Goal: Information Seeking & Learning: Learn about a topic

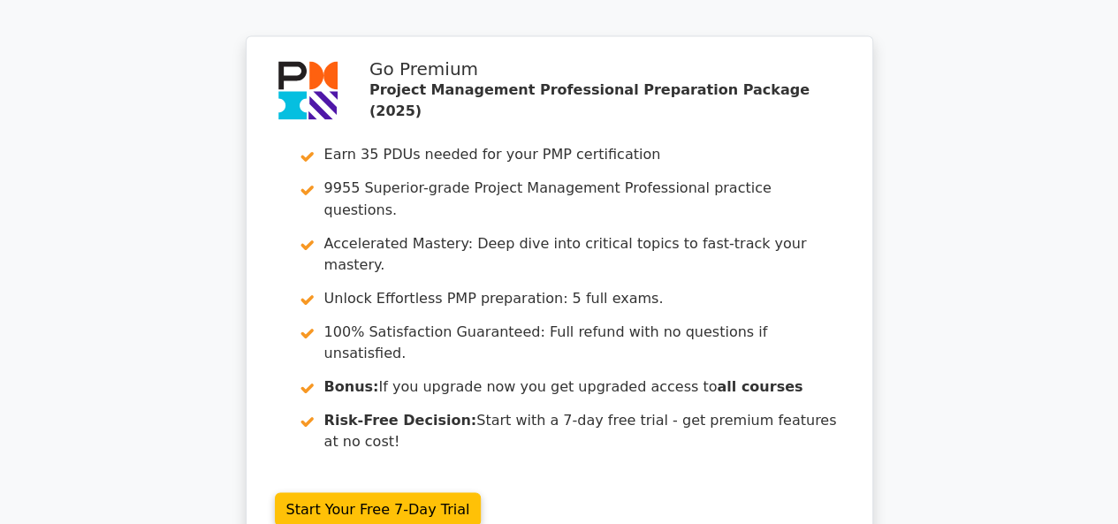
scroll to position [4677, 0]
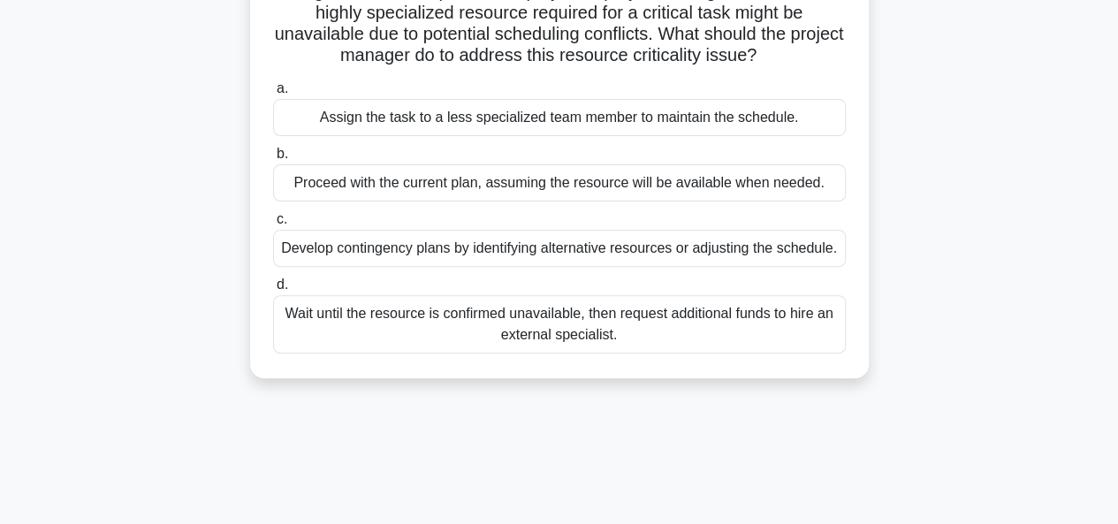
scroll to position [177, 0]
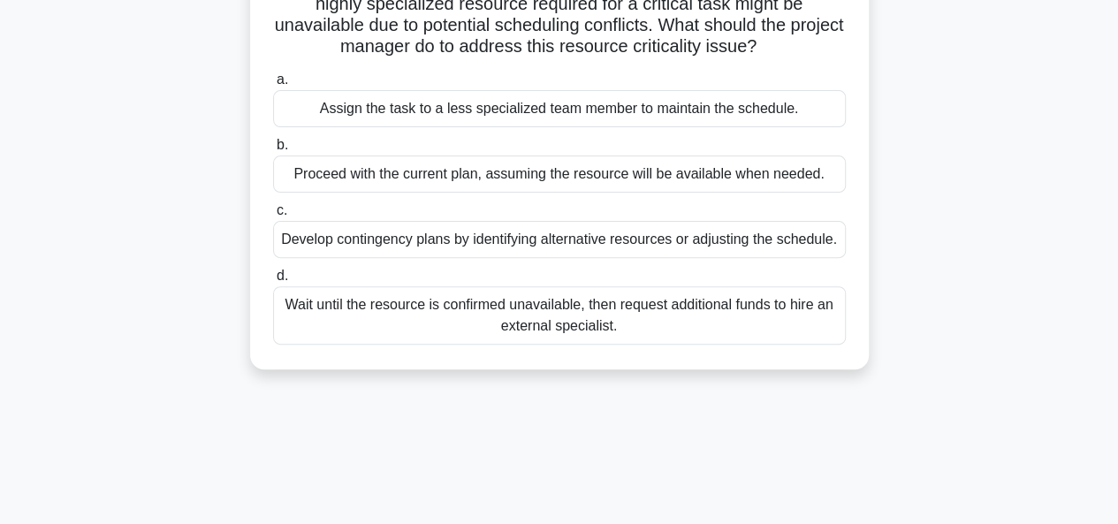
click at [506, 236] on div "Develop contingency plans by identifying alternative resources or adjusting the…" at bounding box center [559, 239] width 573 height 37
click at [273, 217] on input "c. Develop contingency plans by identifying alternative resources or adjusting …" at bounding box center [273, 210] width 0 height 11
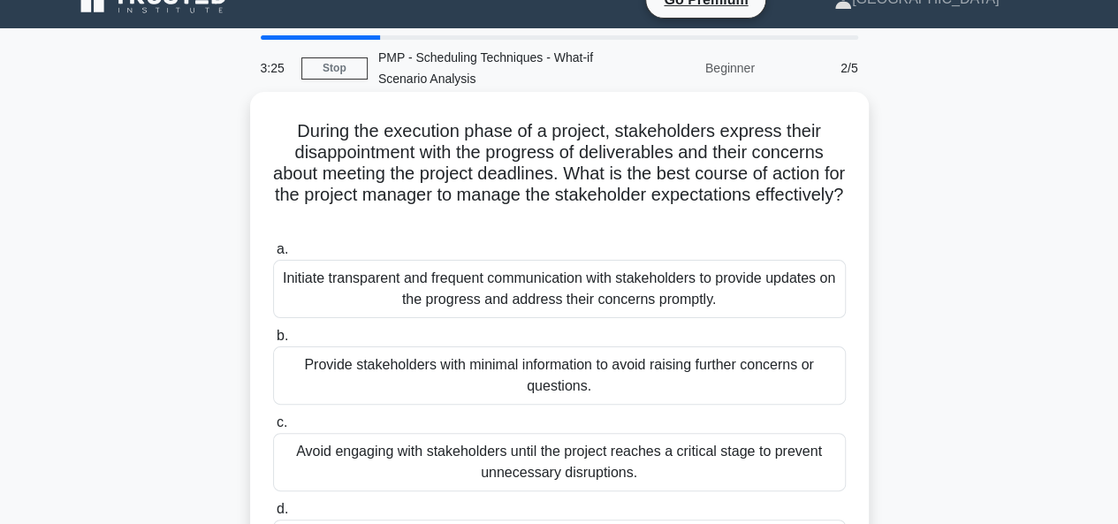
scroll to position [0, 0]
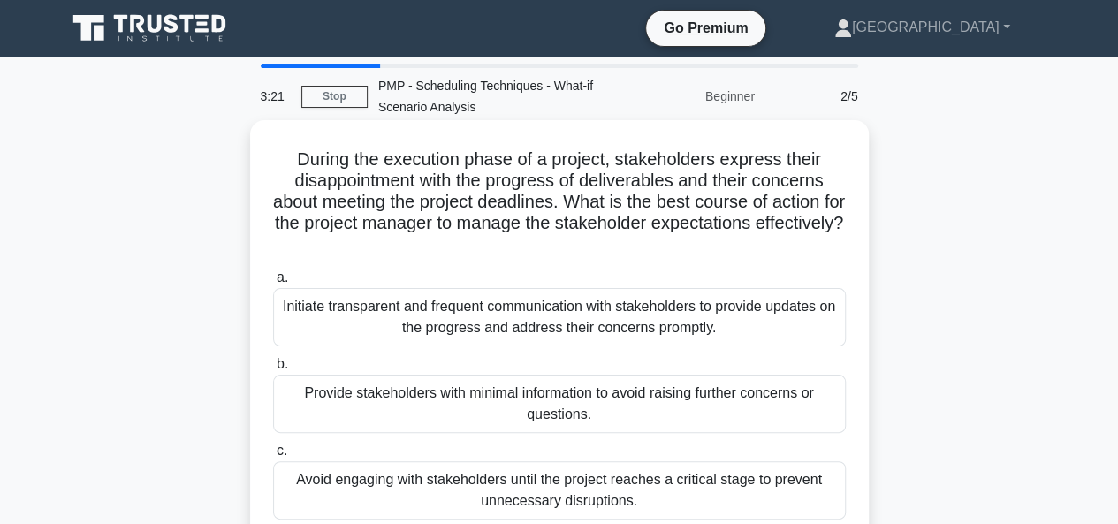
click at [487, 322] on div "Initiate transparent and frequent communication with stakeholders to provide up…" at bounding box center [559, 317] width 573 height 58
click at [273, 284] on input "a. Initiate transparent and frequent communication with stakeholders to provide…" at bounding box center [273, 277] width 0 height 11
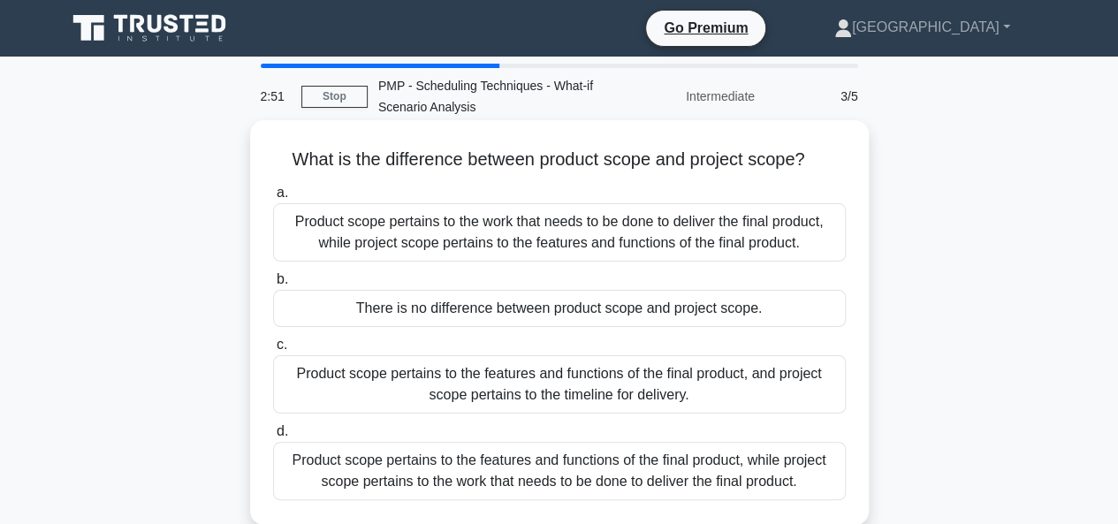
click at [505, 235] on div "Product scope pertains to the work that needs to be done to deliver the final p…" at bounding box center [559, 232] width 573 height 58
click at [273, 199] on input "a. Product scope pertains to the work that needs to be done to deliver the fina…" at bounding box center [273, 192] width 0 height 11
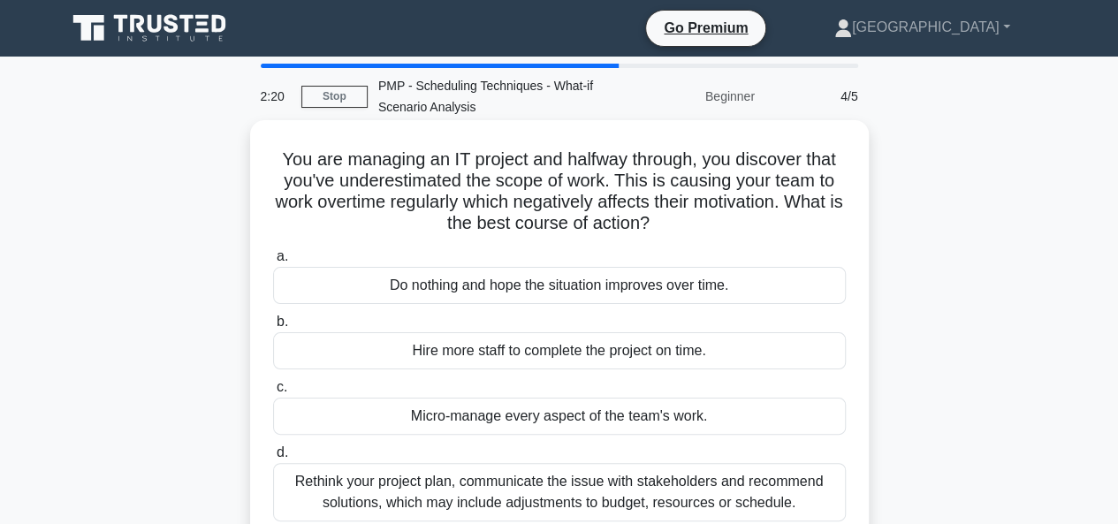
scroll to position [88, 0]
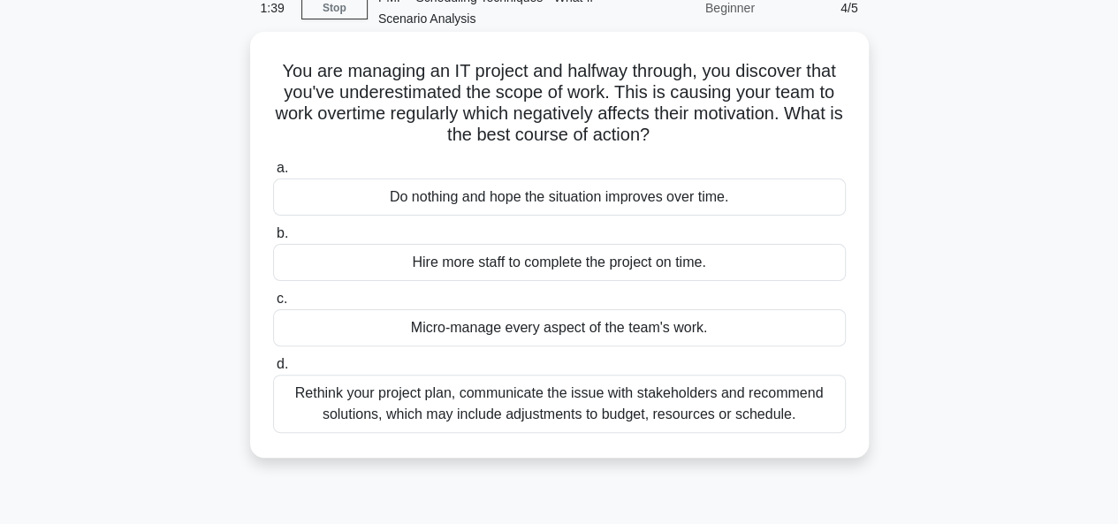
click at [500, 326] on div "Micro-manage every aspect of the team's work." at bounding box center [559, 327] width 573 height 37
click at [273, 305] on input "c. Micro-manage every aspect of the team's work." at bounding box center [273, 298] width 0 height 11
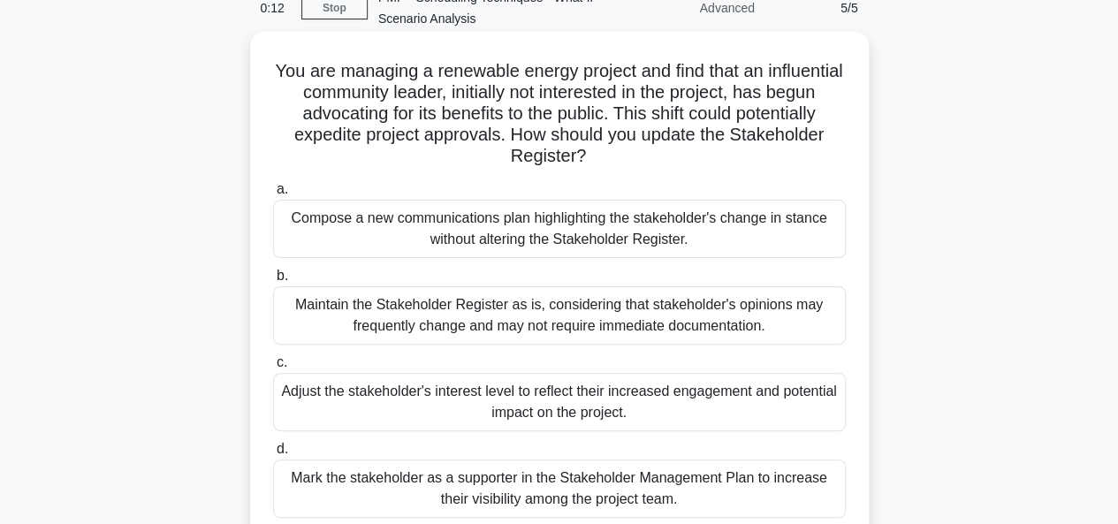
click at [472, 405] on div "Adjust the stakeholder's interest level to reflect their increased engagement a…" at bounding box center [559, 402] width 573 height 58
click at [273, 368] on input "c. Adjust the stakeholder's interest level to reflect their increased engagemen…" at bounding box center [273, 362] width 0 height 11
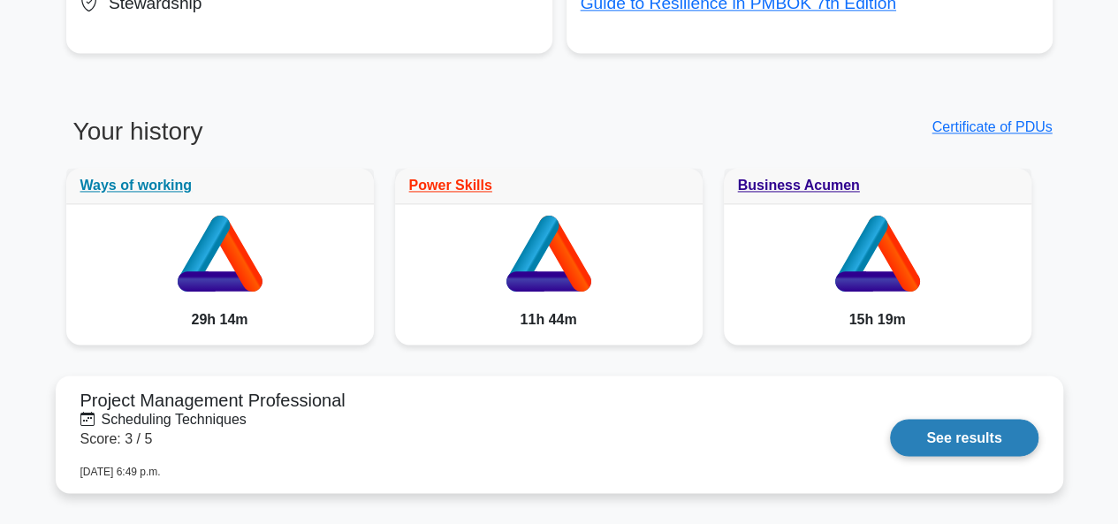
scroll to position [1326, 0]
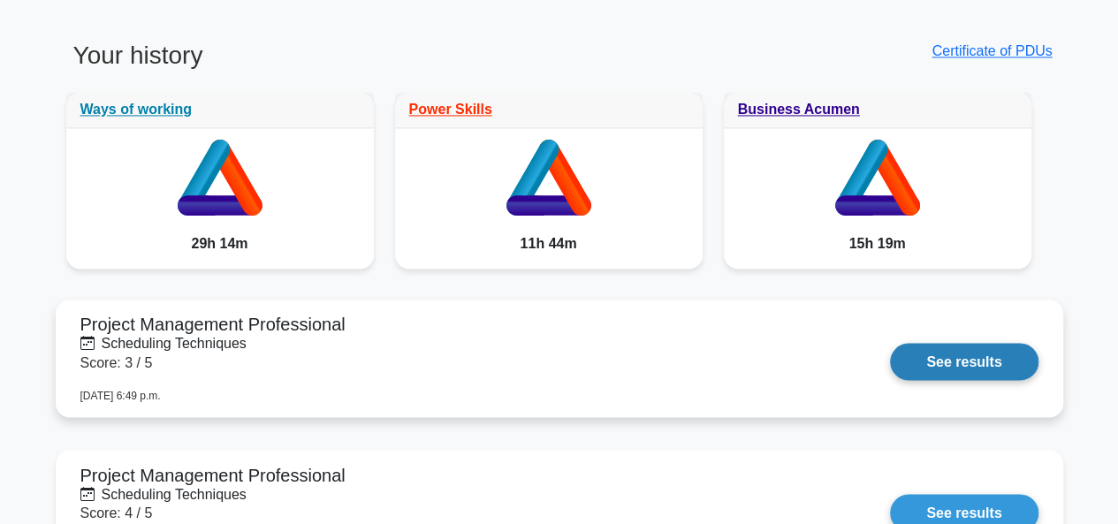
click at [940, 354] on link "See results" at bounding box center [964, 361] width 148 height 37
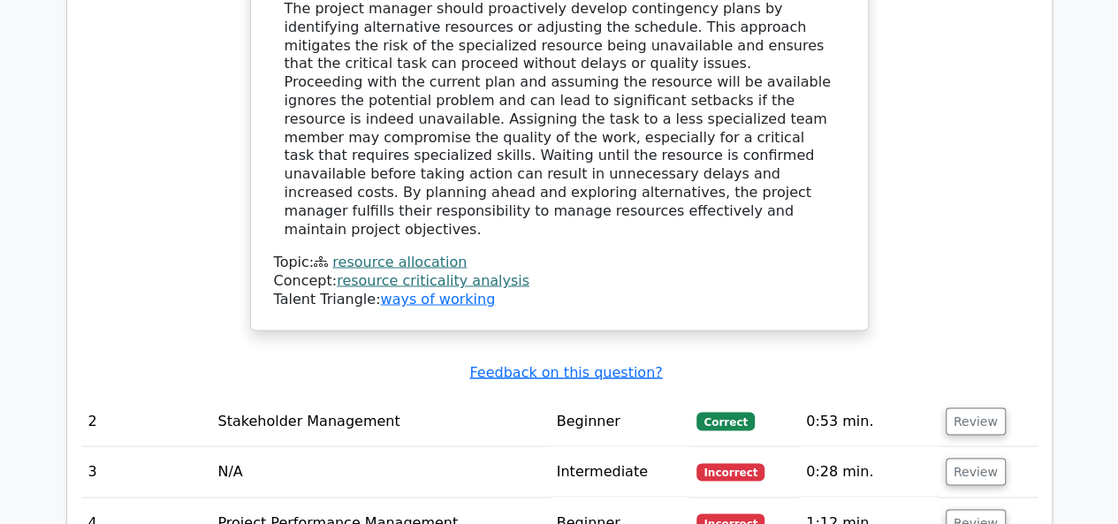
scroll to position [1767, 0]
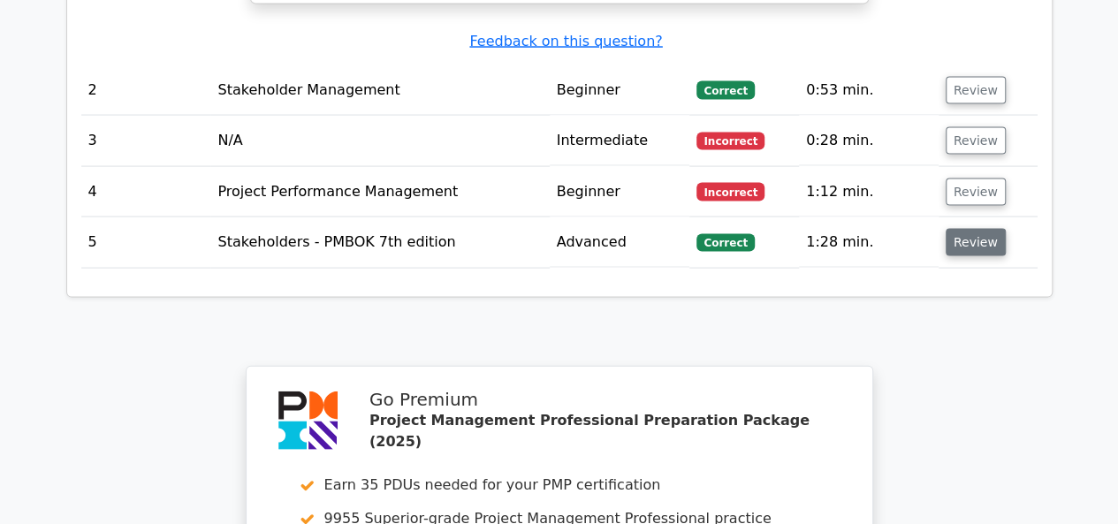
click at [972, 229] on button "Review" at bounding box center [976, 242] width 60 height 27
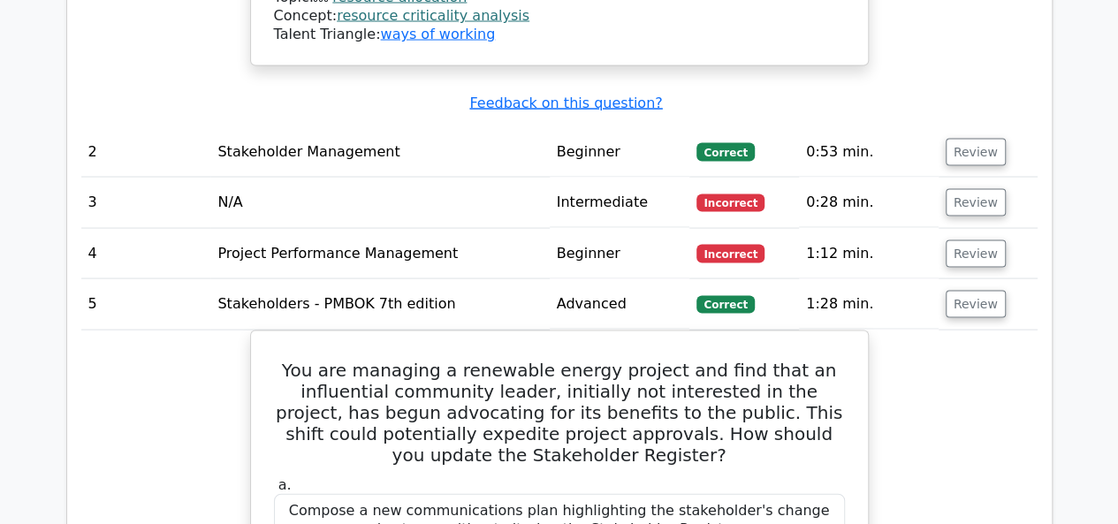
scroll to position [1679, 0]
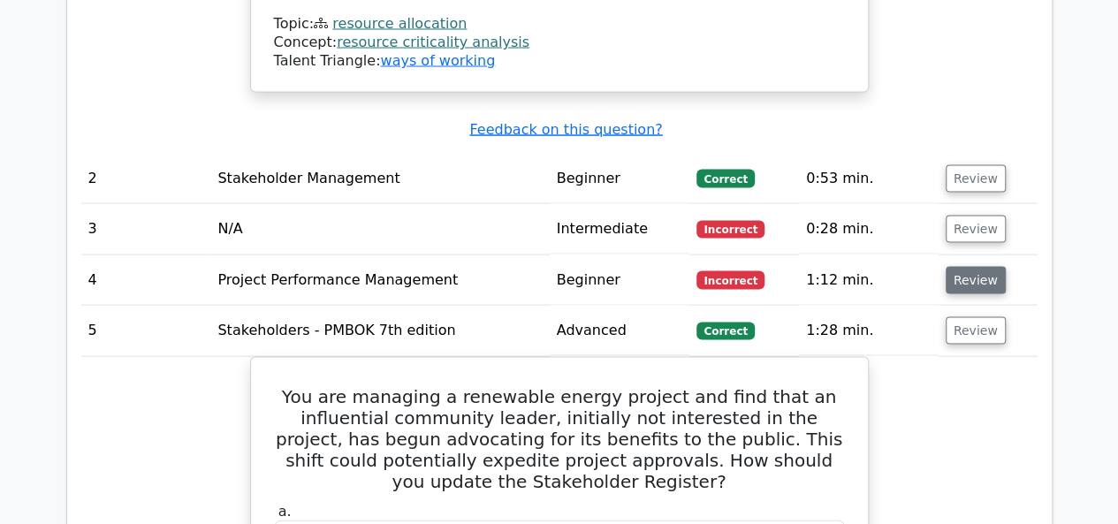
click at [969, 267] on button "Review" at bounding box center [976, 280] width 60 height 27
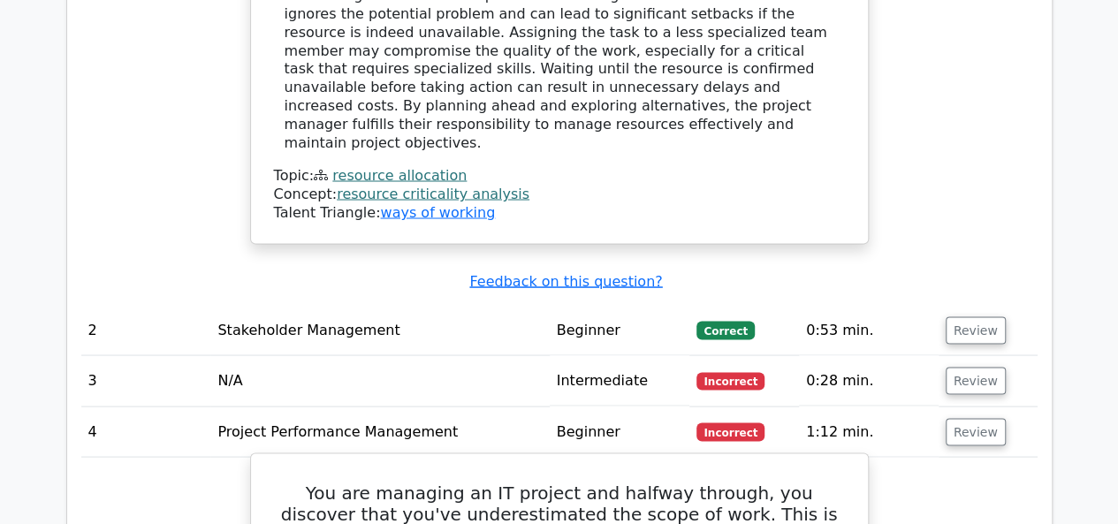
scroll to position [1502, 0]
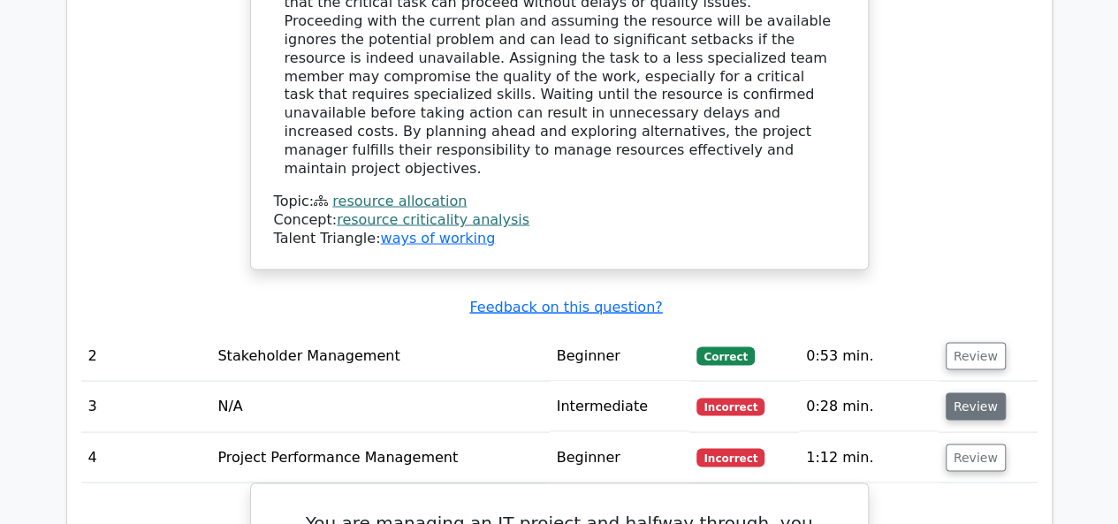
click at [967, 392] on button "Review" at bounding box center [976, 405] width 60 height 27
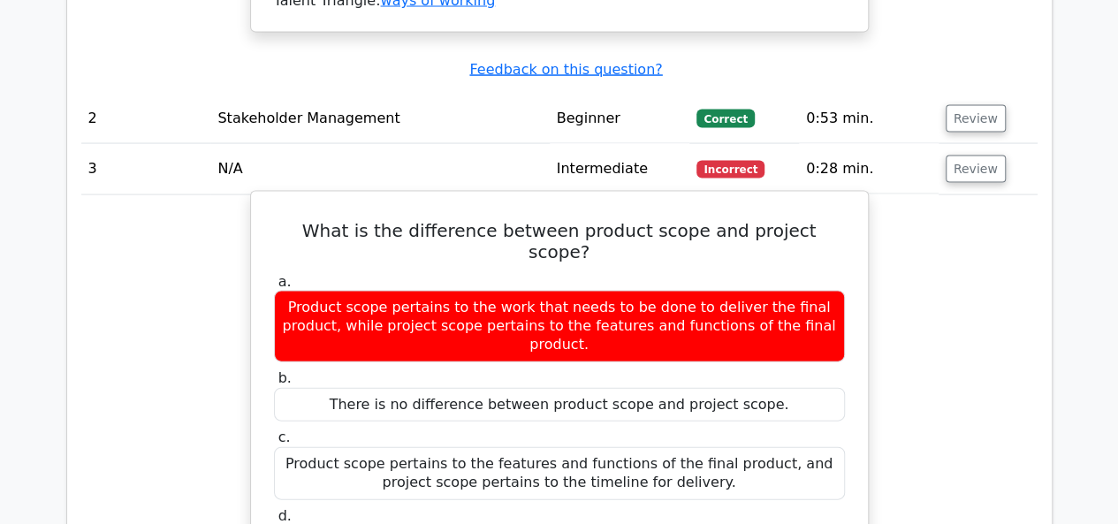
scroll to position [1767, 0]
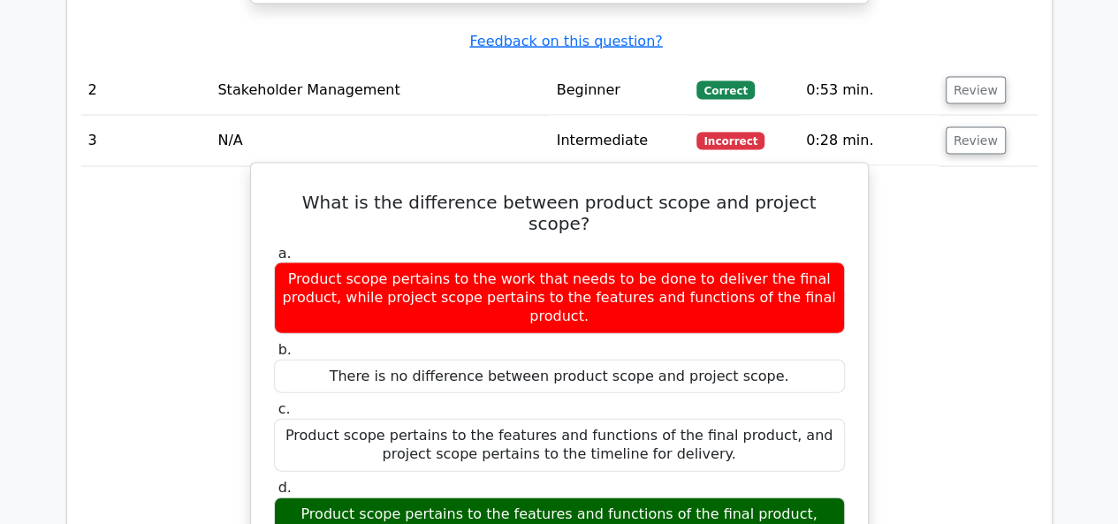
drag, startPoint x: 315, startPoint y: 406, endPoint x: 552, endPoint y: 421, distance: 237.3
click at [552, 498] on div "Product scope pertains to the features and functions of the final product, whil…" at bounding box center [559, 533] width 571 height 71
drag, startPoint x: 286, startPoint y: 384, endPoint x: 662, endPoint y: 405, distance: 376.1
click at [662, 498] on div "Product scope pertains to the features and functions of the final product, whil…" at bounding box center [559, 533] width 571 height 71
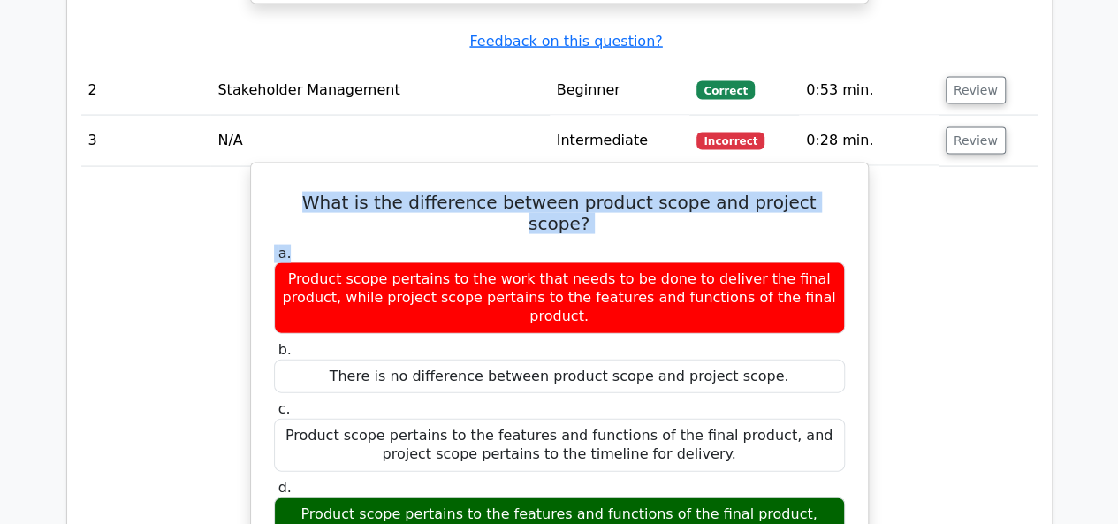
drag, startPoint x: 290, startPoint y: 119, endPoint x: 858, endPoint y: 129, distance: 568.3
copy div "What is the difference between product scope and project scope? a."
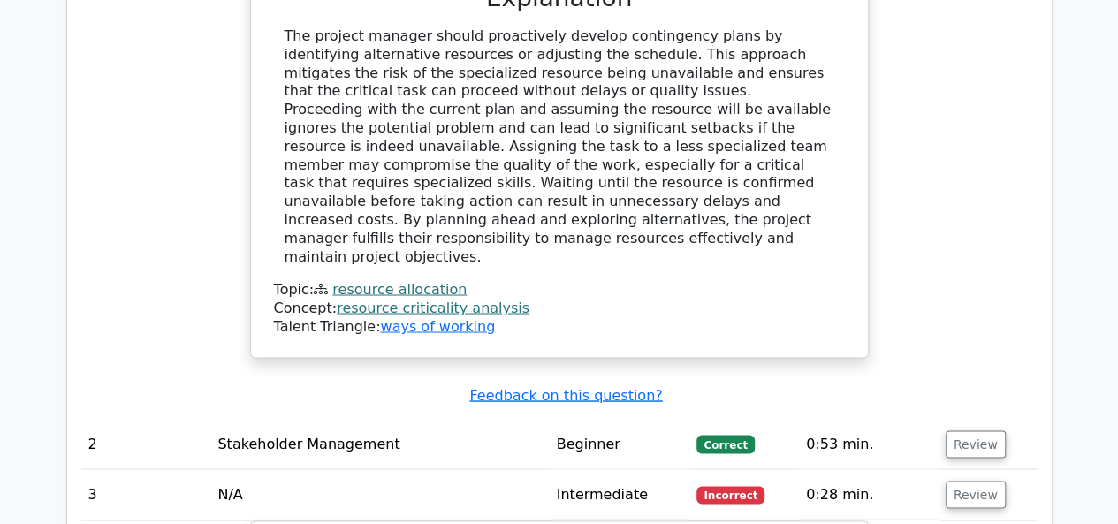
scroll to position [1944, 0]
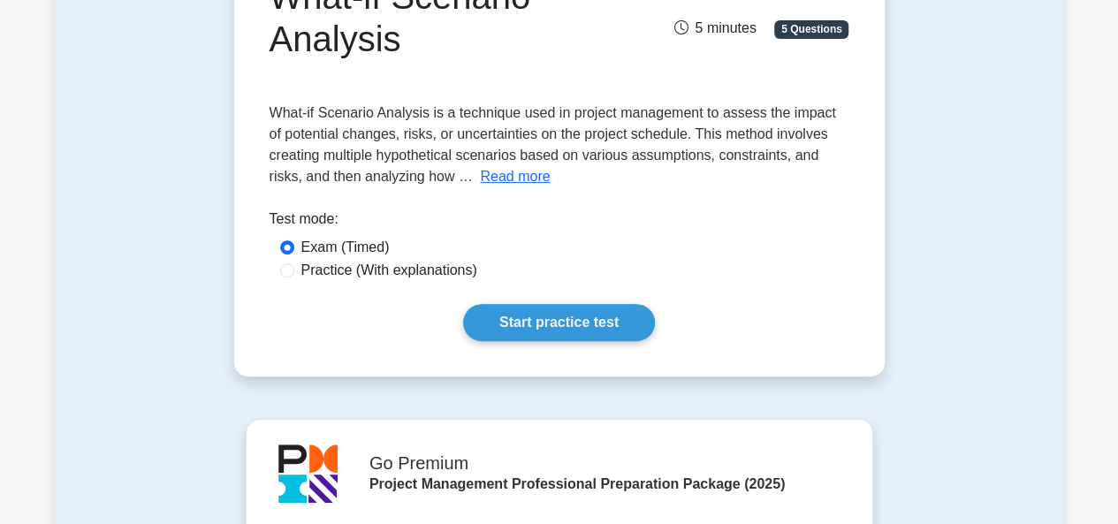
scroll to position [265, 0]
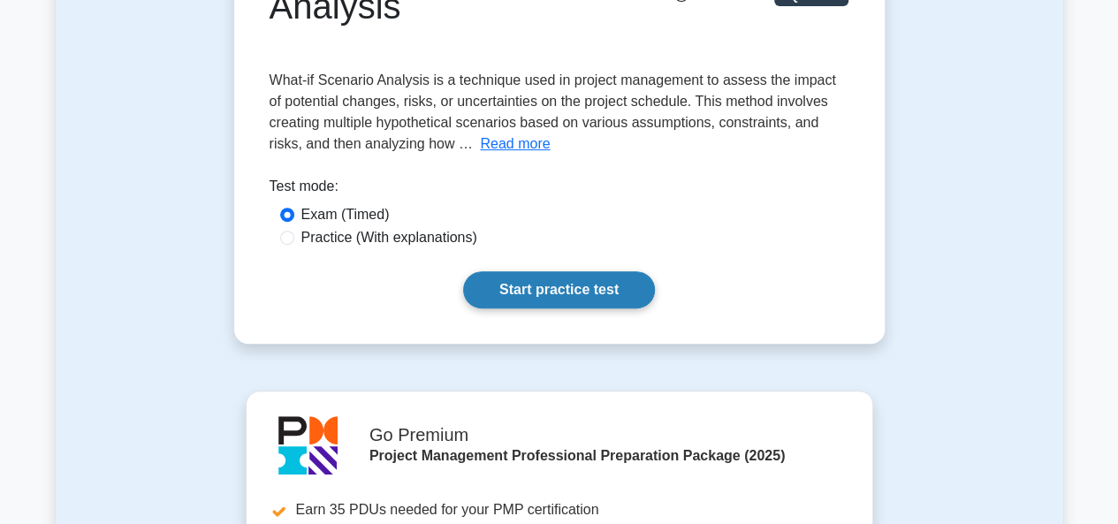
click at [541, 271] on div "What-if Scenario Analysis 5 minutes 5 Questions What-if Scenario Analysis is a …" at bounding box center [559, 125] width 636 height 422
click at [535, 287] on link "Start practice test" at bounding box center [559, 289] width 192 height 37
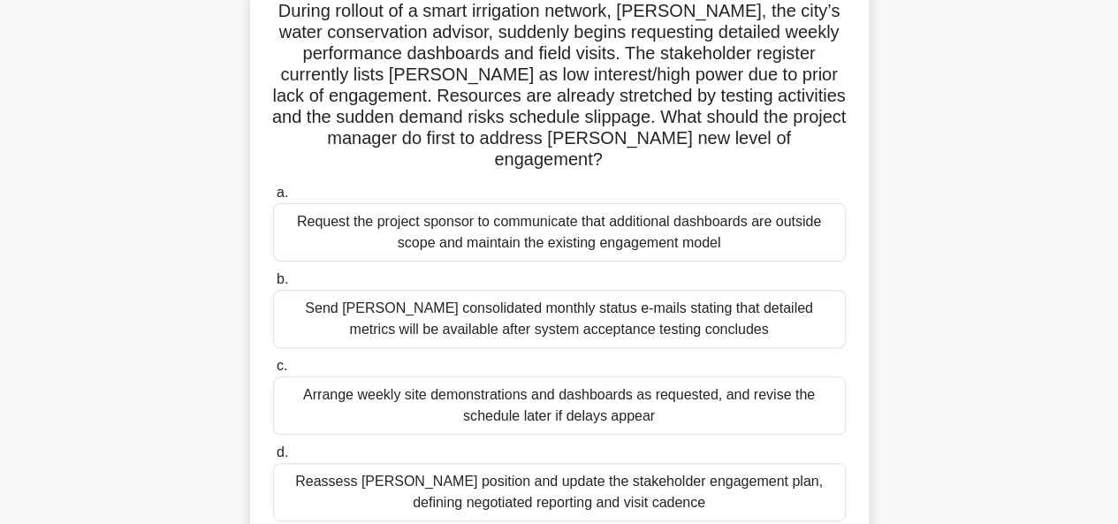
scroll to position [177, 0]
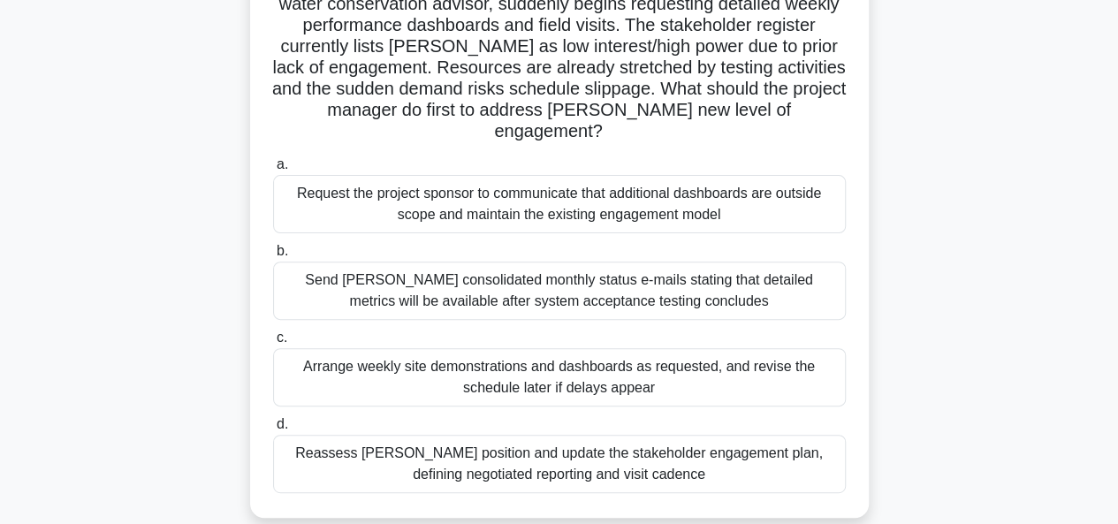
click at [534, 452] on div "Reassess [PERSON_NAME] position and update the stakeholder engagement plan, def…" at bounding box center [559, 464] width 573 height 58
click at [273, 430] on input "d. Reassess Terry’s position and update the stakeholder engagement plan, defini…" at bounding box center [273, 424] width 0 height 11
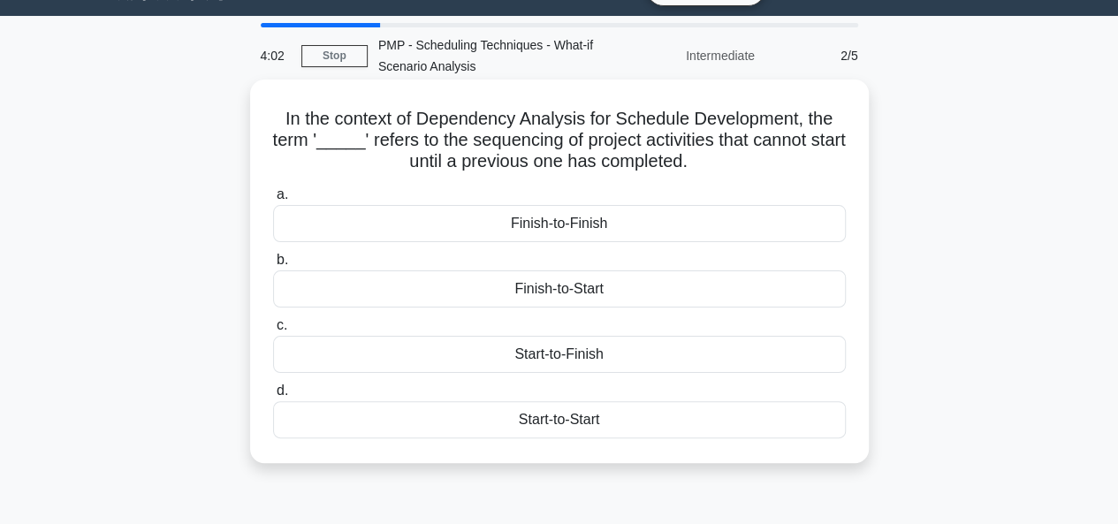
scroll to position [0, 0]
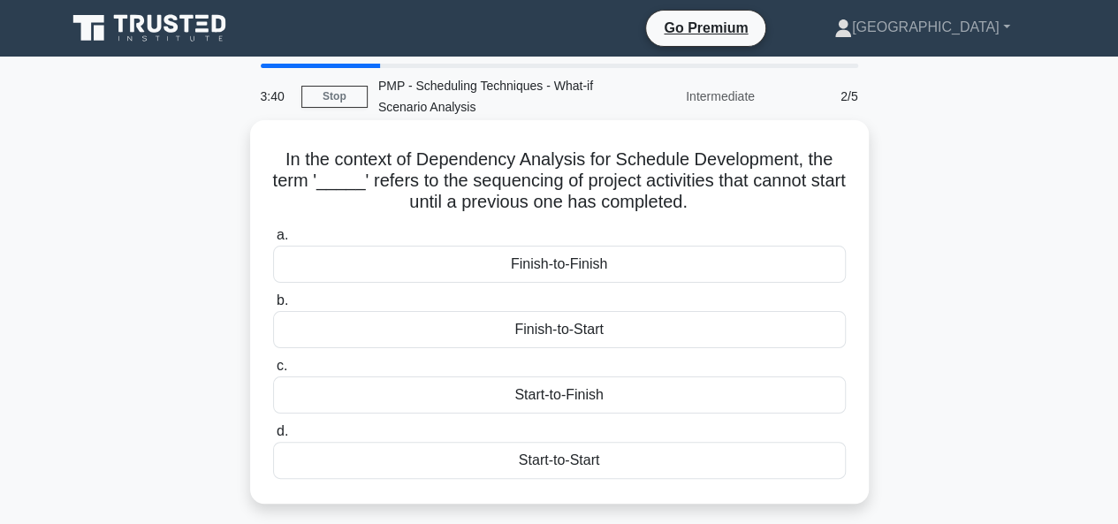
click at [514, 335] on div "Finish-to-Start" at bounding box center [559, 329] width 573 height 37
click at [273, 307] on input "b. Finish-to-Start" at bounding box center [273, 300] width 0 height 11
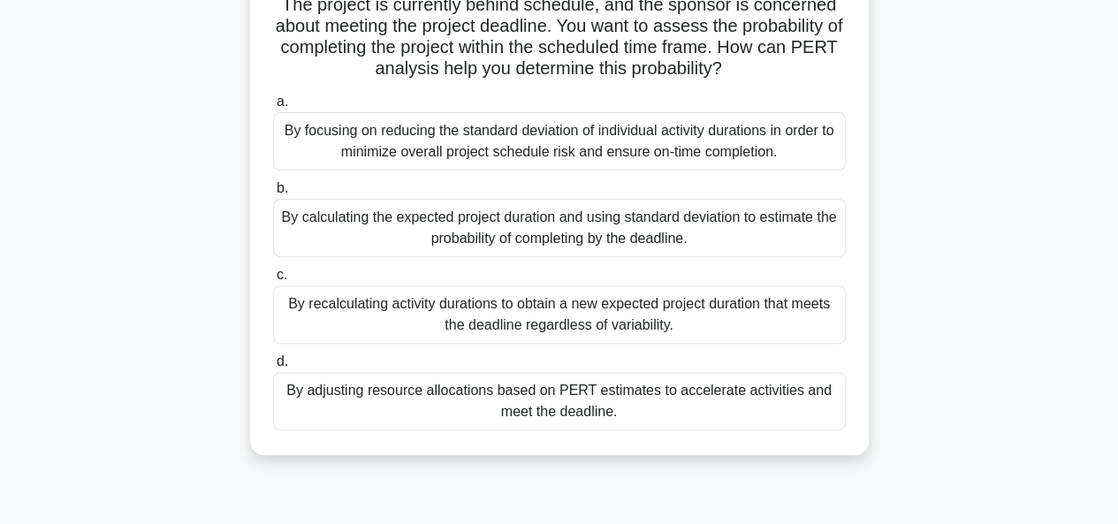
scroll to position [177, 0]
click at [518, 222] on div "By calculating the expected project duration and using standard deviation to es…" at bounding box center [559, 227] width 573 height 58
click at [273, 194] on input "b. By calculating the expected project duration and using standard deviation to…" at bounding box center [273, 187] width 0 height 11
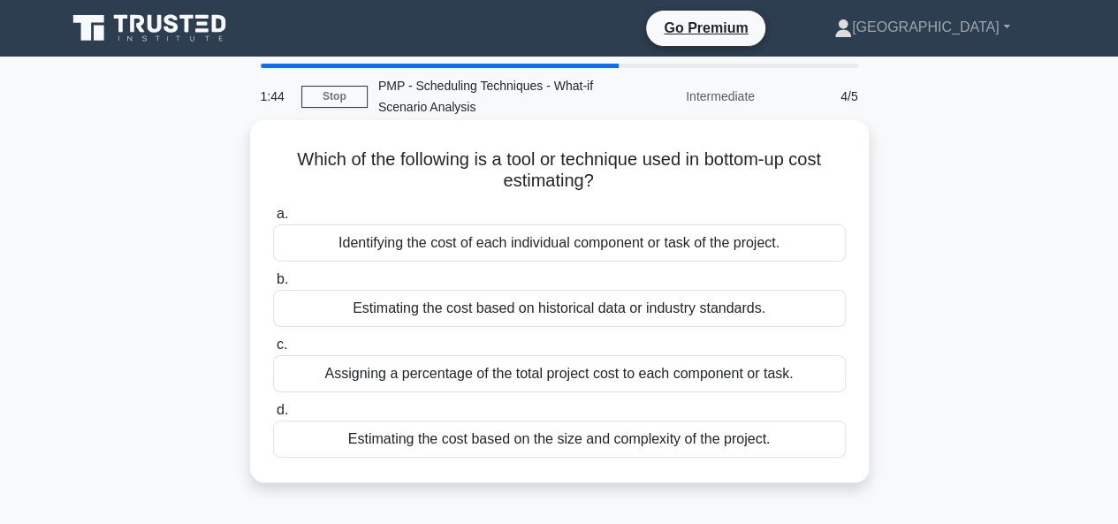
scroll to position [88, 0]
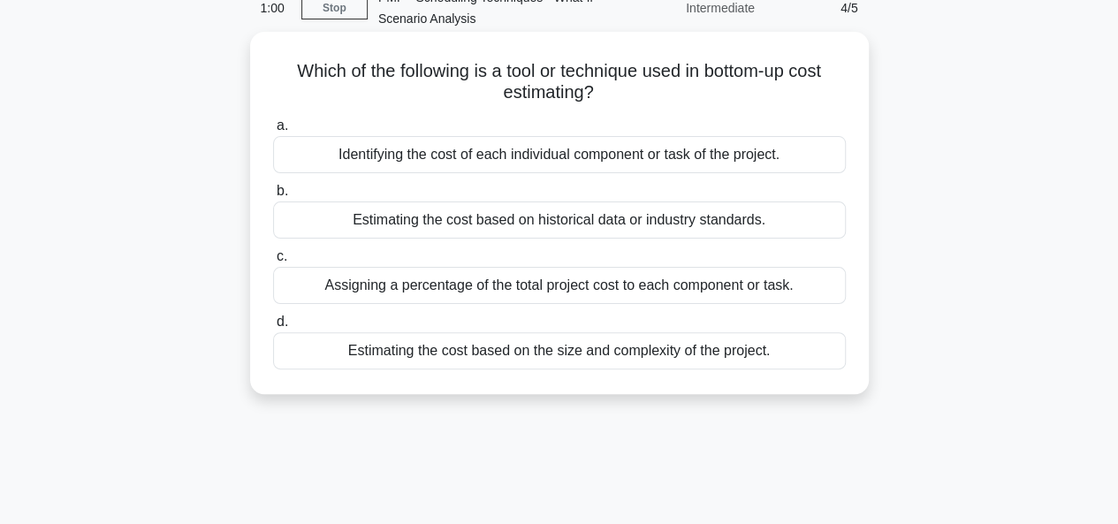
click at [532, 153] on div "Identifying the cost of each individual component or task of the project." at bounding box center [559, 154] width 573 height 37
click at [273, 132] on input "a. Identifying the cost of each individual component or task of the project." at bounding box center [273, 125] width 0 height 11
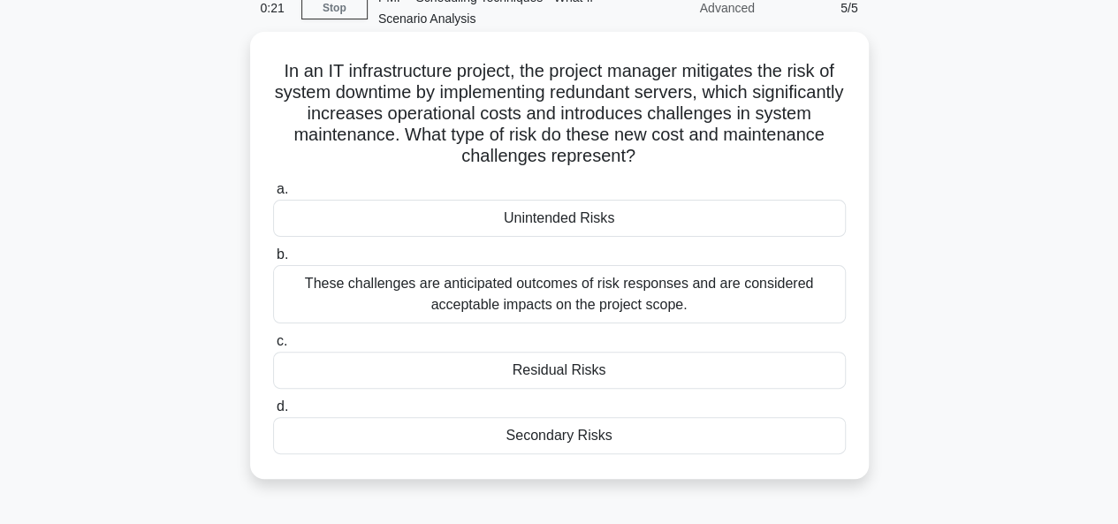
click at [537, 438] on div "Secondary Risks" at bounding box center [559, 435] width 573 height 37
click at [273, 413] on input "d. Secondary Risks" at bounding box center [273, 406] width 0 height 11
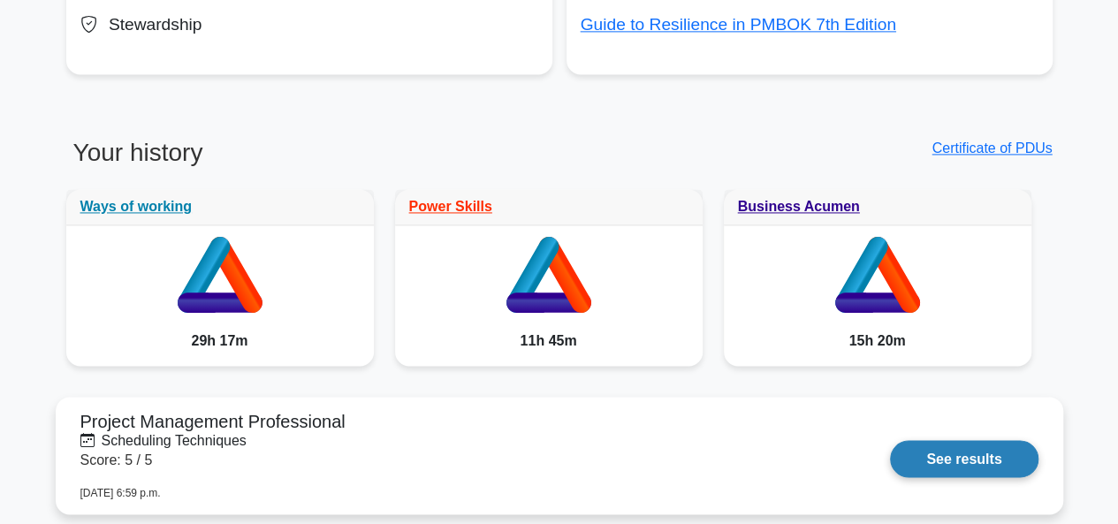
scroll to position [1414, 0]
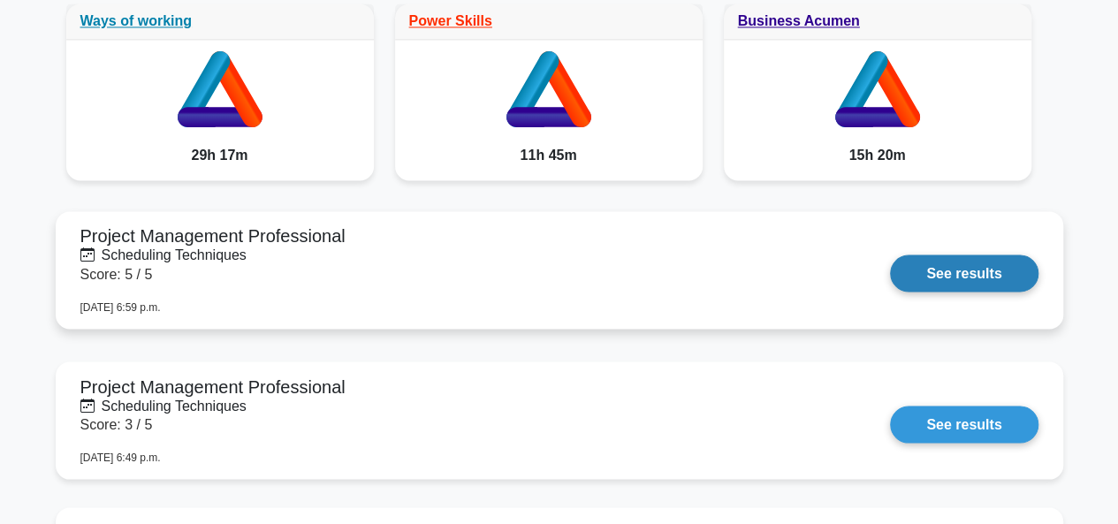
click at [944, 271] on link "See results" at bounding box center [964, 273] width 148 height 37
click at [932, 271] on link "See results" at bounding box center [964, 273] width 148 height 37
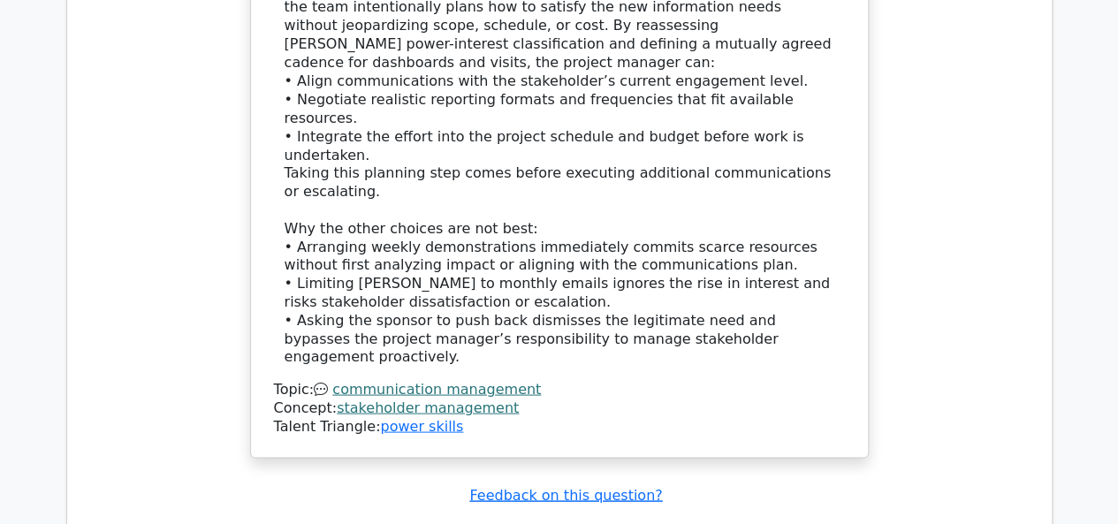
scroll to position [1767, 0]
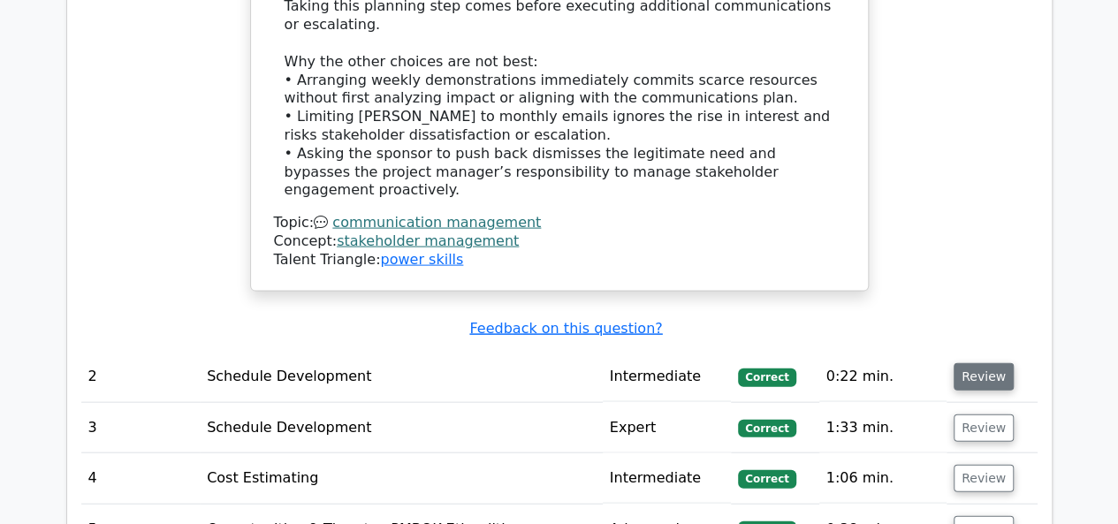
click at [984, 363] on button "Review" at bounding box center [984, 376] width 60 height 27
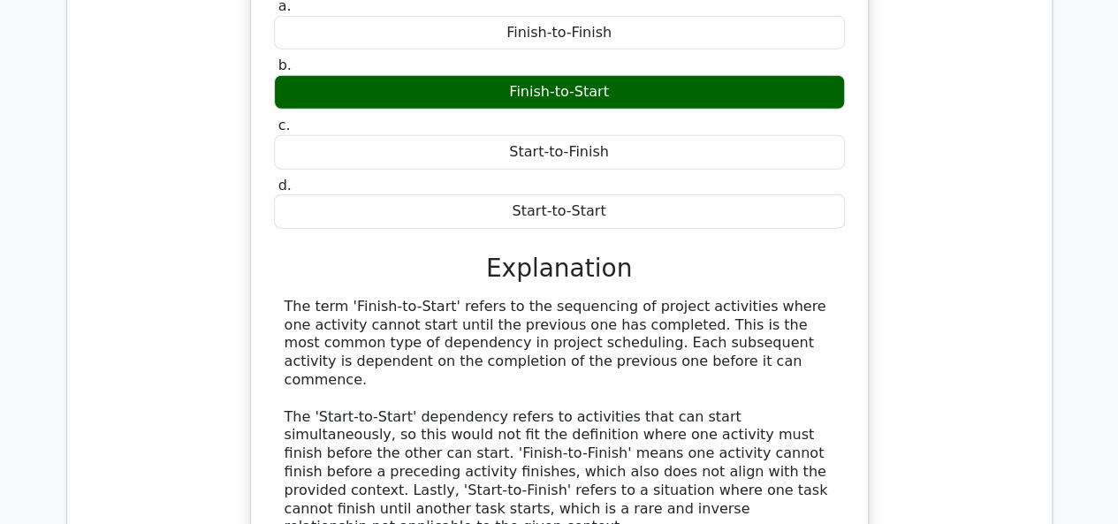
scroll to position [2563, 0]
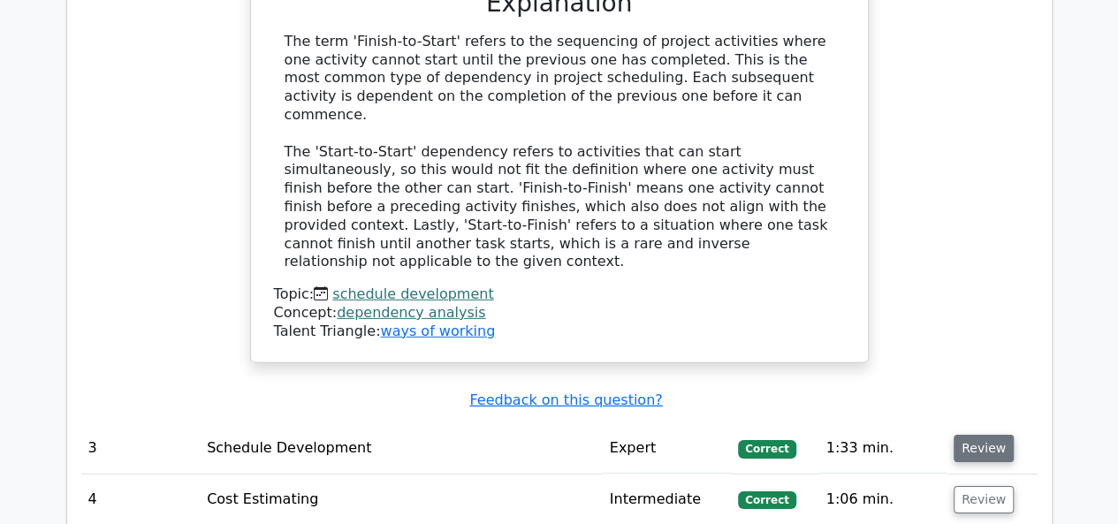
click at [972, 435] on button "Review" at bounding box center [984, 448] width 60 height 27
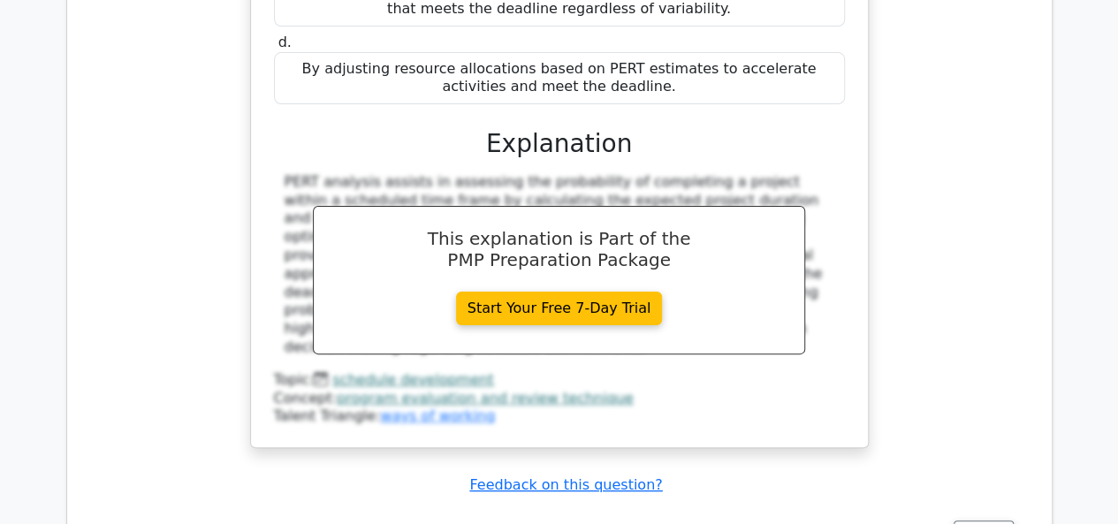
scroll to position [3446, 0]
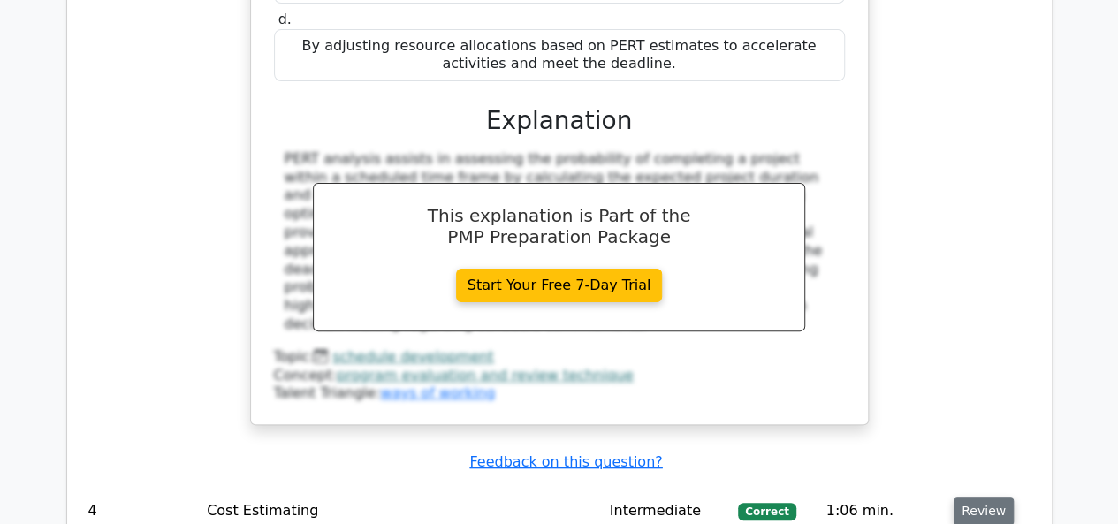
click at [961, 498] on button "Review" at bounding box center [984, 511] width 60 height 27
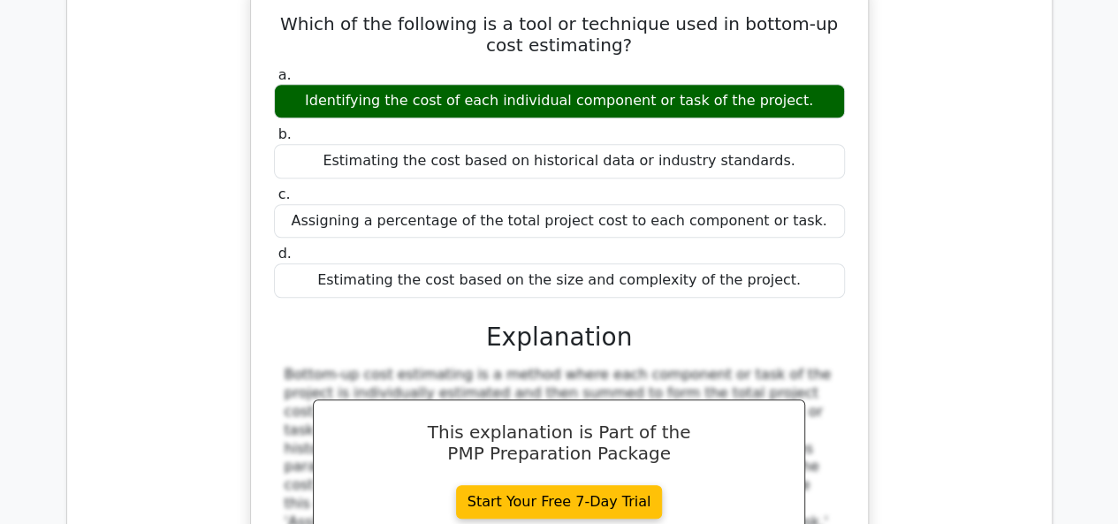
scroll to position [4153, 0]
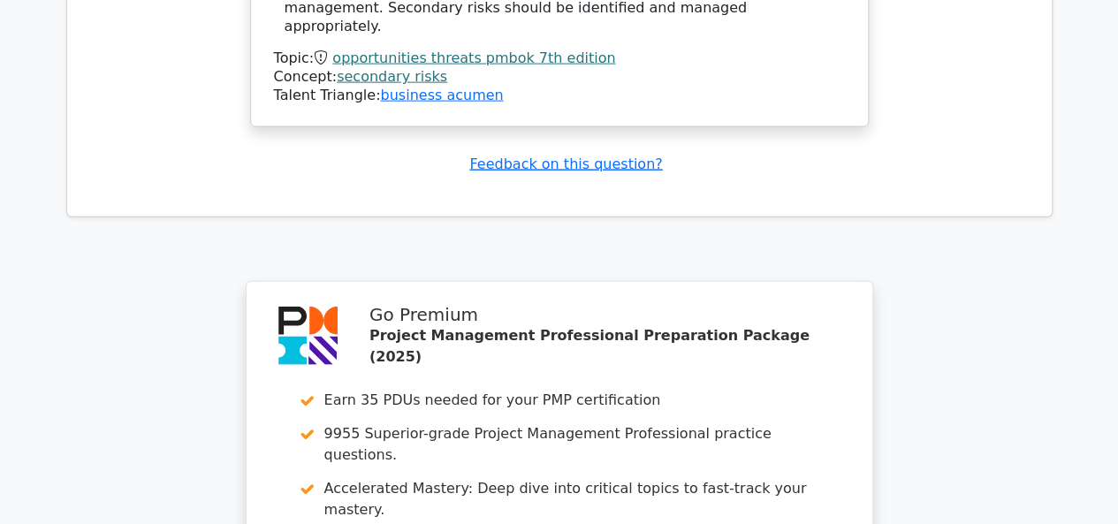
scroll to position [5590, 0]
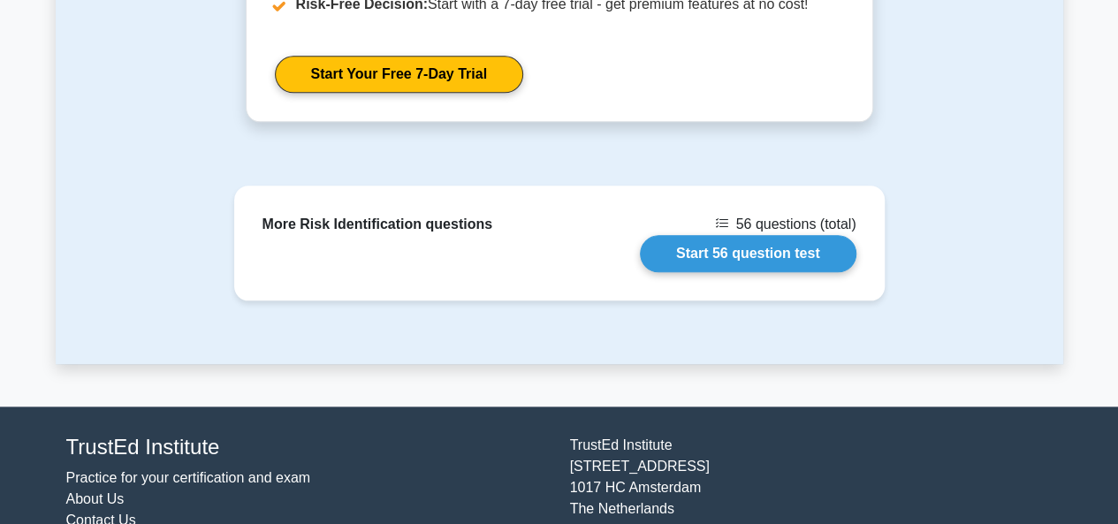
scroll to position [828, 0]
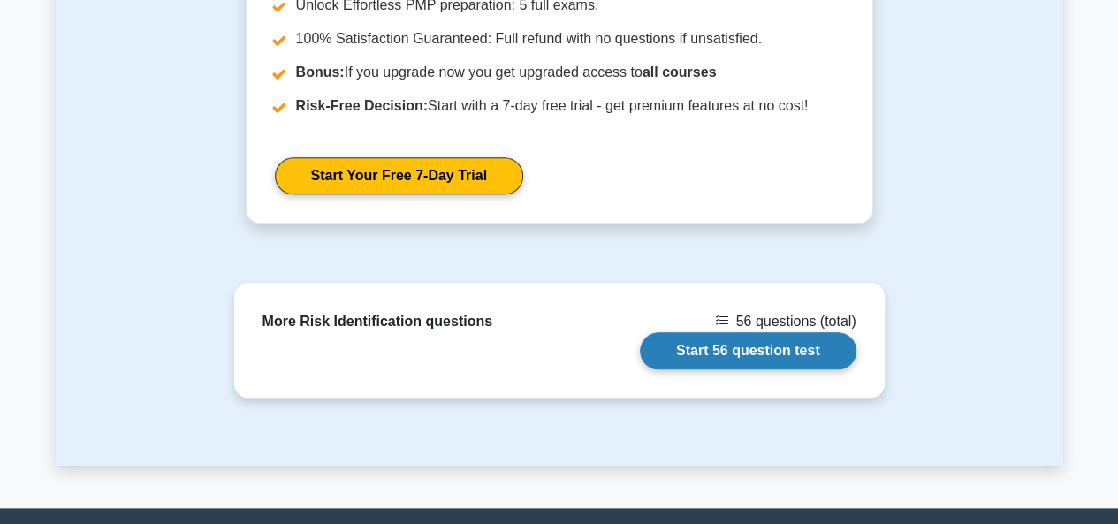
click at [687, 349] on link "Start 56 question test" at bounding box center [748, 350] width 217 height 37
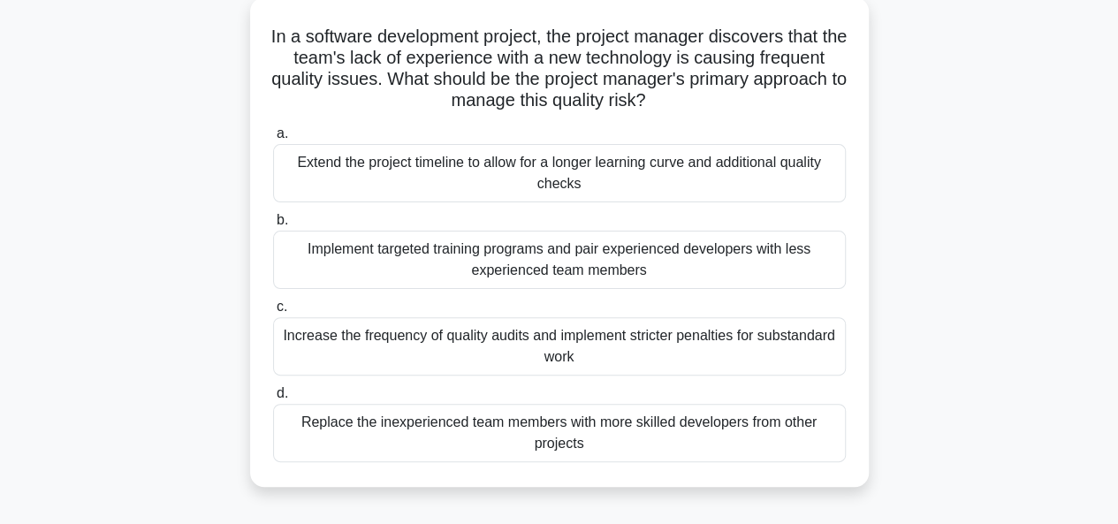
scroll to position [177, 0]
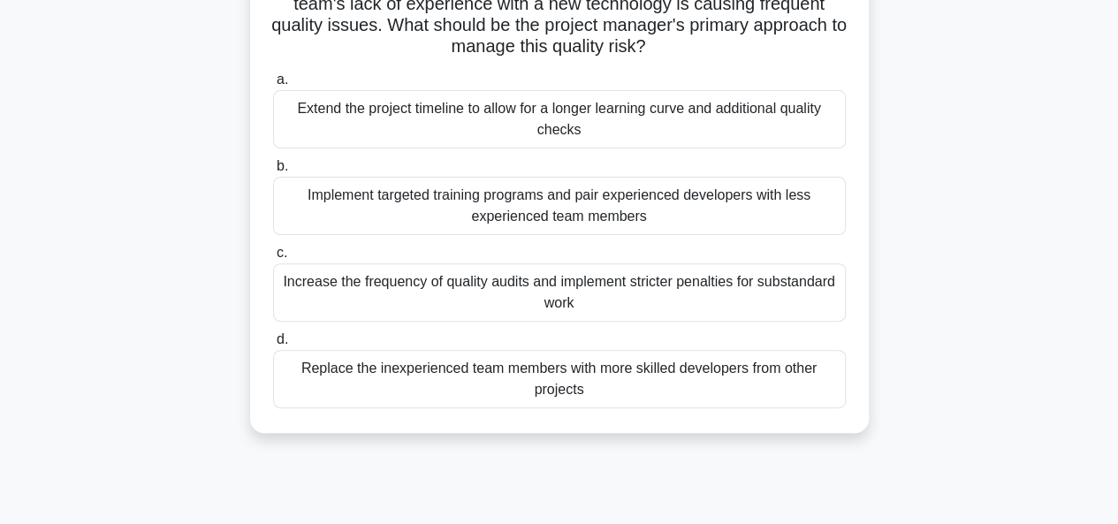
click at [536, 216] on div "Implement targeted training programs and pair experienced developers with less …" at bounding box center [559, 206] width 573 height 58
click at [273, 172] on input "b. Implement targeted training programs and pair experienced developers with le…" at bounding box center [273, 166] width 0 height 11
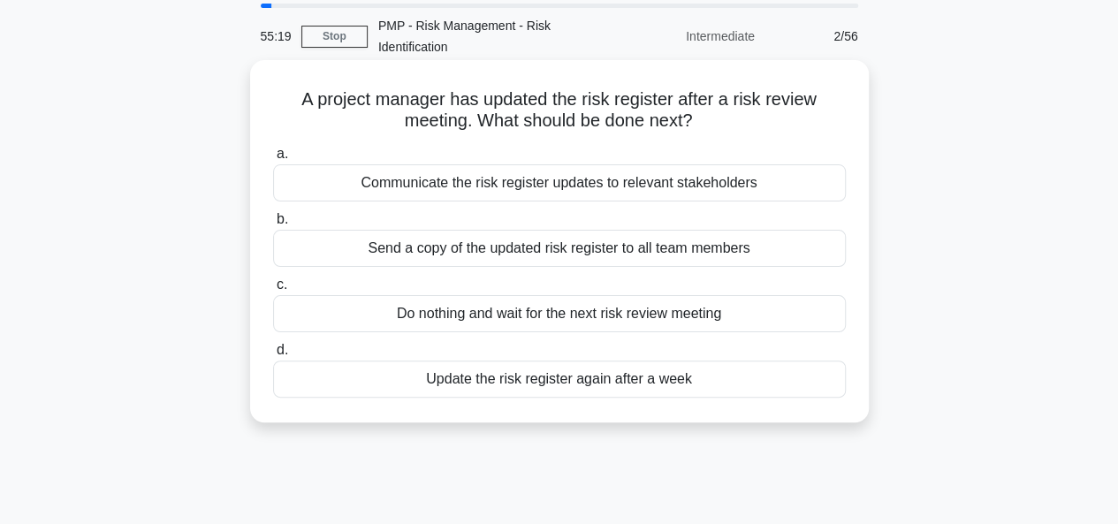
scroll to position [88, 0]
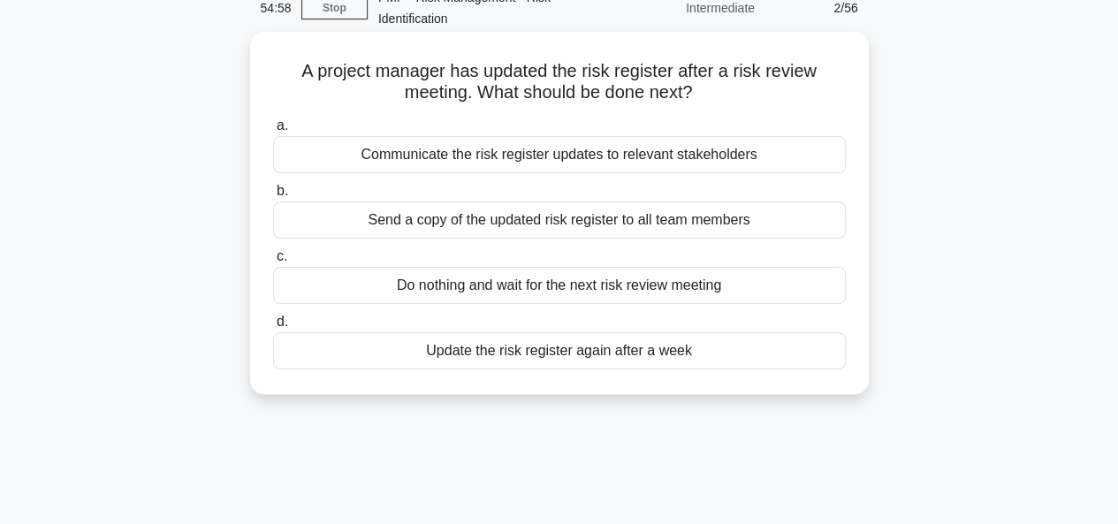
click at [512, 155] on div "Communicate the risk register updates to relevant stakeholders" at bounding box center [559, 154] width 573 height 37
click at [273, 132] on input "a. Communicate the risk register updates to relevant stakeholders" at bounding box center [273, 125] width 0 height 11
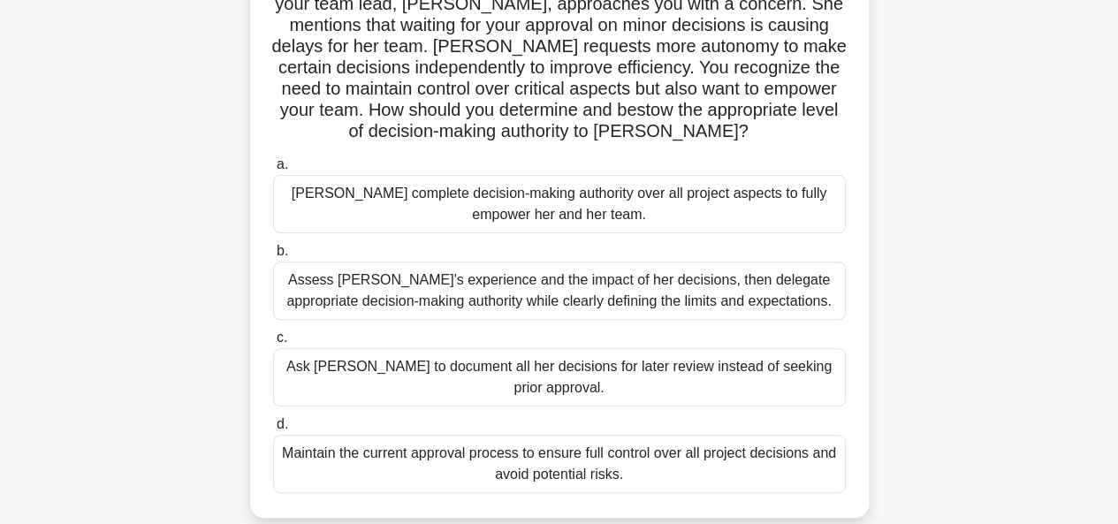
scroll to position [265, 0]
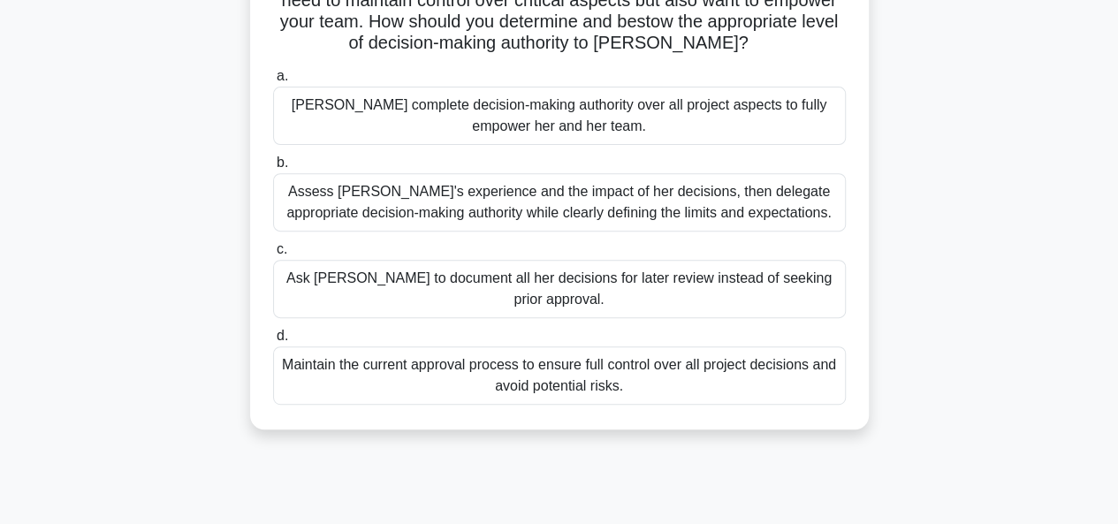
click at [541, 199] on div "Assess Emily's experience and the impact of her decisions, then delegate approp…" at bounding box center [559, 202] width 573 height 58
click at [273, 169] on input "b. Assess Emily's experience and the impact of her decisions, then delegate app…" at bounding box center [273, 162] width 0 height 11
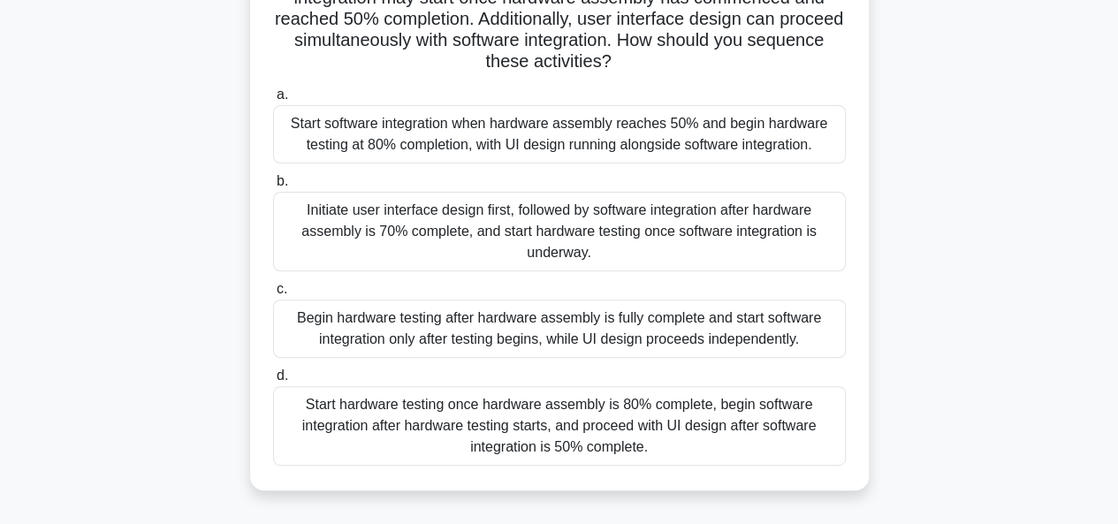
scroll to position [177, 0]
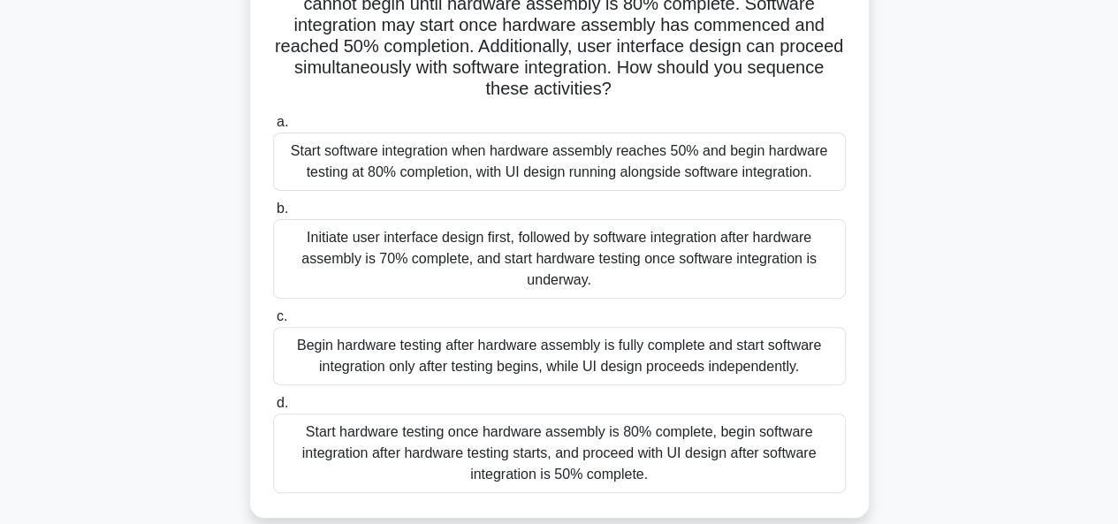
click at [505, 444] on div "Start hardware testing once hardware assembly is 80% complete, begin software i…" at bounding box center [559, 454] width 573 height 80
click at [273, 409] on input "d. Start hardware testing once hardware assembly is 80% complete, begin softwar…" at bounding box center [273, 403] width 0 height 11
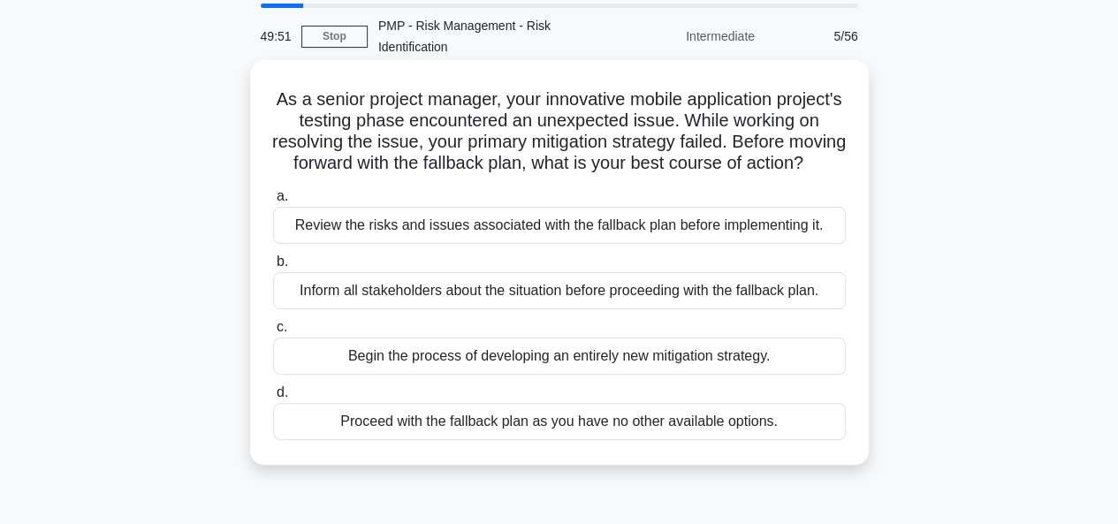
scroll to position [88, 0]
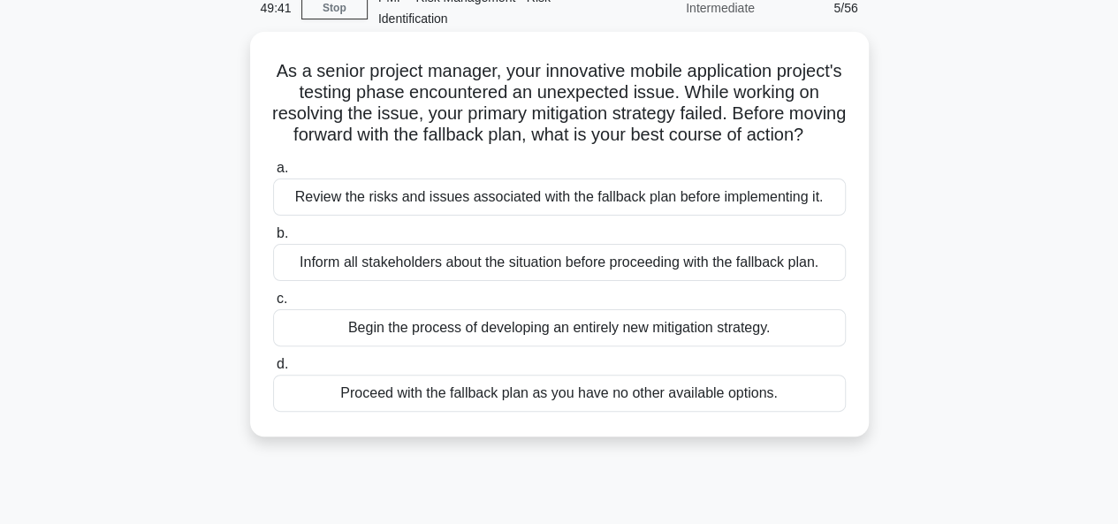
click at [558, 216] on div "Review the risks and issues associated with the fallback plan before implementi…" at bounding box center [559, 197] width 573 height 37
click at [273, 174] on input "a. Review the risks and issues associated with the fallback plan before impleme…" at bounding box center [273, 168] width 0 height 11
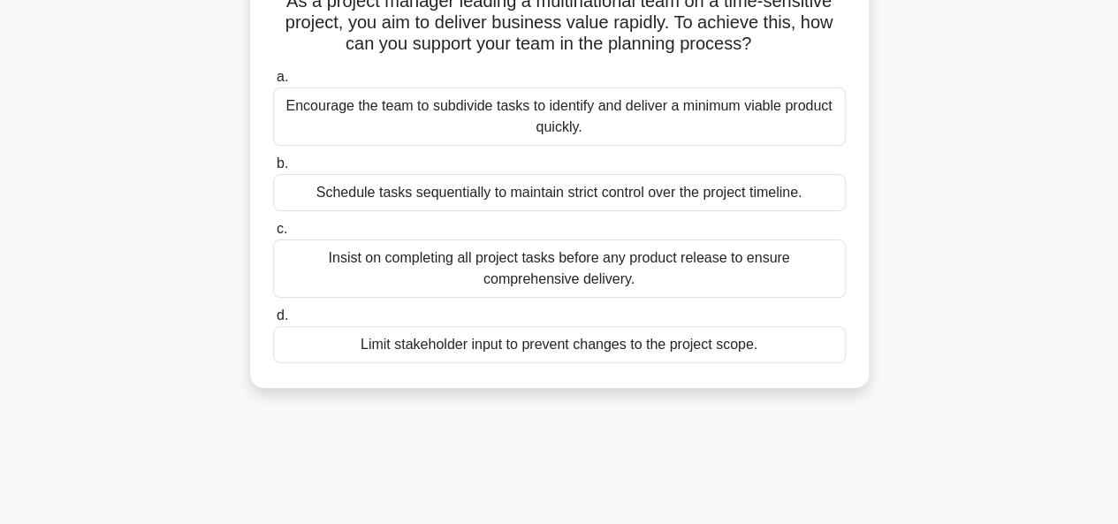
scroll to position [177, 0]
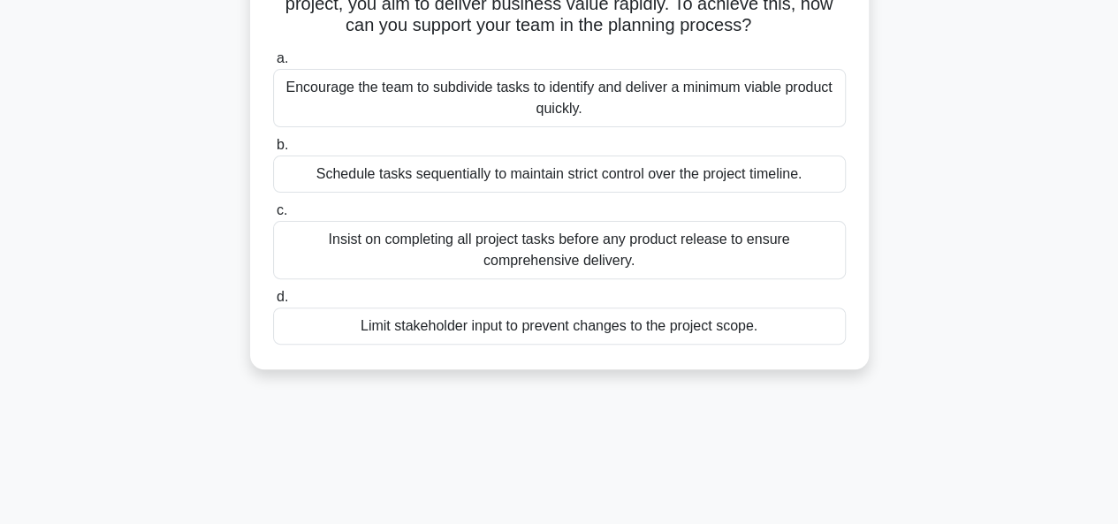
click at [507, 95] on div "Encourage the team to subdivide tasks to identify and deliver a minimum viable …" at bounding box center [559, 98] width 573 height 58
click at [273, 65] on input "a. Encourage the team to subdivide tasks to identify and deliver a minimum viab…" at bounding box center [273, 58] width 0 height 11
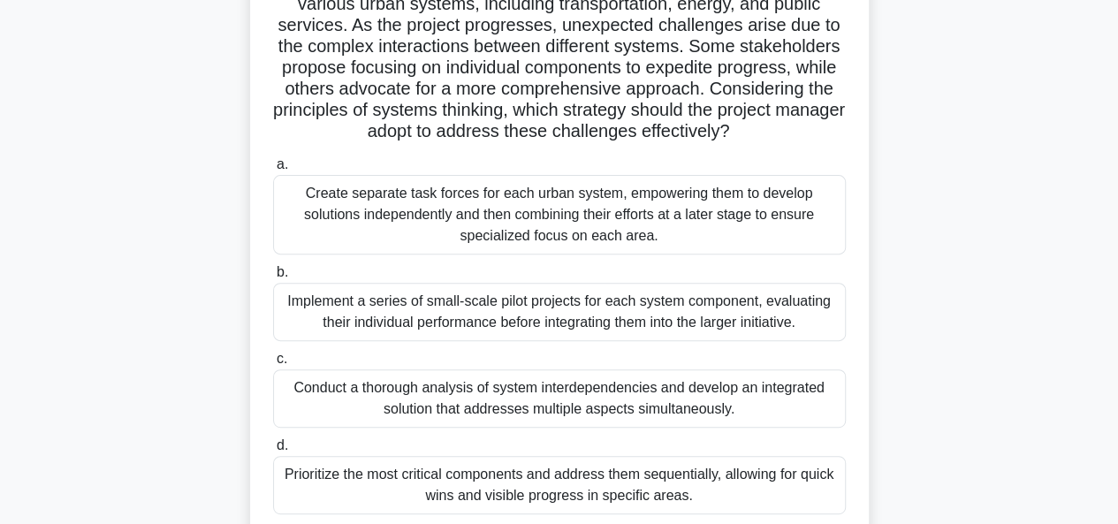
click at [513, 310] on div "Implement a series of small-scale pilot projects for each system component, eva…" at bounding box center [559, 312] width 573 height 58
click at [273, 278] on input "b. Implement a series of small-scale pilot projects for each system component, …" at bounding box center [273, 272] width 0 height 11
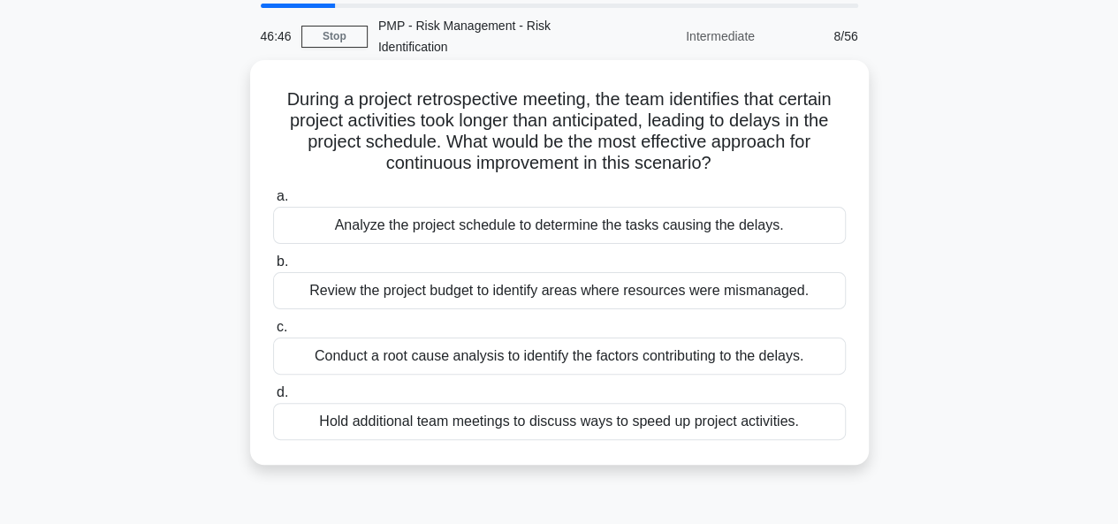
scroll to position [88, 0]
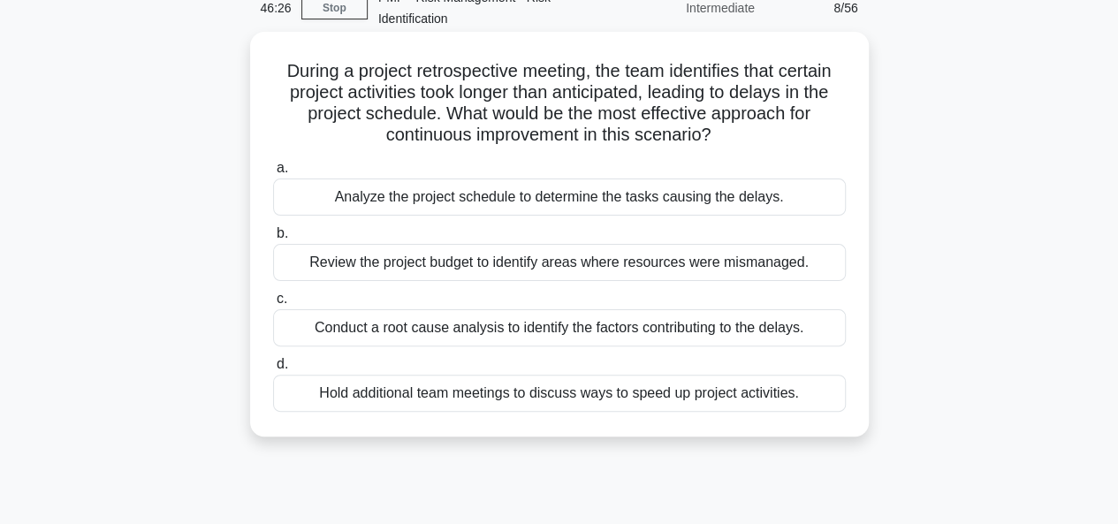
click at [523, 326] on div "Conduct a root cause analysis to identify the factors contributing to the delay…" at bounding box center [559, 327] width 573 height 37
click at [273, 305] on input "c. Conduct a root cause analysis to identify the factors contributing to the de…" at bounding box center [273, 298] width 0 height 11
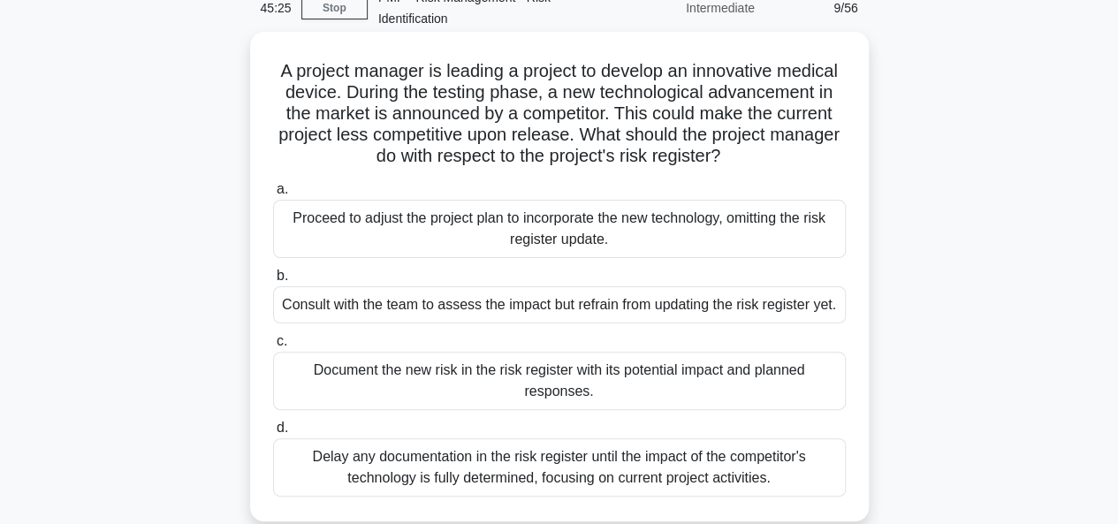
click at [544, 306] on div "Consult with the team to assess the impact but refrain from updating the risk r…" at bounding box center [559, 304] width 573 height 37
click at [273, 282] on input "b. Consult with the team to assess the impact but refrain from updating the ris…" at bounding box center [273, 275] width 0 height 11
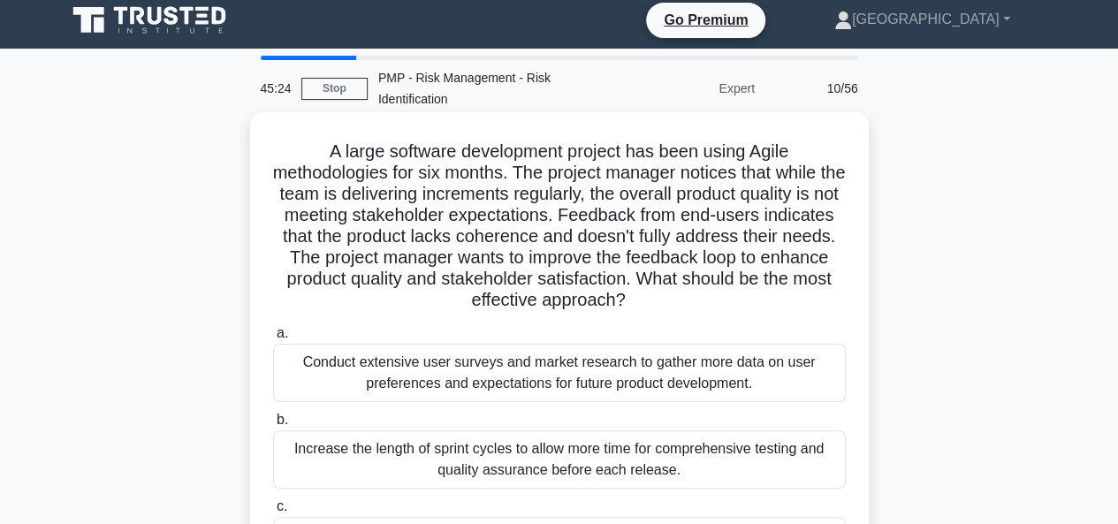
scroll to position [0, 0]
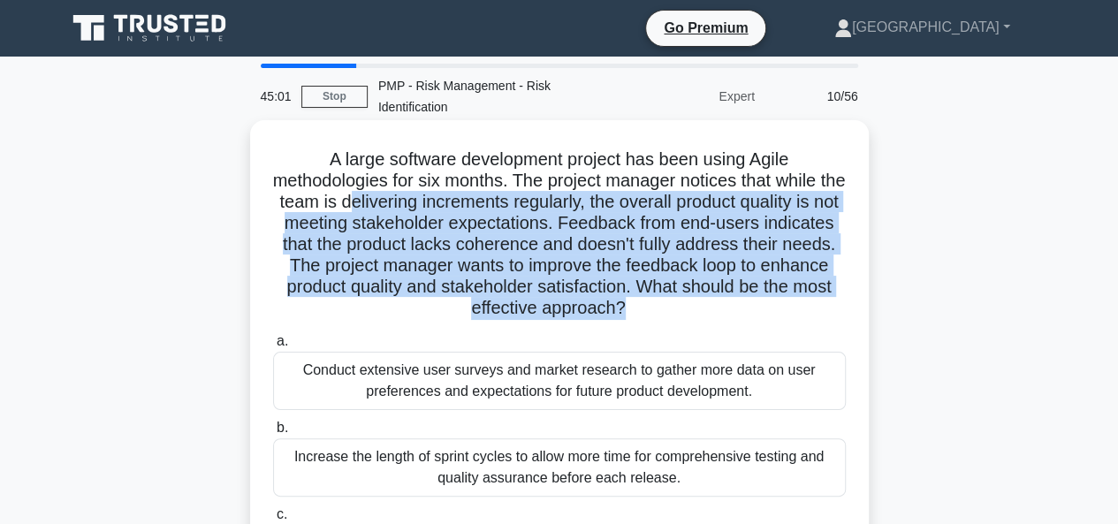
drag, startPoint x: 382, startPoint y: 209, endPoint x: 677, endPoint y: 320, distance: 315.5
click at [676, 320] on h5 "A large software development project has been using Agile methodologies for six…" at bounding box center [559, 233] width 576 height 171
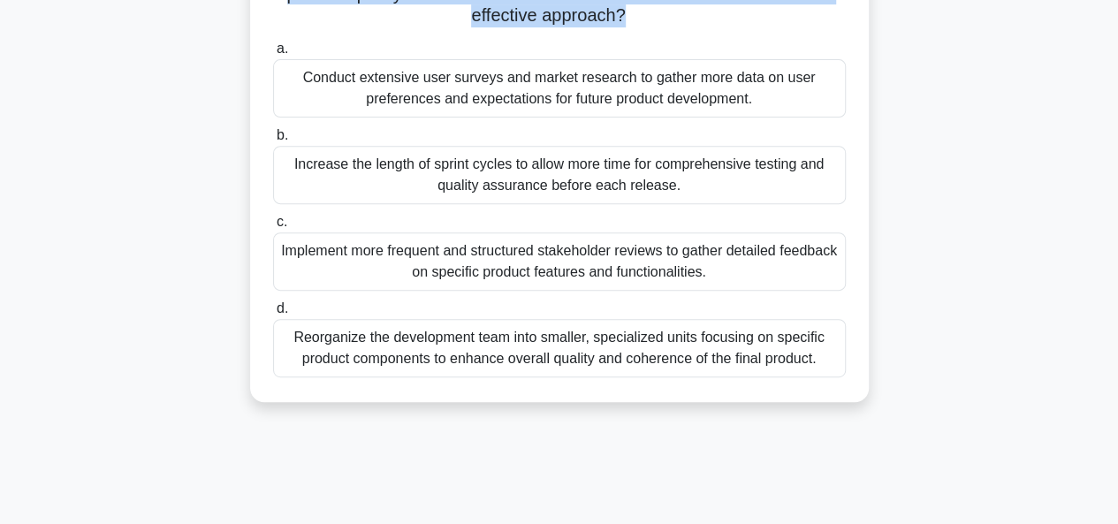
scroll to position [265, 0]
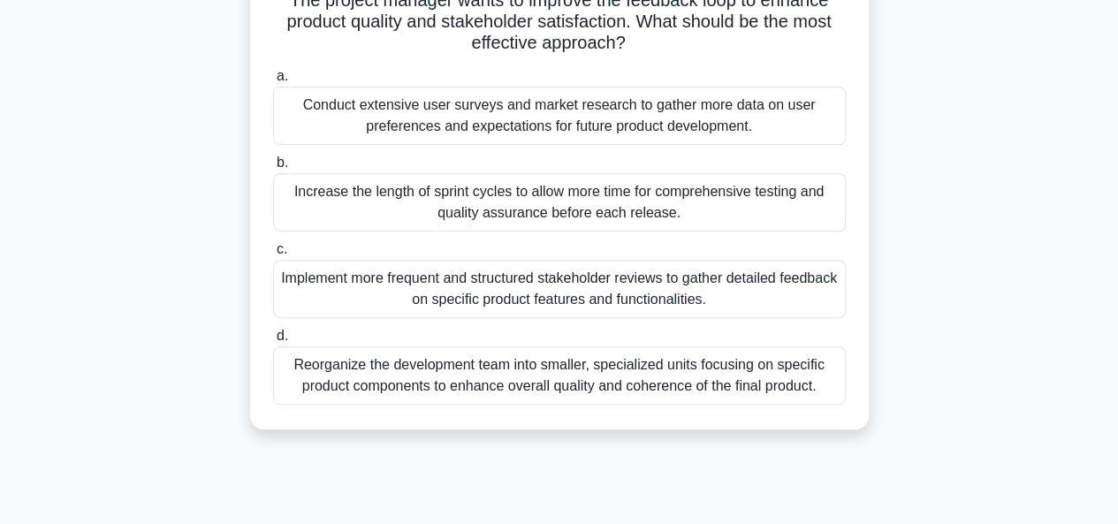
click at [507, 122] on div "Conduct extensive user surveys and market research to gather more data on user …" at bounding box center [559, 116] width 573 height 58
click at [273, 82] on input "a. Conduct extensive user surveys and market research to gather more data on us…" at bounding box center [273, 76] width 0 height 11
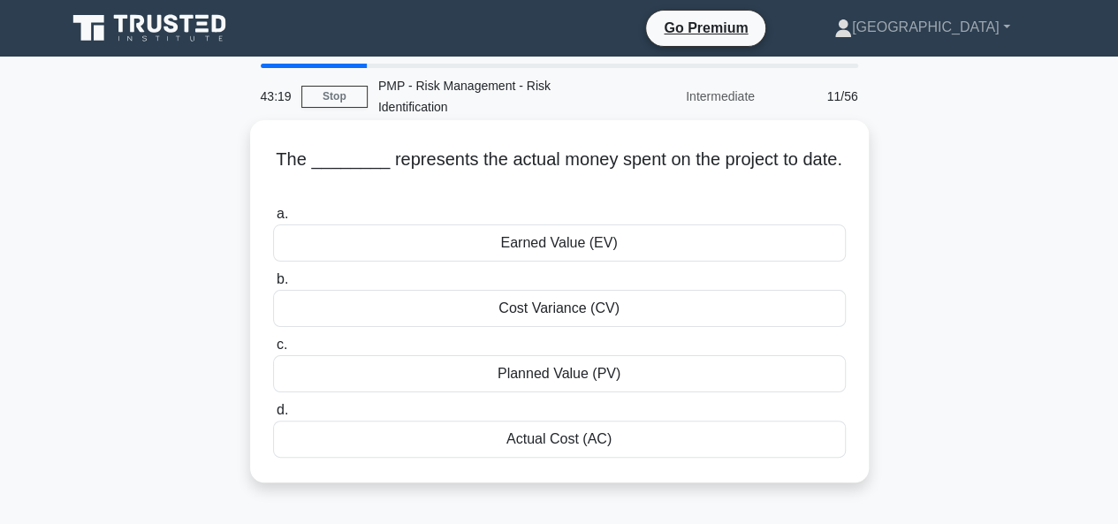
scroll to position [0, 0]
click at [523, 437] on div "Actual Cost (AC)" at bounding box center [559, 439] width 573 height 37
click at [273, 416] on input "d. Actual Cost (AC)" at bounding box center [273, 410] width 0 height 11
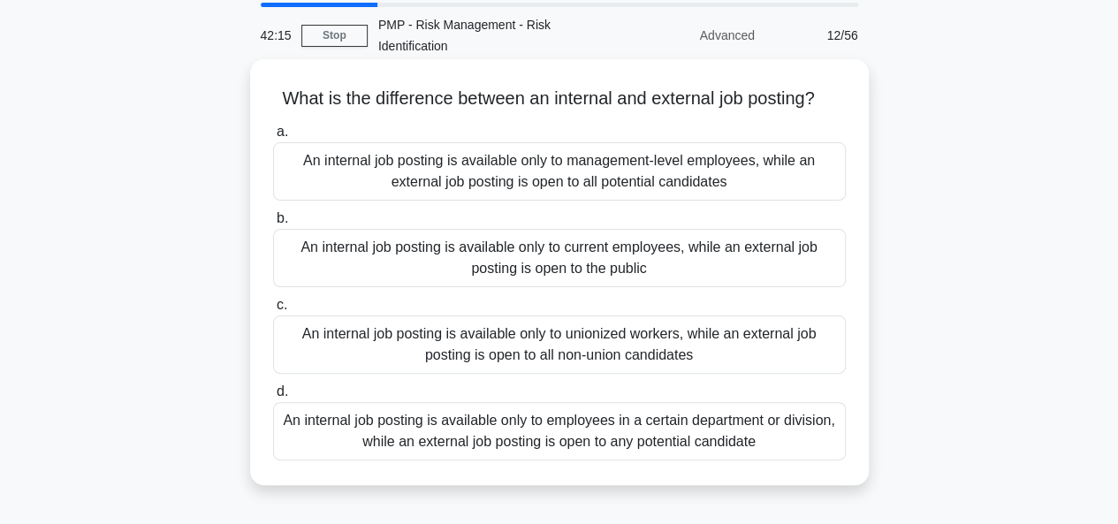
scroll to position [88, 0]
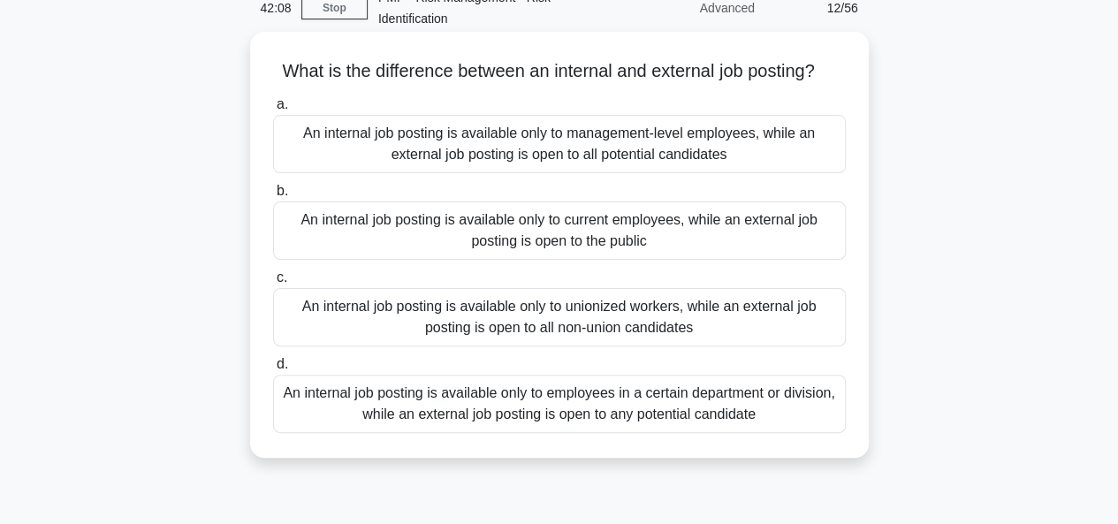
click at [534, 236] on div "An internal job posting is available only to current employees, while an extern…" at bounding box center [559, 230] width 573 height 58
click at [273, 197] on input "b. An internal job posting is available only to current employees, while an ext…" at bounding box center [273, 191] width 0 height 11
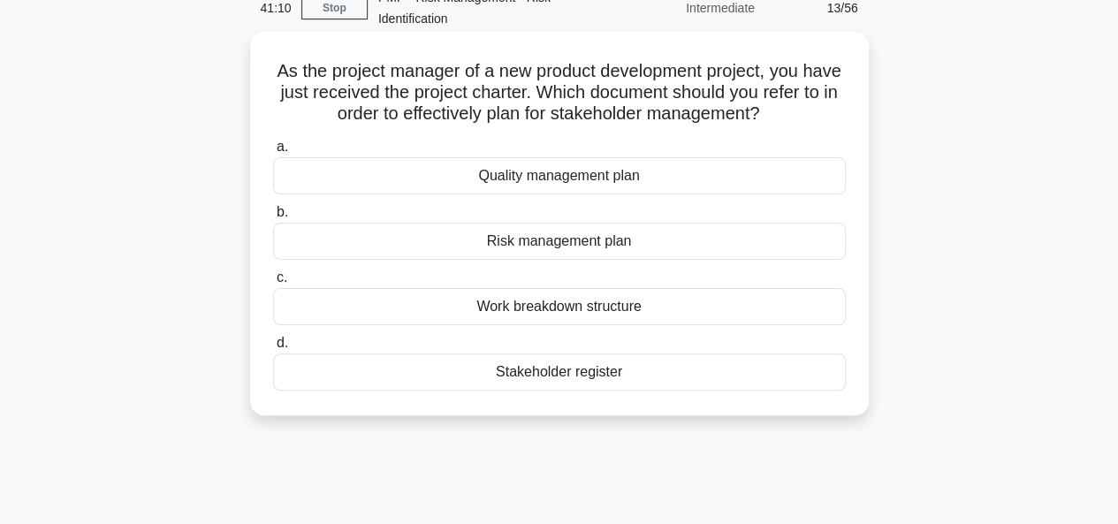
click at [527, 372] on div "Stakeholder register" at bounding box center [559, 371] width 573 height 37
click at [273, 349] on input "d. Stakeholder register" at bounding box center [273, 343] width 0 height 11
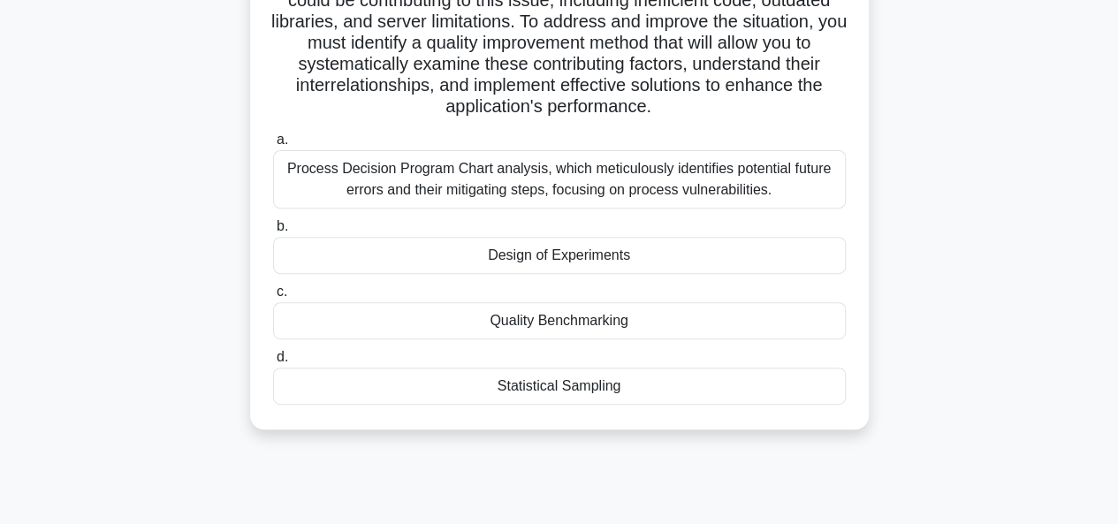
scroll to position [353, 0]
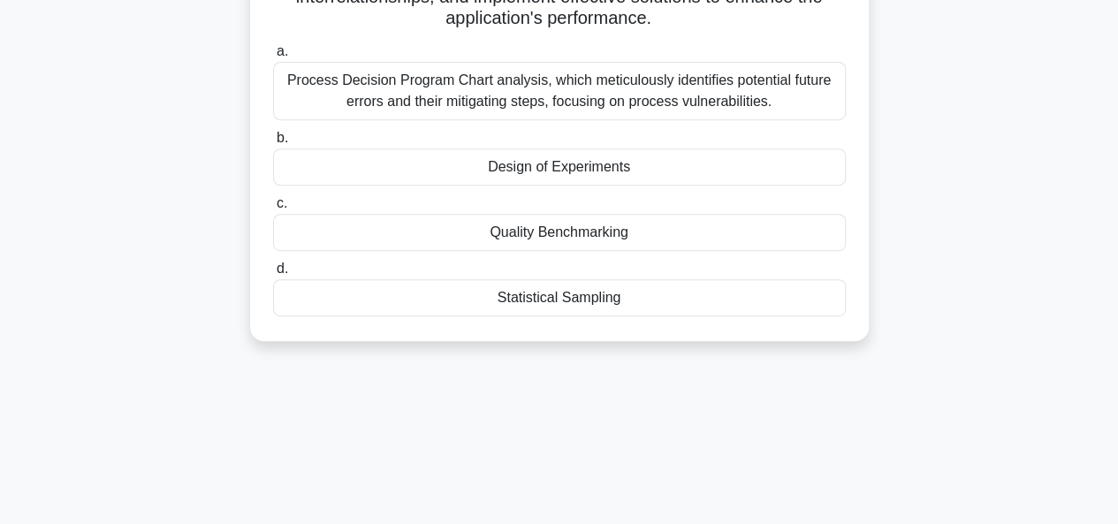
click at [537, 251] on div "Quality Benchmarking" at bounding box center [559, 232] width 573 height 37
click at [273, 209] on input "c. Quality Benchmarking" at bounding box center [273, 203] width 0 height 11
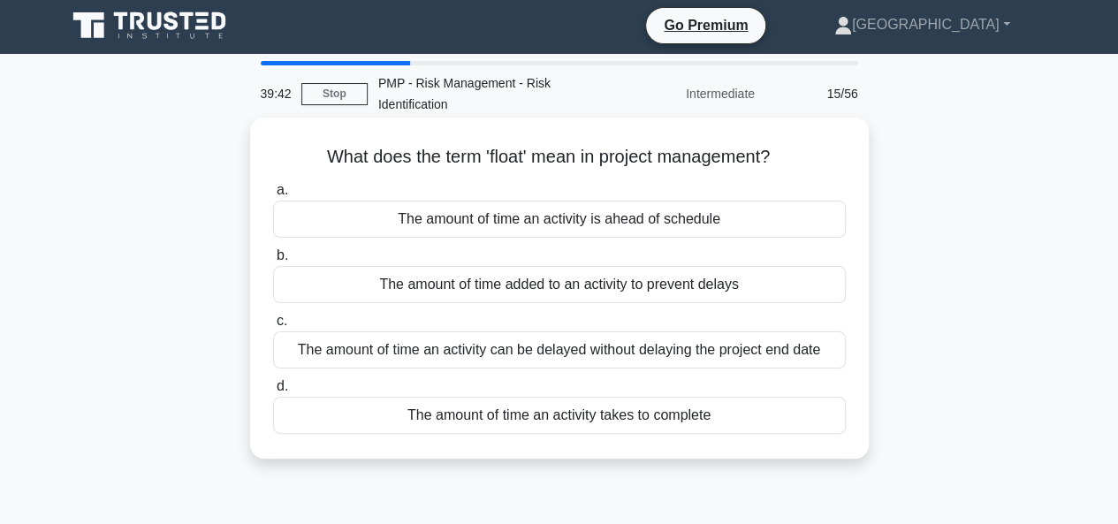
scroll to position [0, 0]
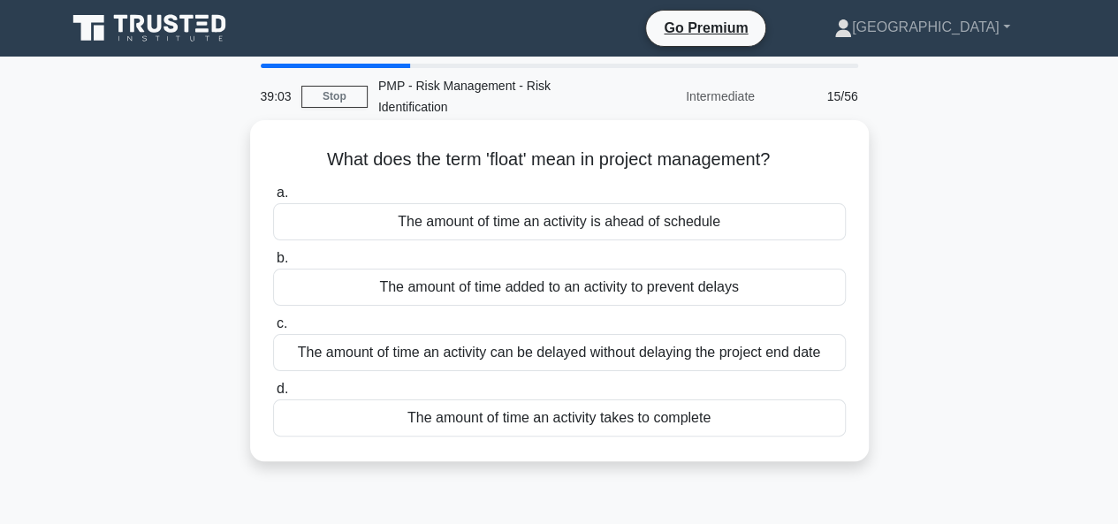
click at [534, 354] on div "The amount of time an activity can be delayed without delaying the project end …" at bounding box center [559, 352] width 573 height 37
click at [273, 330] on input "c. The amount of time an activity can be delayed without delaying the project e…" at bounding box center [273, 323] width 0 height 11
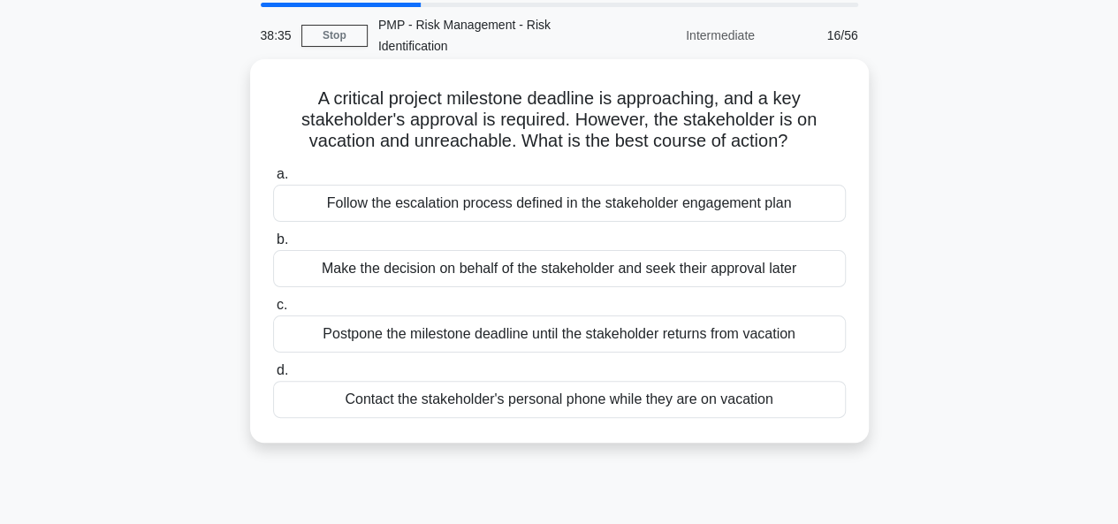
scroll to position [88, 0]
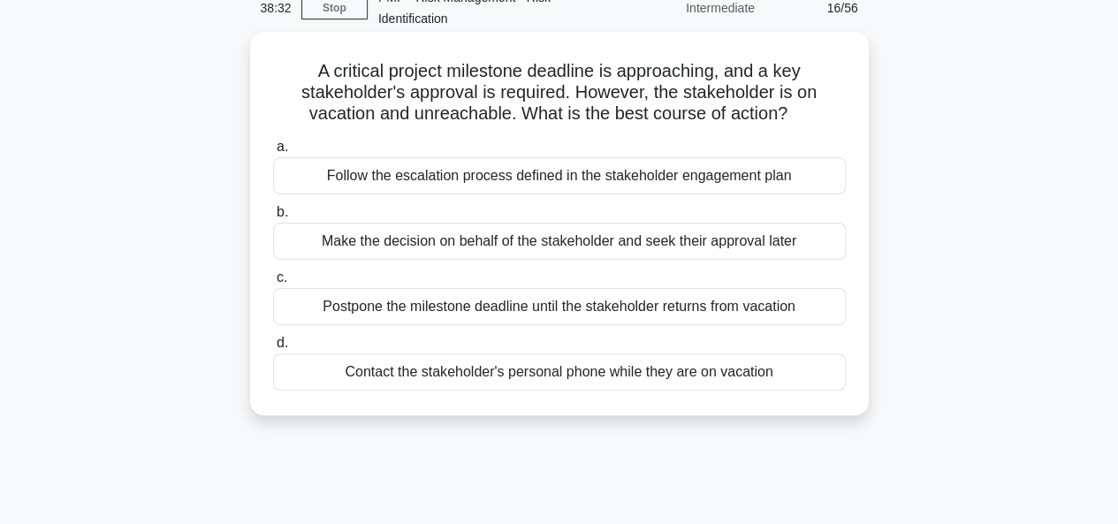
click at [508, 174] on div "Follow the escalation process defined in the stakeholder engagement plan" at bounding box center [559, 175] width 573 height 37
click at [273, 153] on input "a. Follow the escalation process defined in the stakeholder engagement plan" at bounding box center [273, 146] width 0 height 11
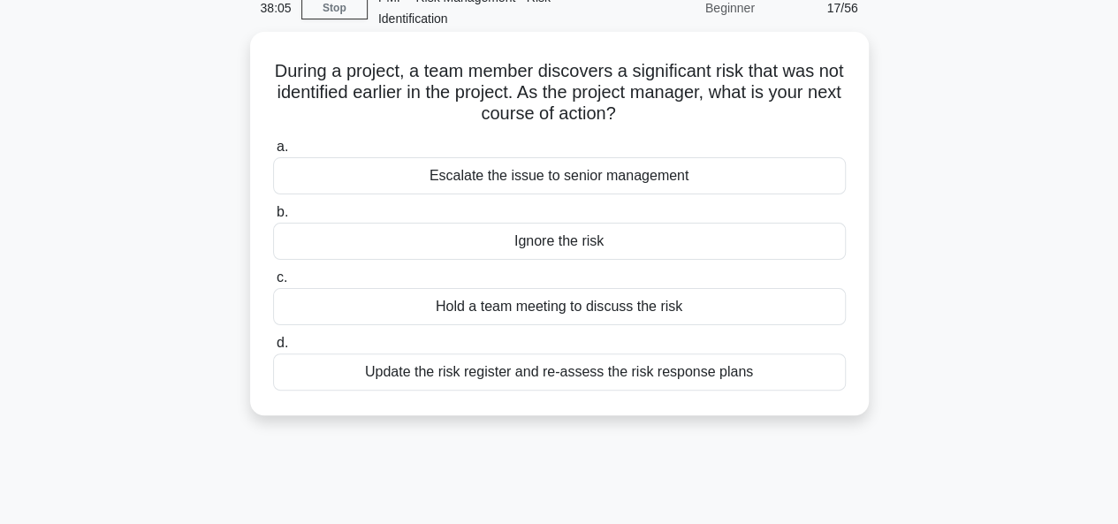
click at [537, 376] on div "Update the risk register and re-assess the risk response plans" at bounding box center [559, 371] width 573 height 37
click at [273, 349] on input "d. Update the risk register and re-assess the risk response plans" at bounding box center [273, 343] width 0 height 11
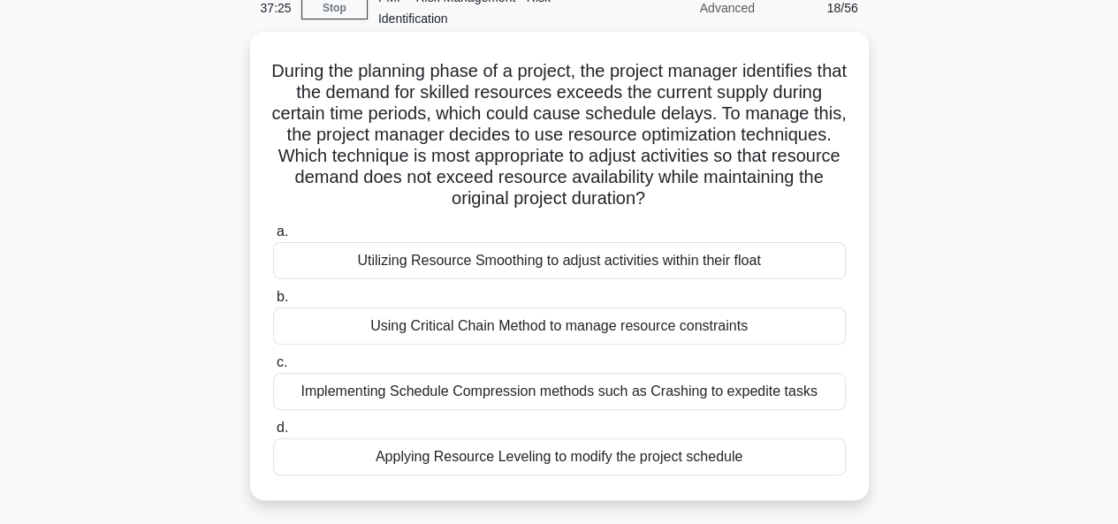
drag, startPoint x: 657, startPoint y: 135, endPoint x: 716, endPoint y: 202, distance: 89.5
click at [716, 202] on h5 "During the planning phase of a project, the project manager identifies that the…" at bounding box center [559, 135] width 576 height 150
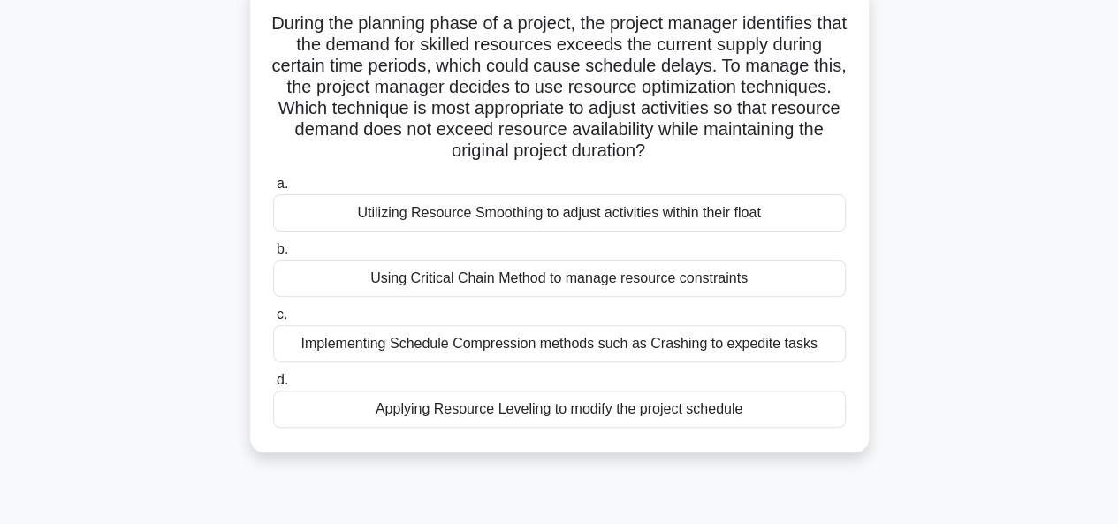
scroll to position [177, 0]
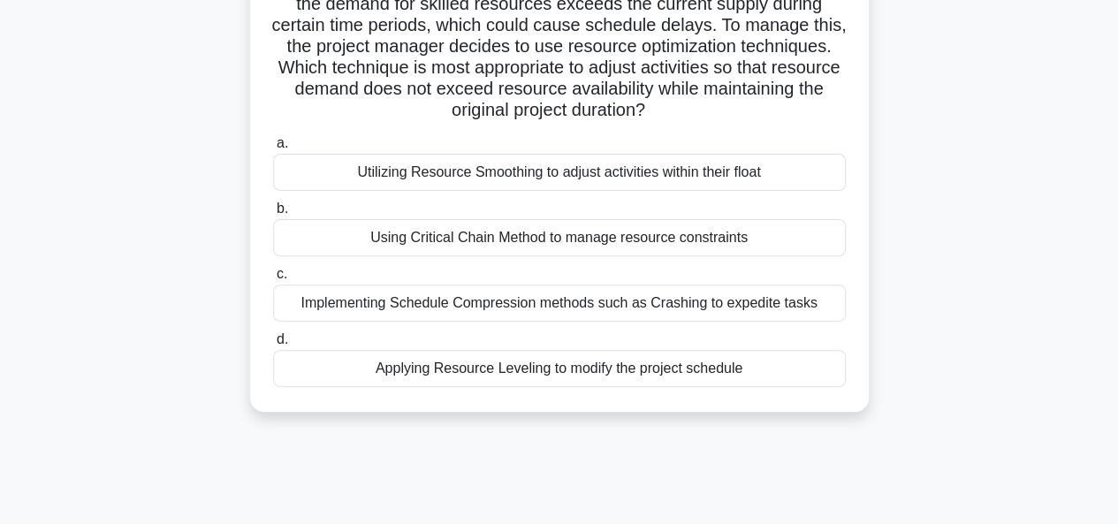
click at [534, 239] on div "Using Critical Chain Method to manage resource constraints" at bounding box center [559, 237] width 573 height 37
click at [273, 215] on input "b. Using Critical Chain Method to manage resource constraints" at bounding box center [273, 208] width 0 height 11
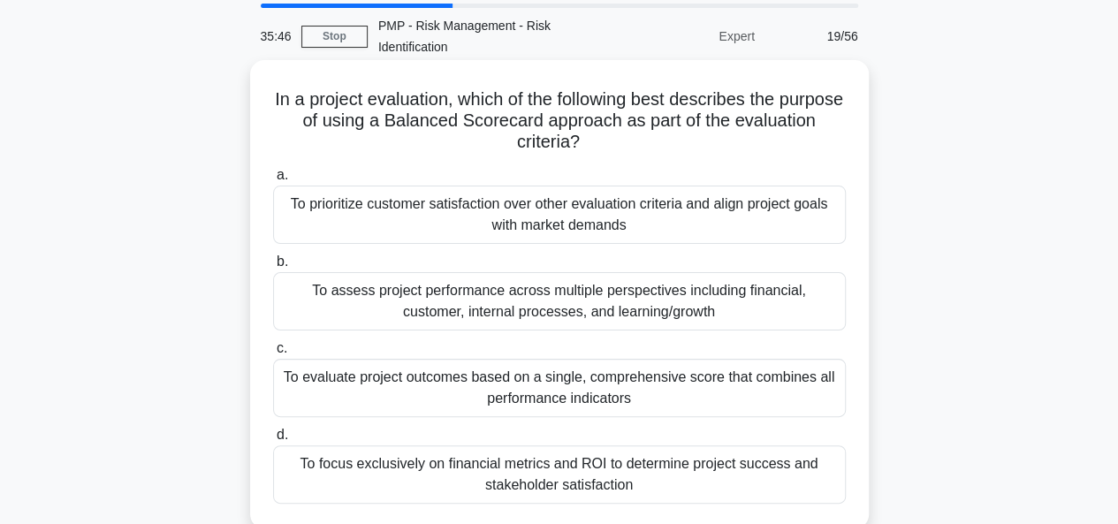
scroll to position [88, 0]
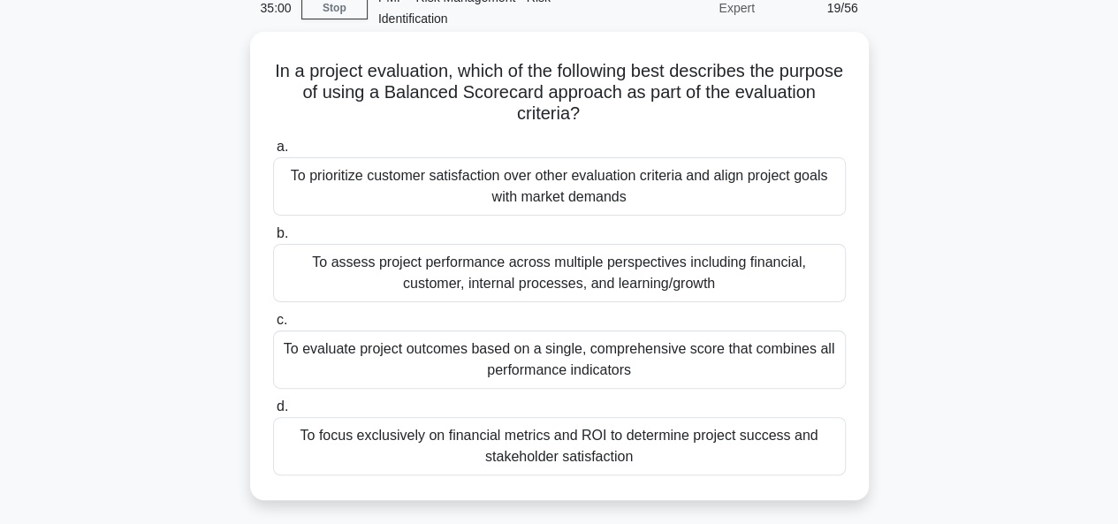
click at [556, 277] on div "To assess project performance across multiple perspectives including financial,…" at bounding box center [559, 273] width 573 height 58
click at [273, 239] on input "b. To assess project performance across multiple perspectives including financi…" at bounding box center [273, 233] width 0 height 11
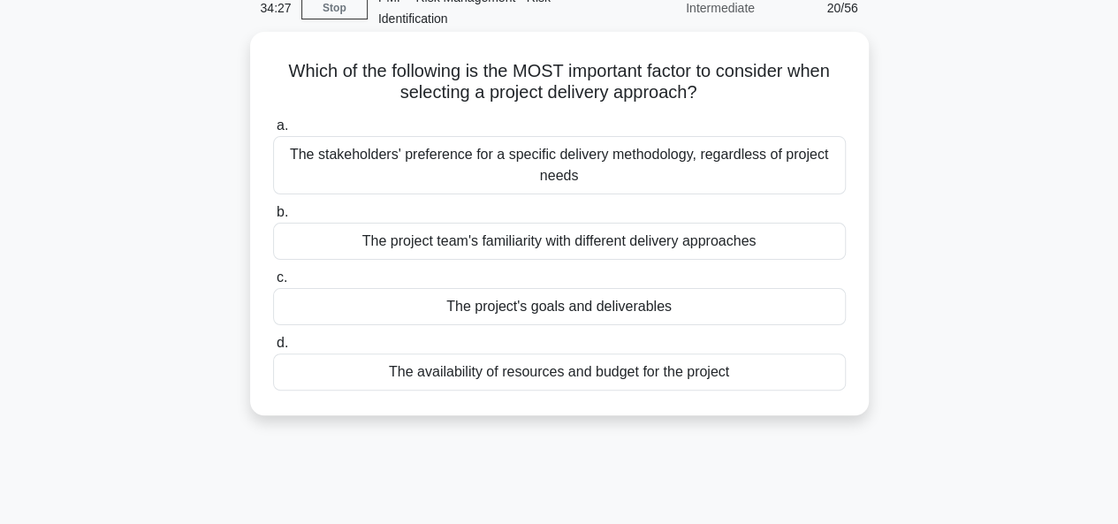
click at [540, 307] on div "The project's goals and deliverables" at bounding box center [559, 306] width 573 height 37
click at [273, 284] on input "c. The project's goals and deliverables" at bounding box center [273, 277] width 0 height 11
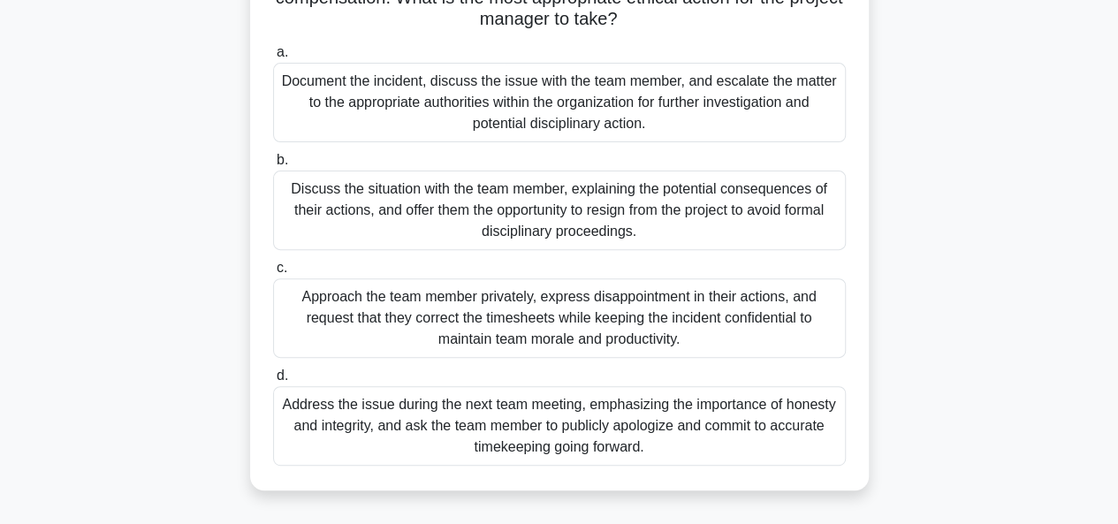
scroll to position [177, 0]
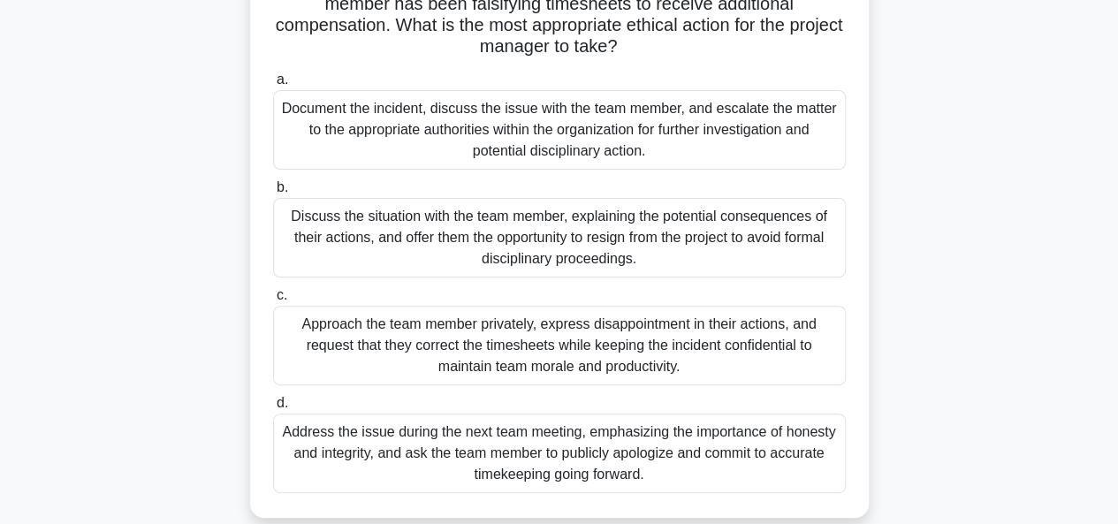
click at [514, 135] on div "Document the incident, discuss the issue with the team member, and escalate the…" at bounding box center [559, 130] width 573 height 80
click at [273, 86] on input "a. Document the incident, discuss the issue with the team member, and escalate …" at bounding box center [273, 79] width 0 height 11
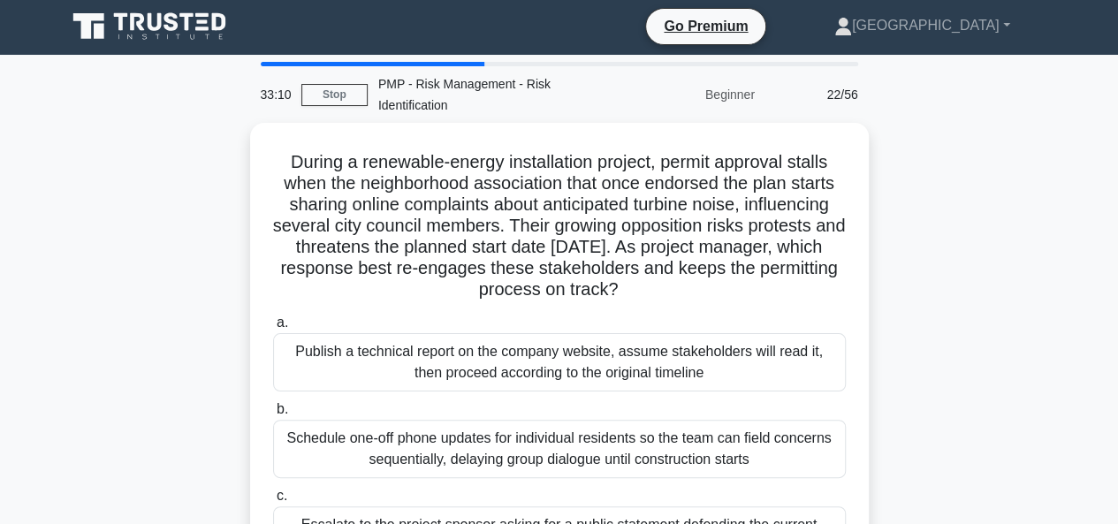
scroll to position [0, 0]
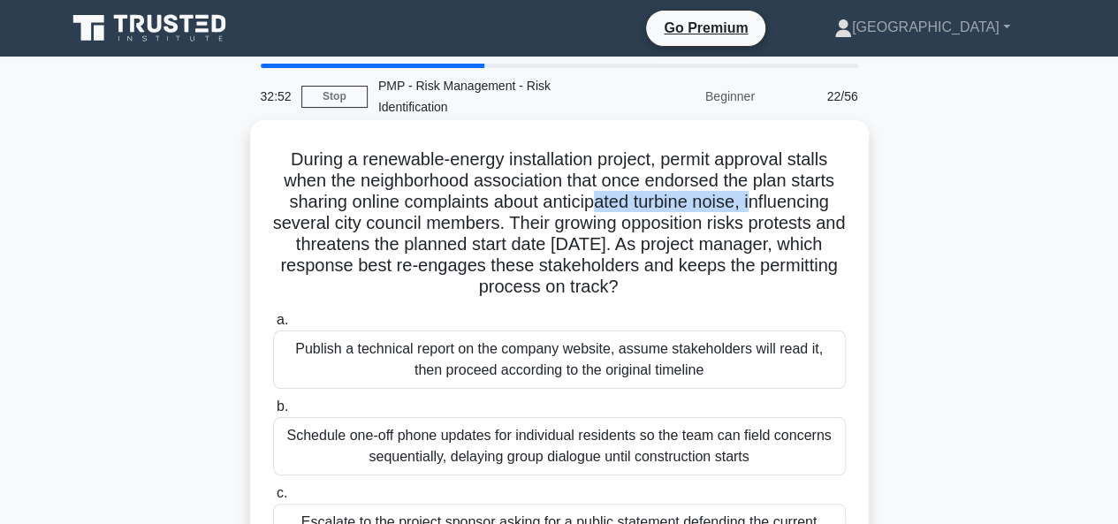
drag, startPoint x: 728, startPoint y: 207, endPoint x: 589, endPoint y: 208, distance: 138.7
click at [587, 212] on h5 "During a renewable-energy installation project, permit approval stalls when the…" at bounding box center [559, 223] width 576 height 150
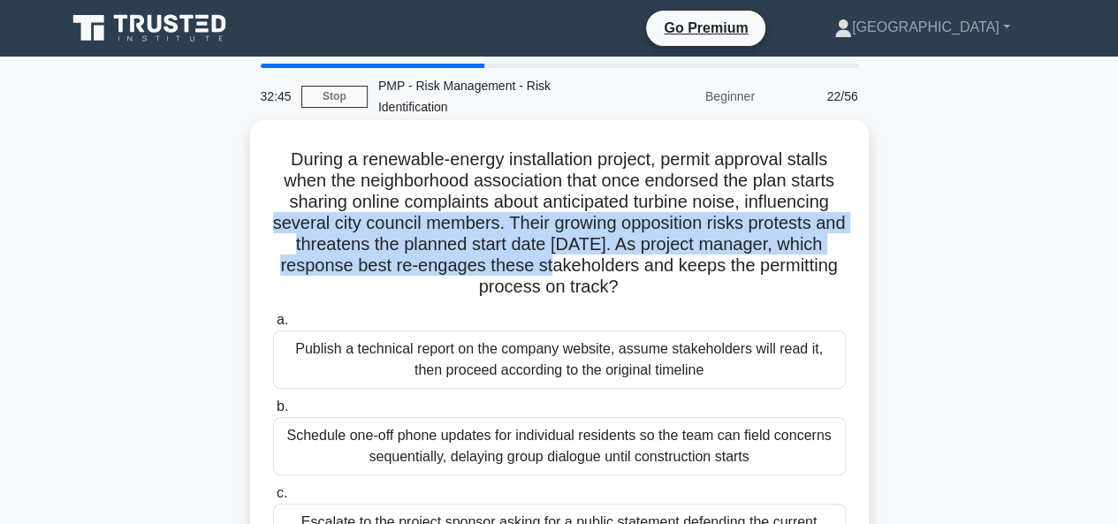
drag, startPoint x: 304, startPoint y: 235, endPoint x: 560, endPoint y: 268, distance: 258.3
click at [560, 268] on h5 "During a renewable-energy installation project, permit approval stalls when the…" at bounding box center [559, 223] width 576 height 150
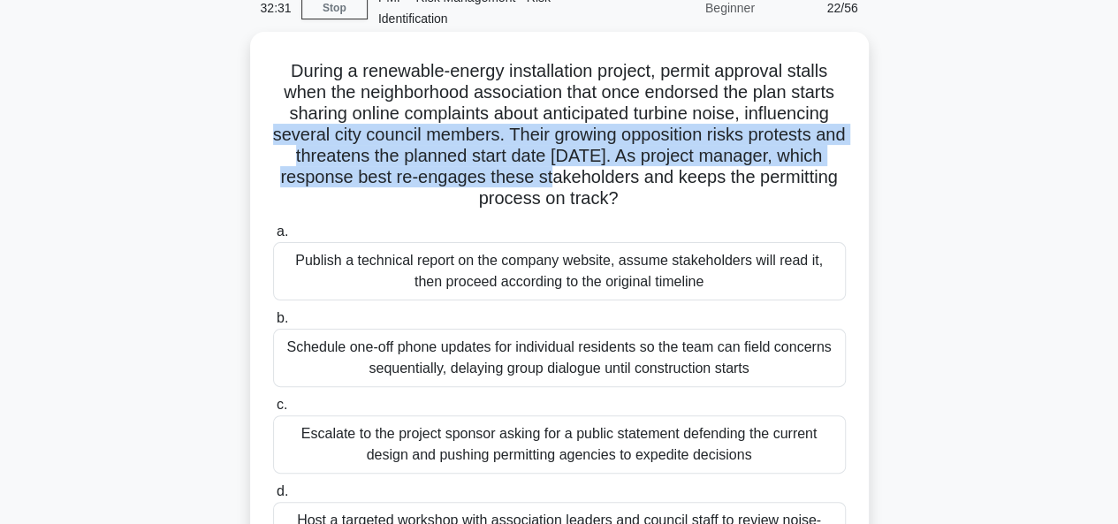
drag, startPoint x: 746, startPoint y: 194, endPoint x: 486, endPoint y: 156, distance: 262.4
click at [486, 156] on h5 "During a renewable-energy installation project, permit approval stalls when the…" at bounding box center [559, 135] width 576 height 150
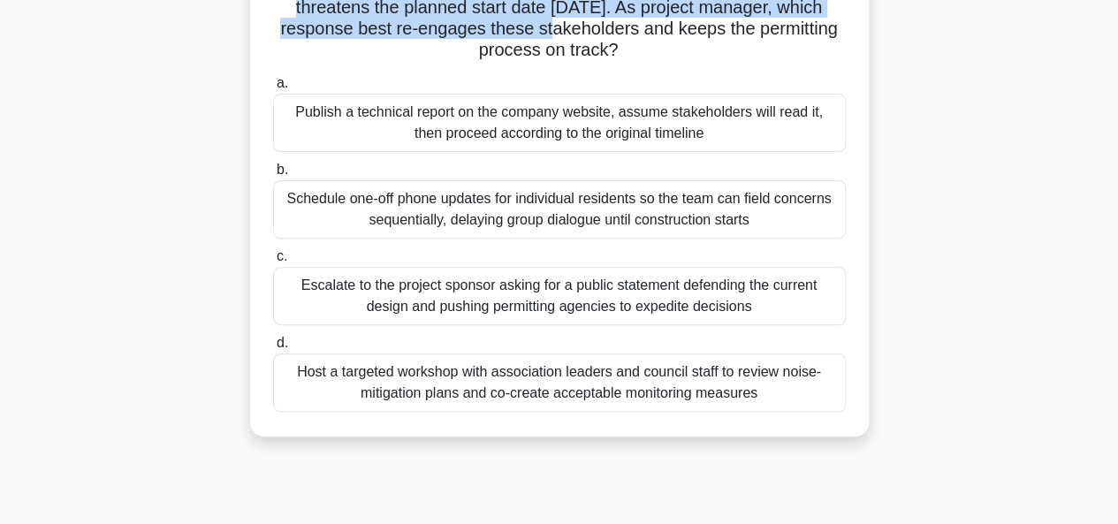
scroll to position [265, 0]
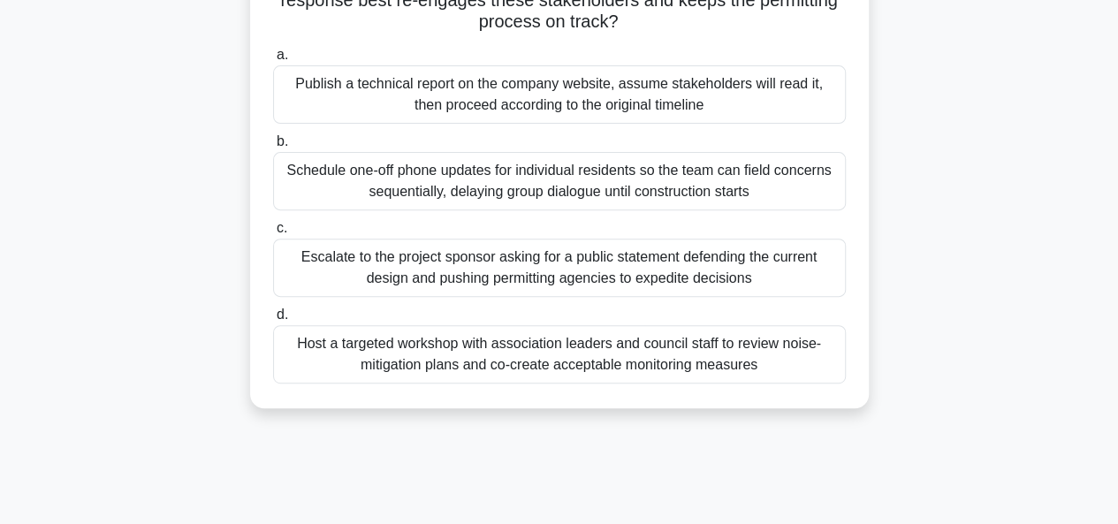
click at [513, 354] on div "Host a targeted workshop with association leaders and council staff to review n…" at bounding box center [559, 354] width 573 height 58
click at [273, 321] on input "d. Host a targeted workshop with association leaders and council staff to revie…" at bounding box center [273, 314] width 0 height 11
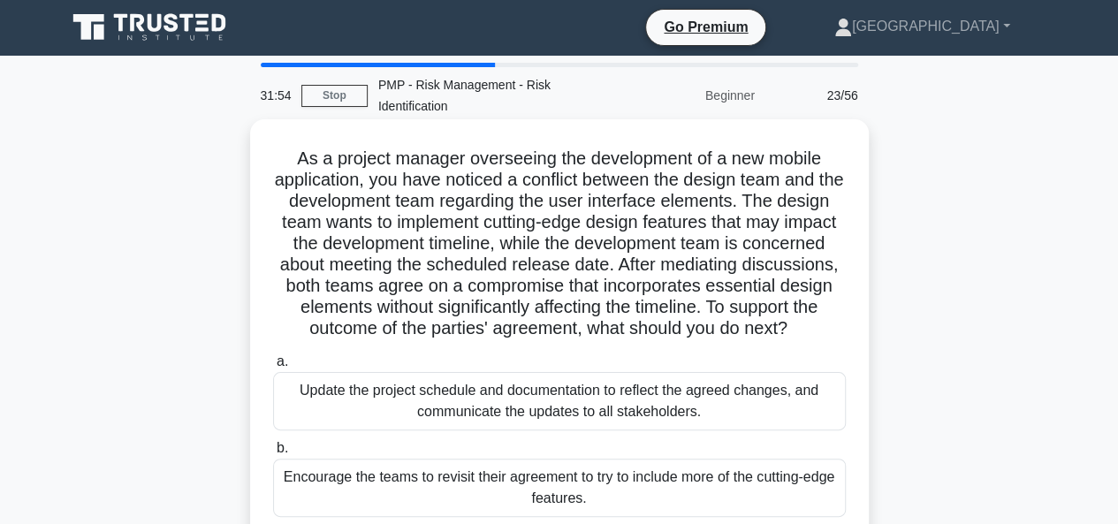
scroll to position [0, 0]
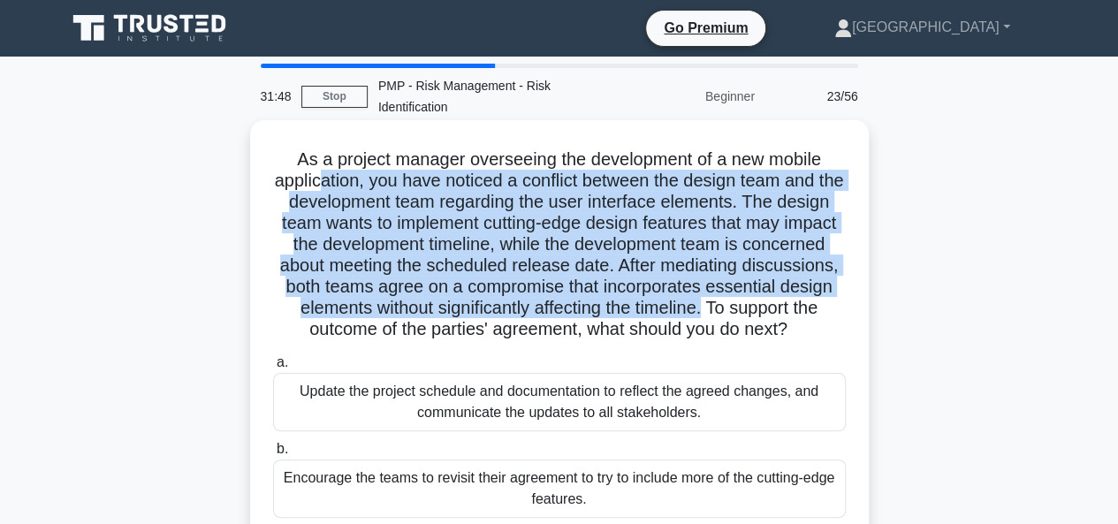
drag, startPoint x: 333, startPoint y: 185, endPoint x: 854, endPoint y: 308, distance: 535.0
click at [854, 308] on div "As a project manager overseeing the development of a new mobile application, yo…" at bounding box center [559, 396] width 604 height 539
click at [624, 247] on h5 "As a project manager overseeing the development of a new mobile application, yo…" at bounding box center [559, 244] width 576 height 193
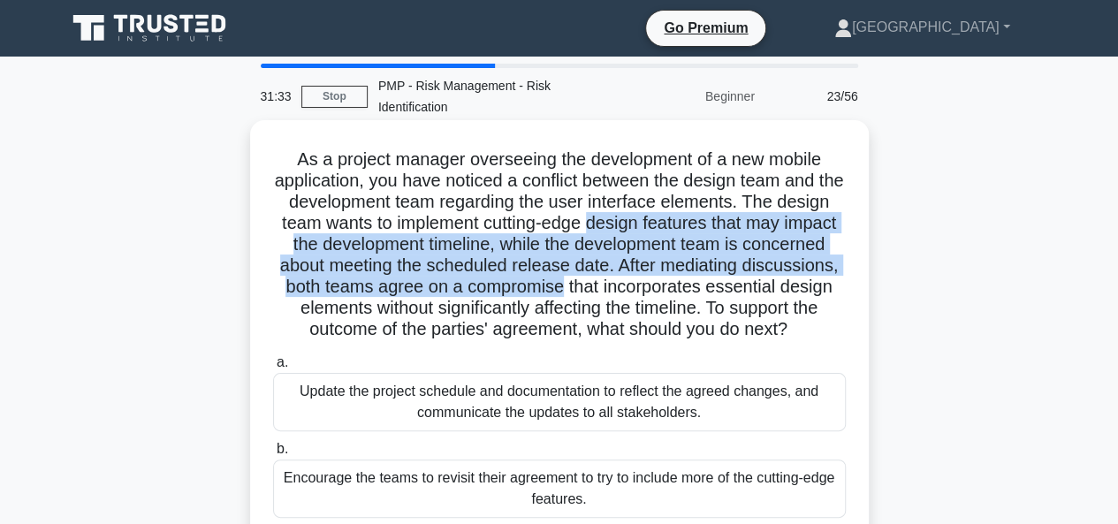
drag, startPoint x: 666, startPoint y: 224, endPoint x: 678, endPoint y: 294, distance: 70.8
click at [678, 294] on h5 "As a project manager overseeing the development of a new mobile application, yo…" at bounding box center [559, 244] width 576 height 193
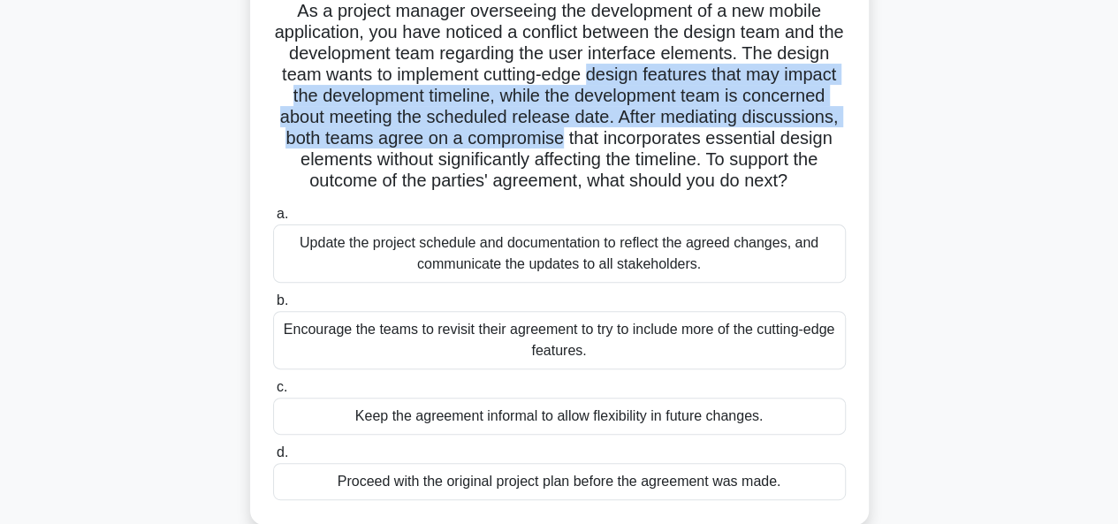
scroll to position [177, 0]
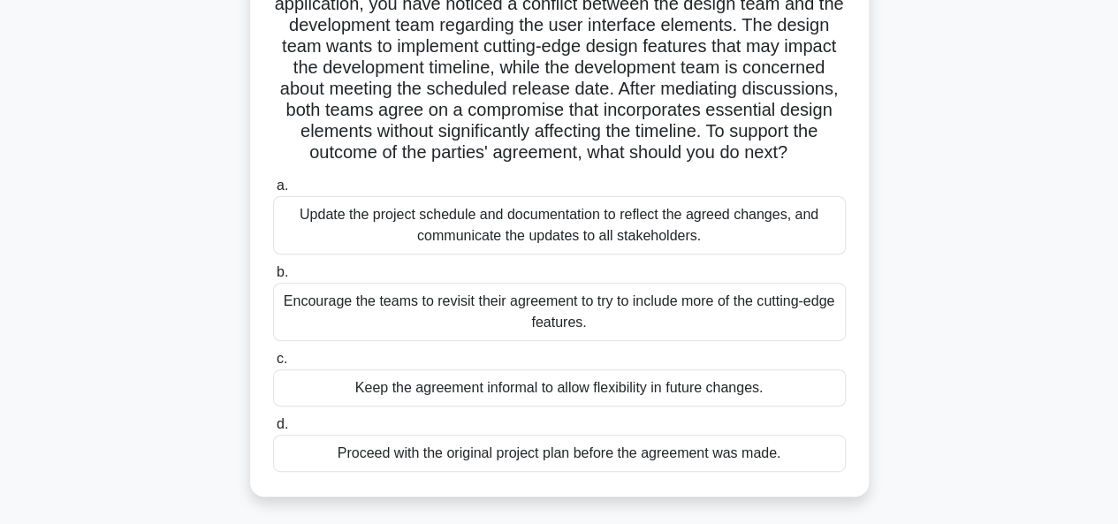
click at [586, 142] on h5 "As a project manager overseeing the development of a new mobile application, yo…" at bounding box center [559, 68] width 576 height 193
drag, startPoint x: 581, startPoint y: 110, endPoint x: 640, endPoint y: 178, distance: 89.0
click at [640, 164] on h5 "As a project manager overseeing the development of a new mobile application, yo…" at bounding box center [559, 68] width 576 height 193
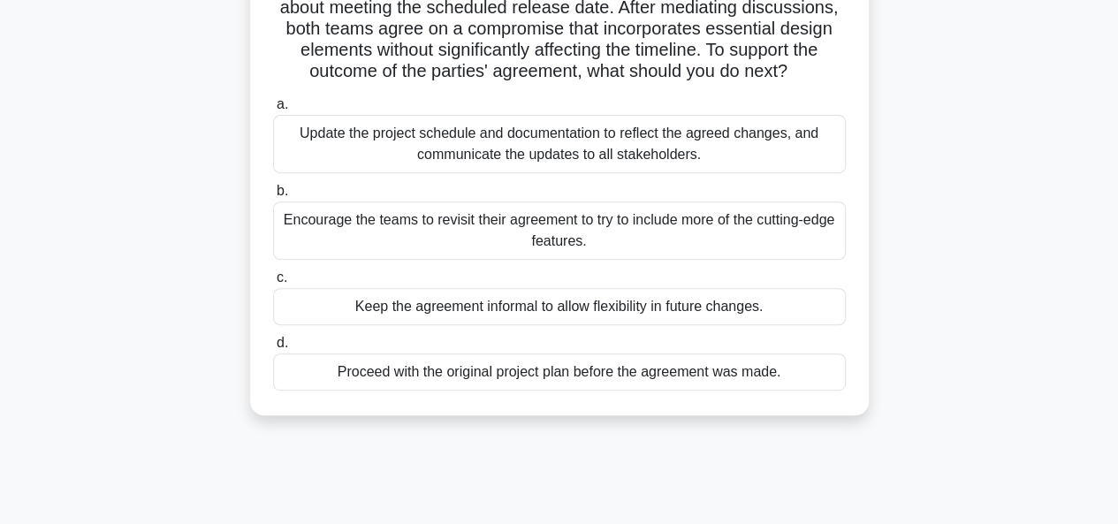
scroll to position [353, 0]
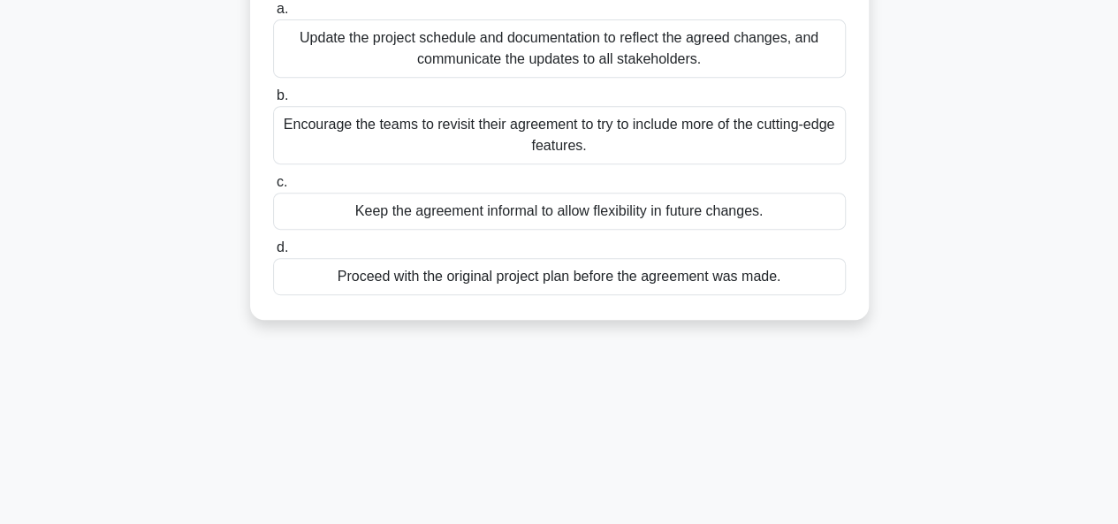
click at [551, 68] on div "Update the project schedule and documentation to reflect the agreed changes, an…" at bounding box center [559, 48] width 573 height 58
click at [273, 15] on input "a. Update the project schedule and documentation to reflect the agreed changes,…" at bounding box center [273, 9] width 0 height 11
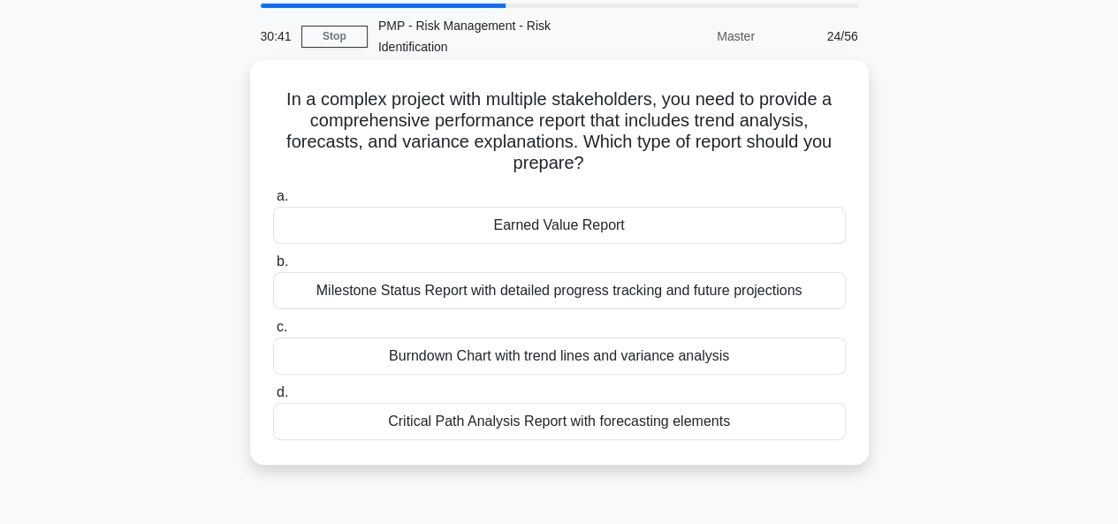
scroll to position [88, 0]
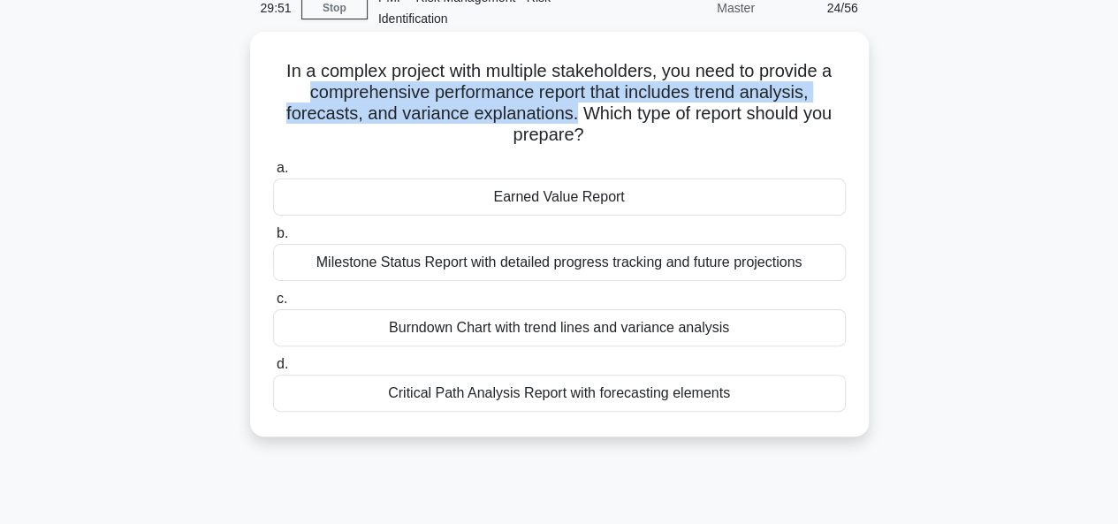
drag, startPoint x: 574, startPoint y: 116, endPoint x: 295, endPoint y: 92, distance: 279.4
click at [295, 92] on h5 "In a complex project with multiple stakeholders, you need to provide a comprehe…" at bounding box center [559, 103] width 576 height 87
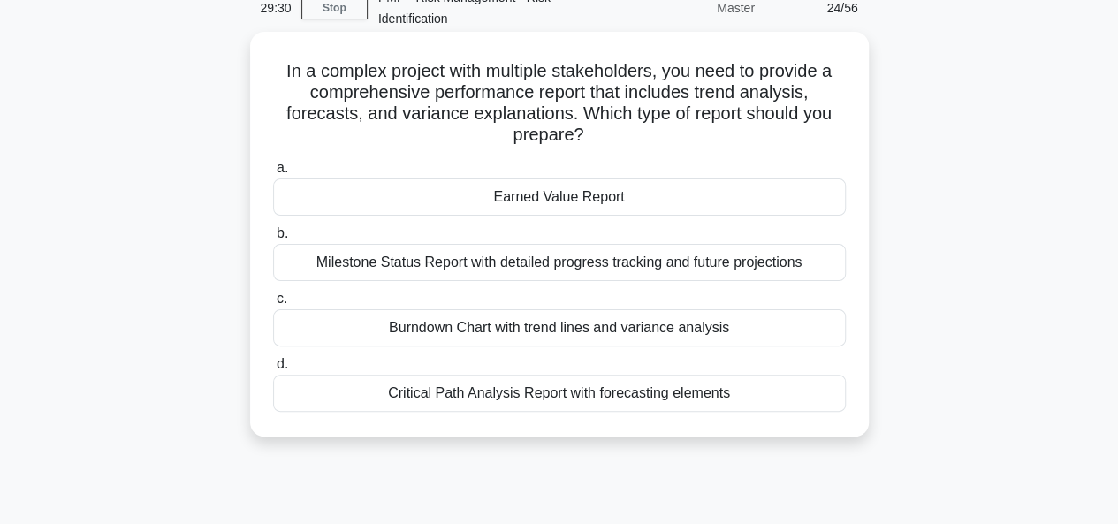
click at [509, 331] on div "Burndown Chart with trend lines and variance analysis" at bounding box center [559, 327] width 573 height 37
click at [273, 305] on input "c. Burndown Chart with trend lines and variance analysis" at bounding box center [273, 298] width 0 height 11
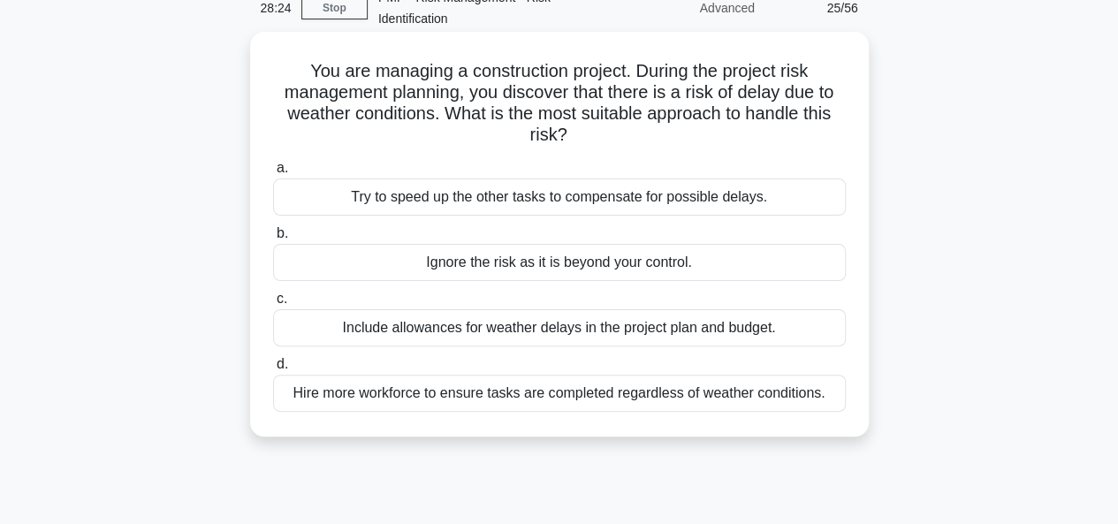
click at [519, 394] on div "Hire more workforce to ensure tasks are completed regardless of weather conditi…" at bounding box center [559, 393] width 573 height 37
click at [273, 370] on input "d. Hire more workforce to ensure tasks are completed regardless of weather cond…" at bounding box center [273, 364] width 0 height 11
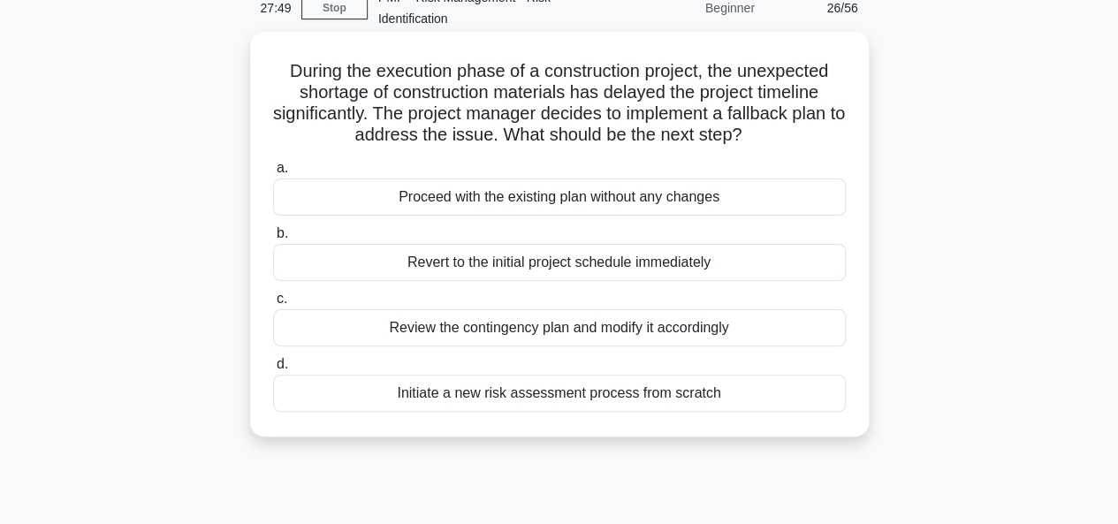
click at [530, 326] on div "Review the contingency plan and modify it accordingly" at bounding box center [559, 327] width 573 height 37
click at [273, 305] on input "c. Review the contingency plan and modify it accordingly" at bounding box center [273, 298] width 0 height 11
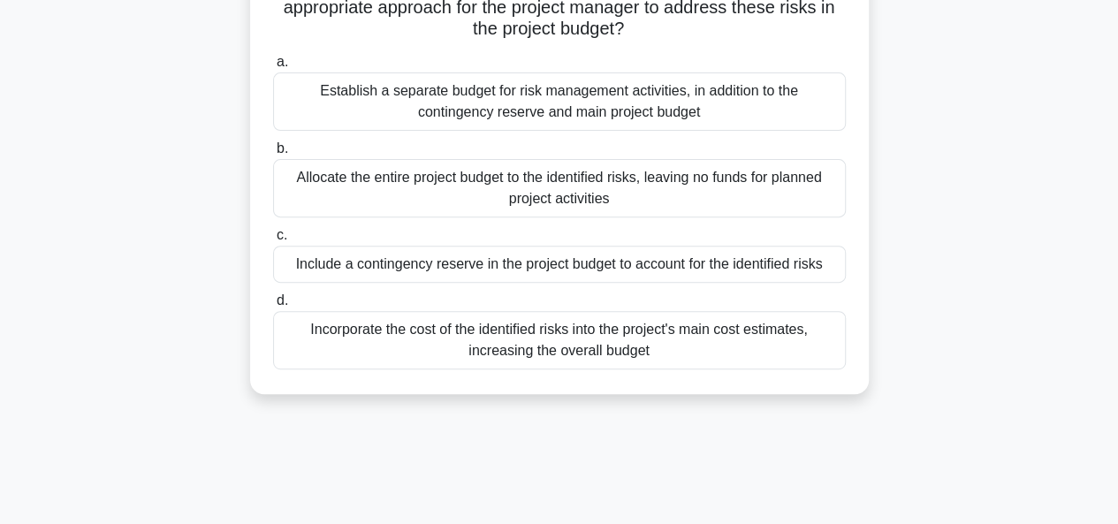
scroll to position [265, 0]
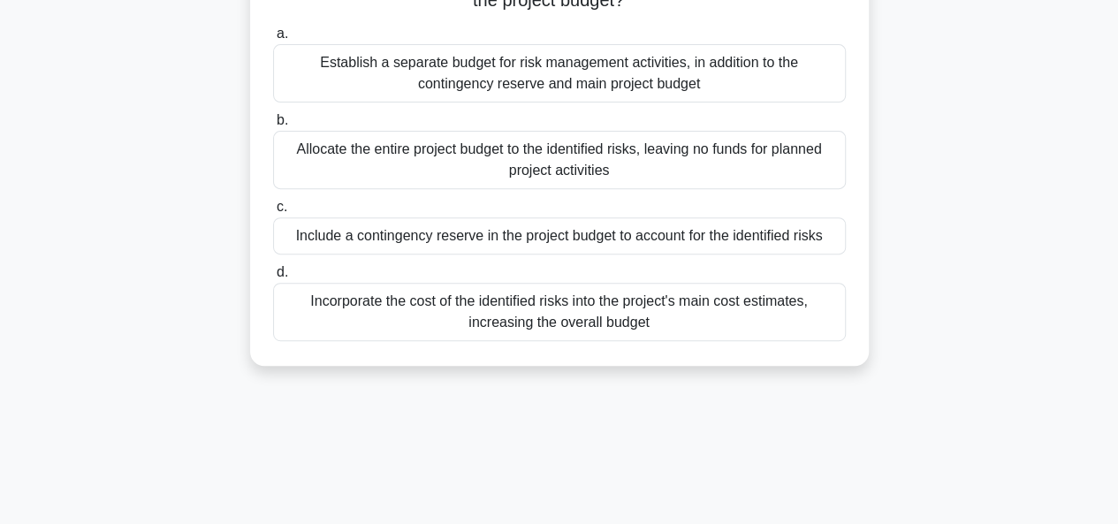
click at [557, 240] on div "Include a contingency reserve in the project budget to account for the identifi…" at bounding box center [559, 235] width 573 height 37
click at [273, 213] on input "c. Include a contingency reserve in the project budget to account for the ident…" at bounding box center [273, 206] width 0 height 11
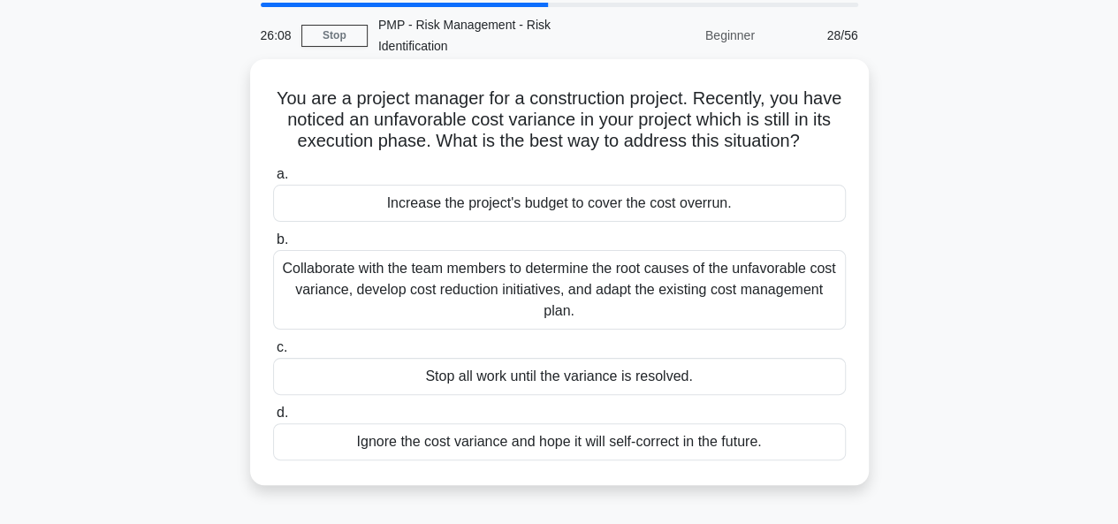
scroll to position [88, 0]
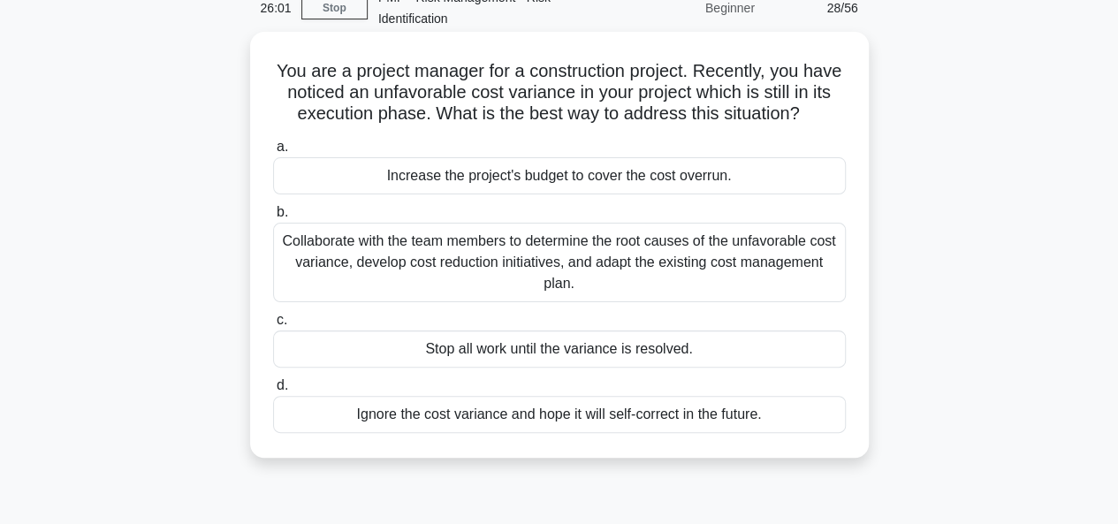
click at [557, 279] on div "Collaborate with the team members to determine the root causes of the unfavorab…" at bounding box center [559, 263] width 573 height 80
click at [273, 218] on input "b. Collaborate with the team members to determine the root causes of the unfavo…" at bounding box center [273, 212] width 0 height 11
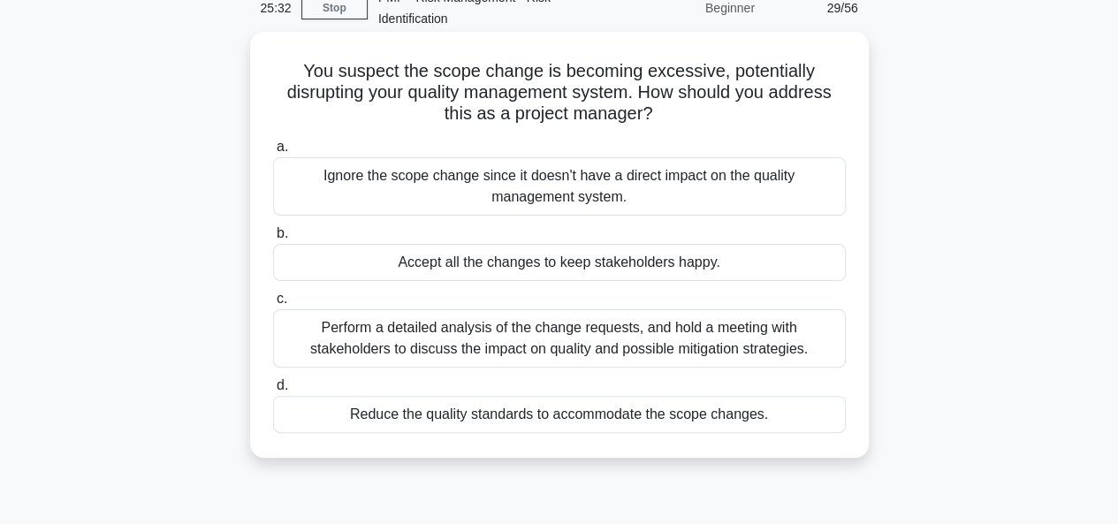
click at [537, 343] on div "Perform a detailed analysis of the change requests, and hold a meeting with sta…" at bounding box center [559, 338] width 573 height 58
click at [273, 305] on input "c. Perform a detailed analysis of the change requests, and hold a meeting with …" at bounding box center [273, 298] width 0 height 11
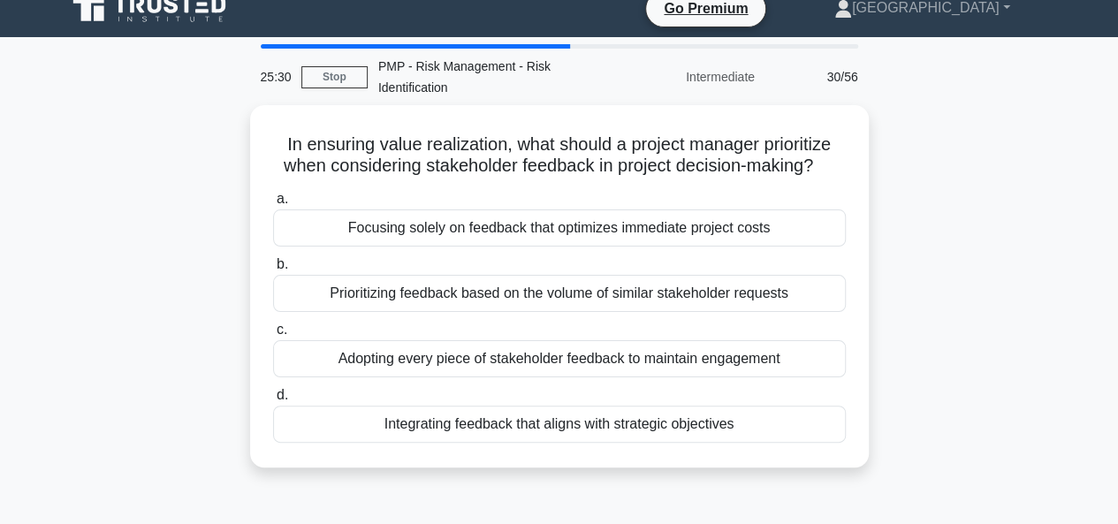
scroll to position [0, 0]
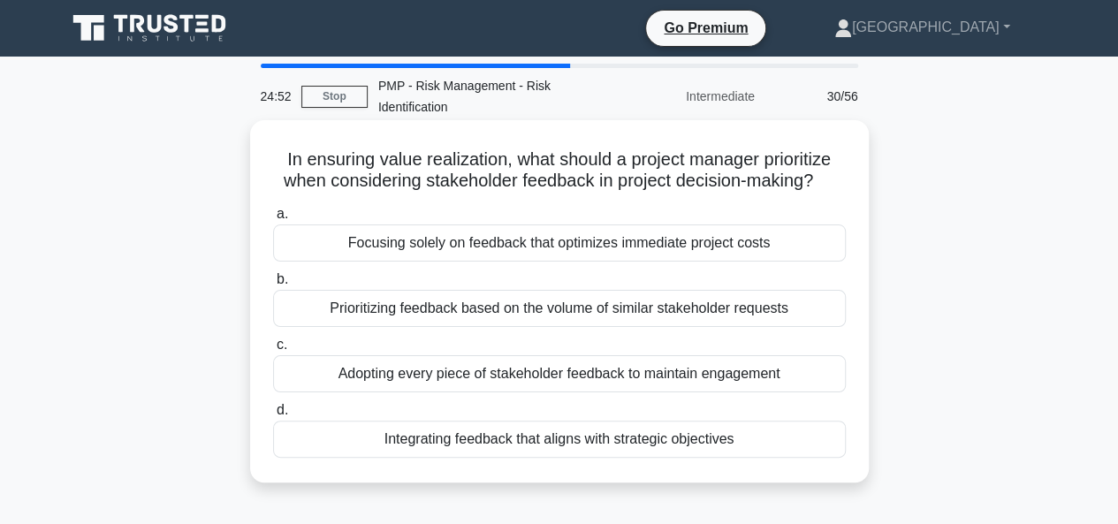
click at [498, 437] on div "Integrating feedback that aligns with strategic objectives" at bounding box center [559, 439] width 573 height 37
click at [273, 416] on input "d. Integrating feedback that aligns with strategic objectives" at bounding box center [273, 410] width 0 height 11
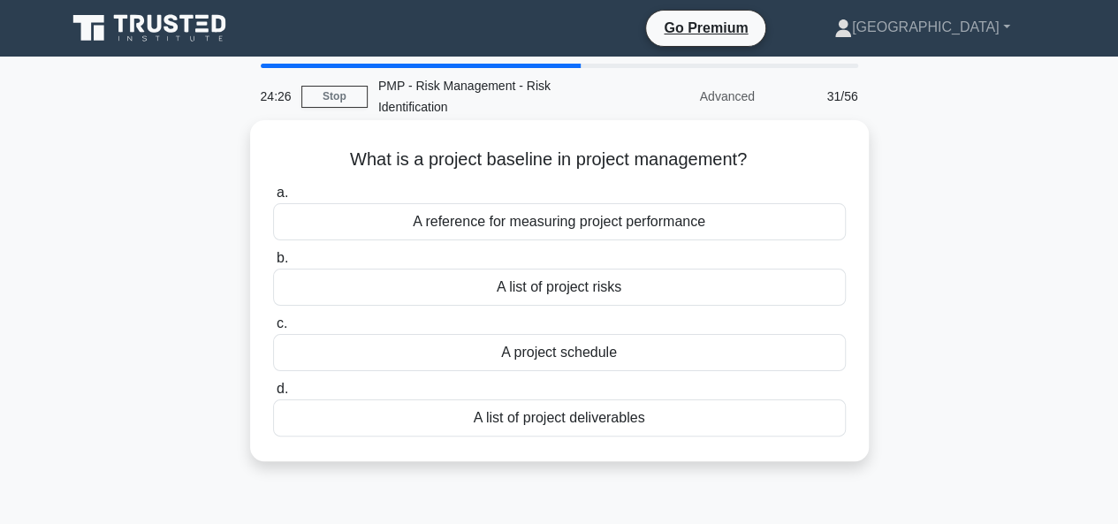
click at [528, 421] on div "A list of project deliverables" at bounding box center [559, 417] width 573 height 37
click at [273, 395] on input "d. A list of project deliverables" at bounding box center [273, 389] width 0 height 11
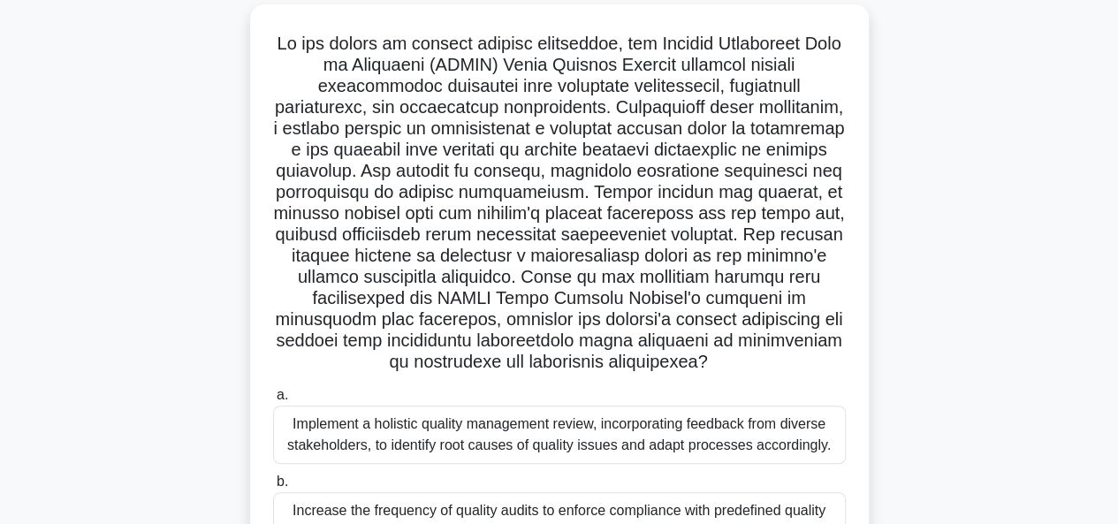
scroll to position [88, 0]
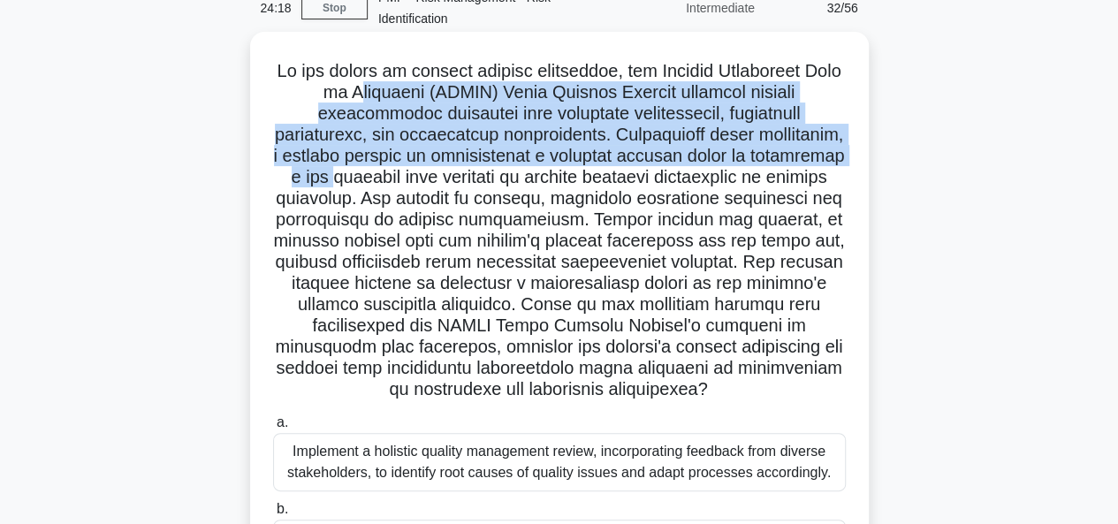
drag, startPoint x: 361, startPoint y: 87, endPoint x: 458, endPoint y: 170, distance: 127.3
click at [458, 170] on h5 ".spinner_0XTQ{transform-origin:center;animation:spinner_y6GP .75s linear infini…" at bounding box center [559, 230] width 576 height 341
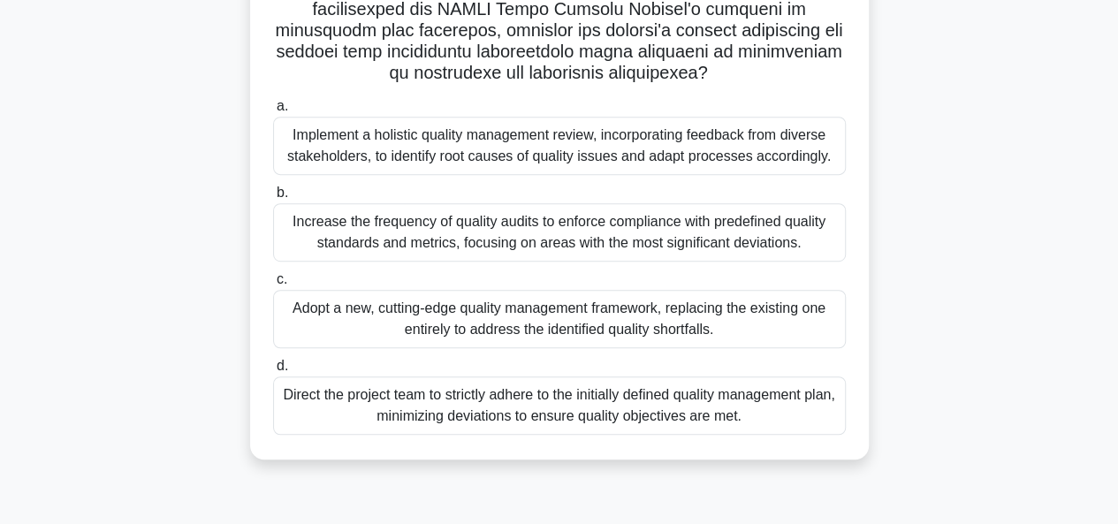
scroll to position [430, 0]
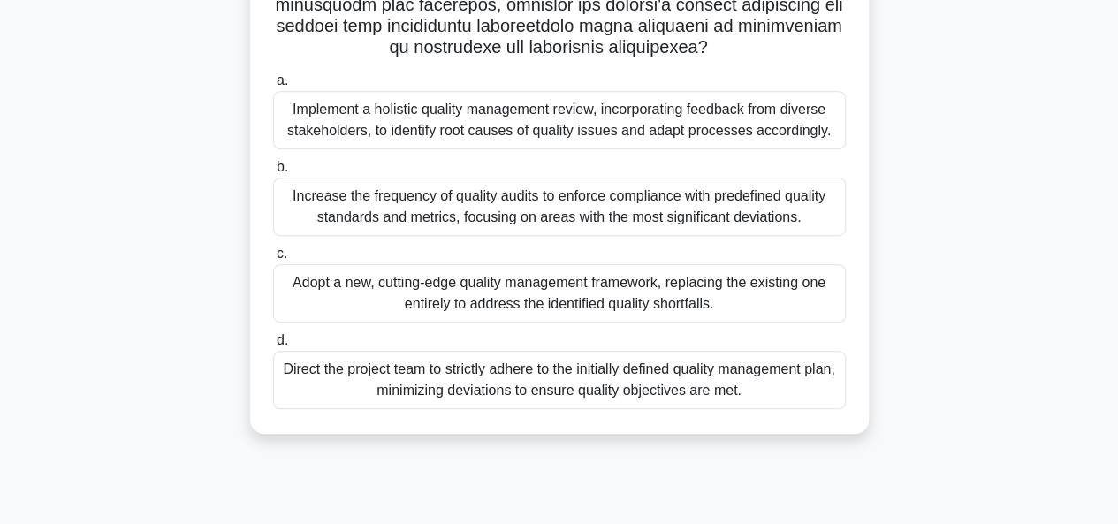
click at [557, 147] on div "Implement a holistic quality management review, incorporating feedback from div…" at bounding box center [559, 120] width 573 height 58
click at [273, 87] on input "a. Implement a holistic quality management review, incorporating feedback from …" at bounding box center [273, 80] width 0 height 11
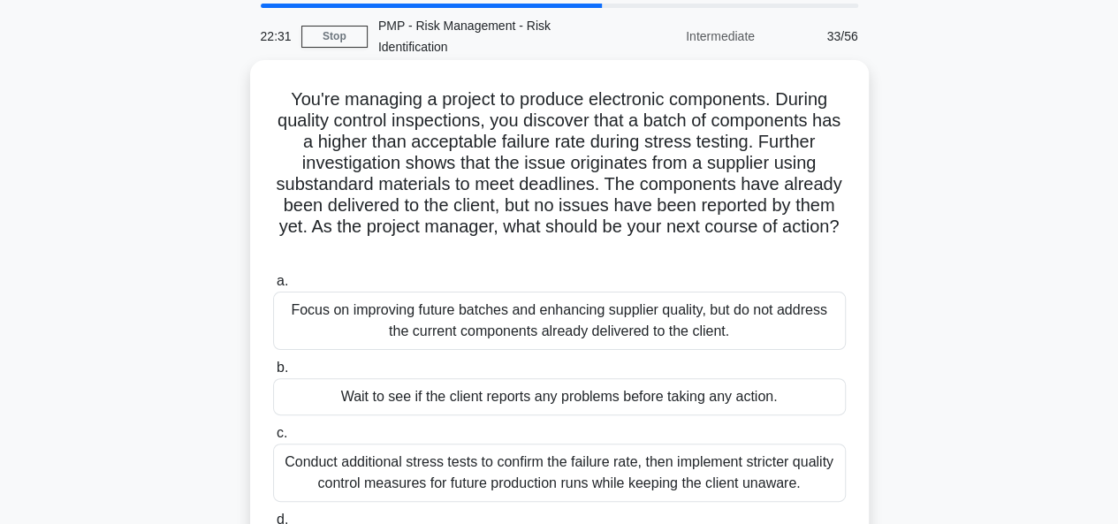
scroll to position [88, 0]
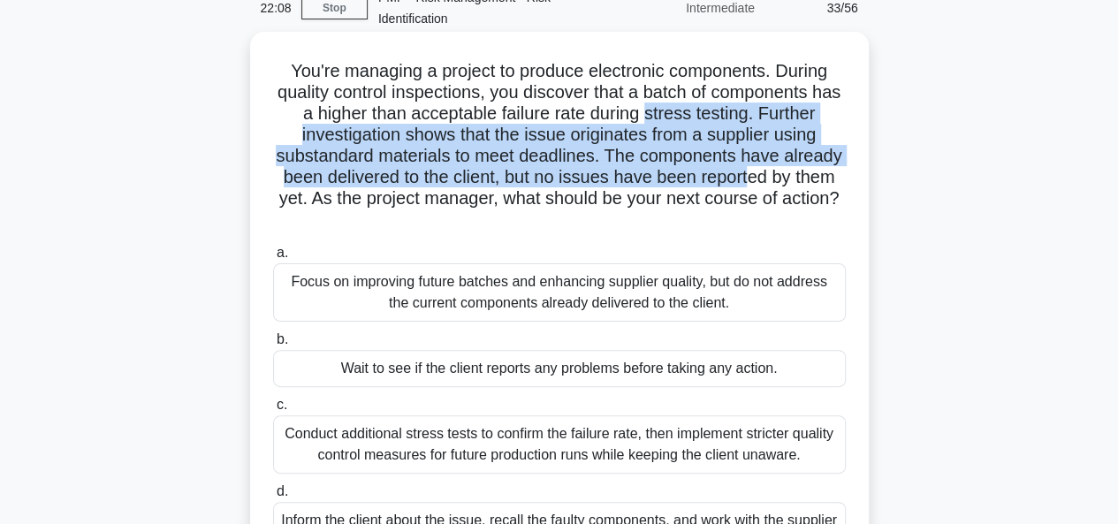
drag, startPoint x: 665, startPoint y: 109, endPoint x: 752, endPoint y: 179, distance: 112.5
click at [752, 179] on h5 "You're managing a project to produce electronic components. During quality cont…" at bounding box center [559, 145] width 576 height 171
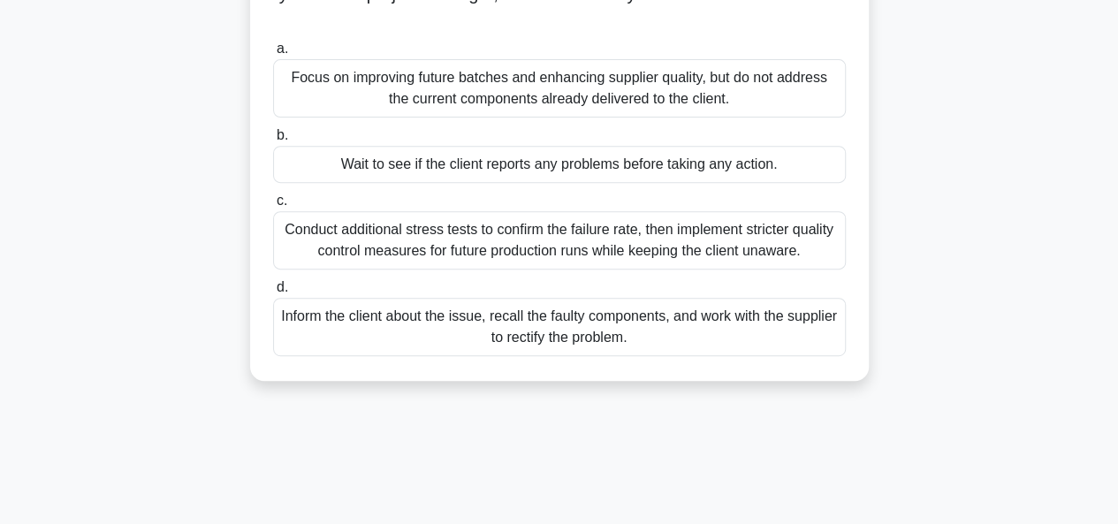
scroll to position [265, 0]
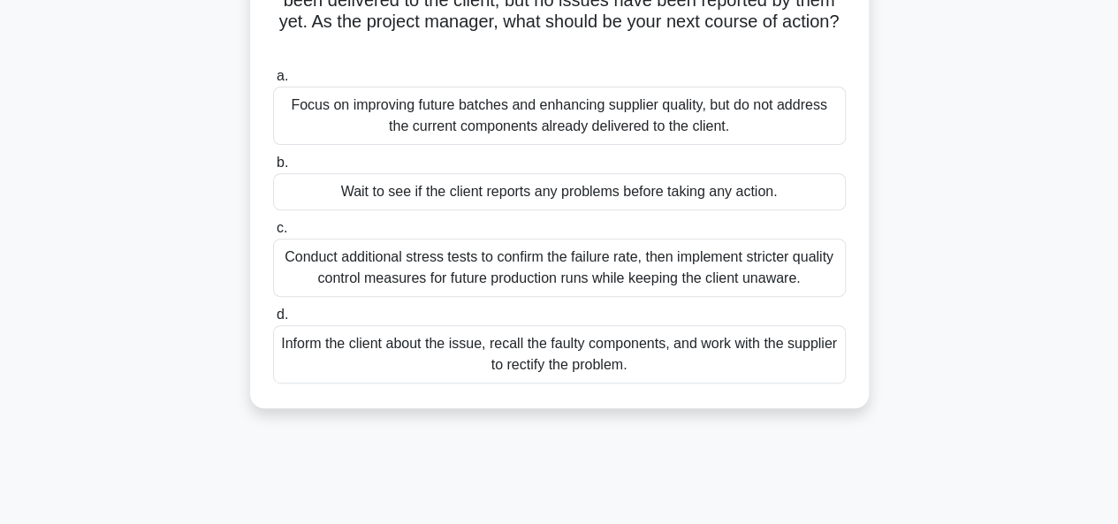
click at [551, 363] on div "Inform the client about the issue, recall the faulty components, and work with …" at bounding box center [559, 354] width 573 height 58
click at [273, 321] on input "d. Inform the client about the issue, recall the faulty components, and work wi…" at bounding box center [273, 314] width 0 height 11
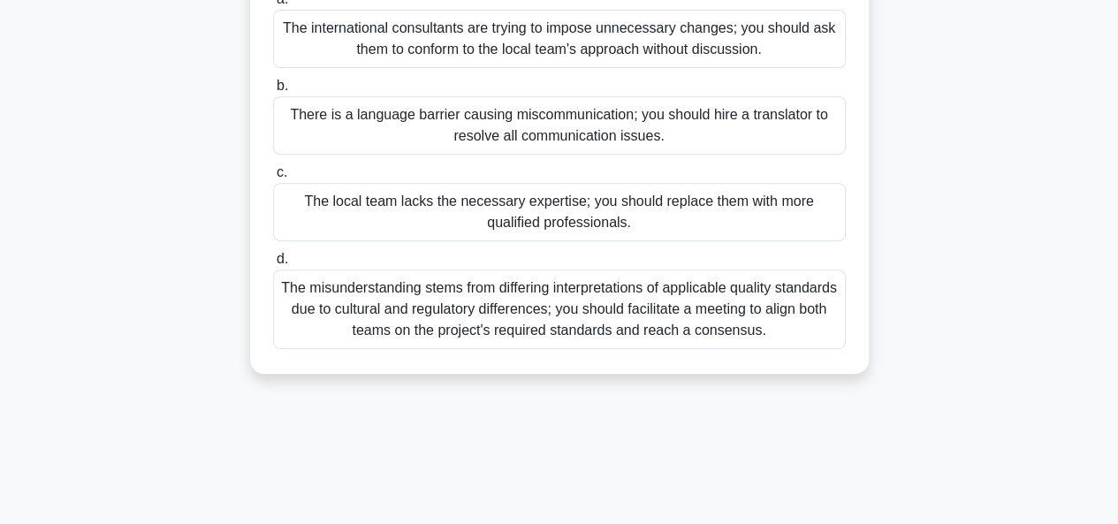
scroll to position [353, 0]
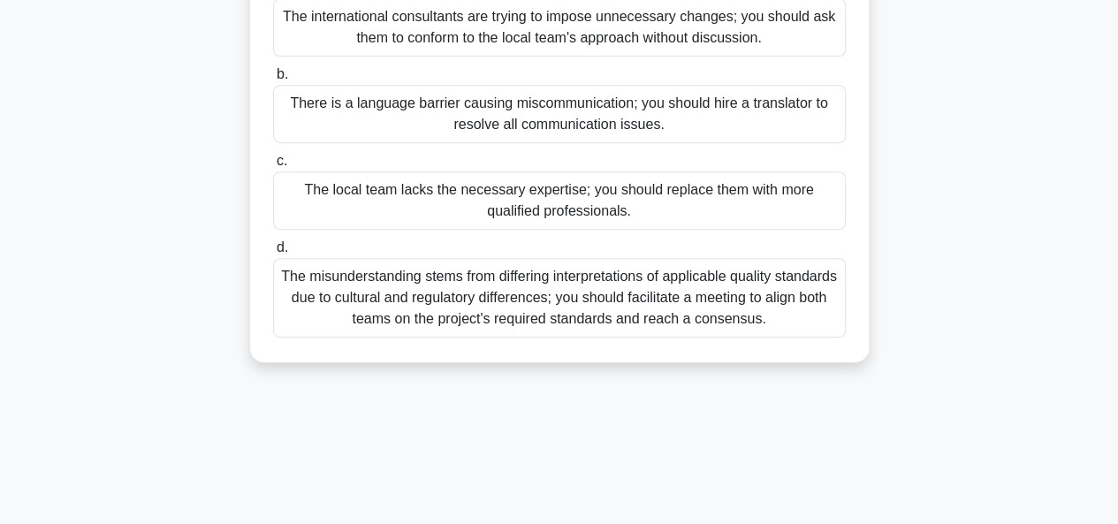
click at [492, 327] on div "The misunderstanding stems from differing interpretations of applicable quality…" at bounding box center [559, 298] width 573 height 80
click at [273, 254] on input "d. The misunderstanding stems from differing interpretations of applicable qual…" at bounding box center [273, 247] width 0 height 11
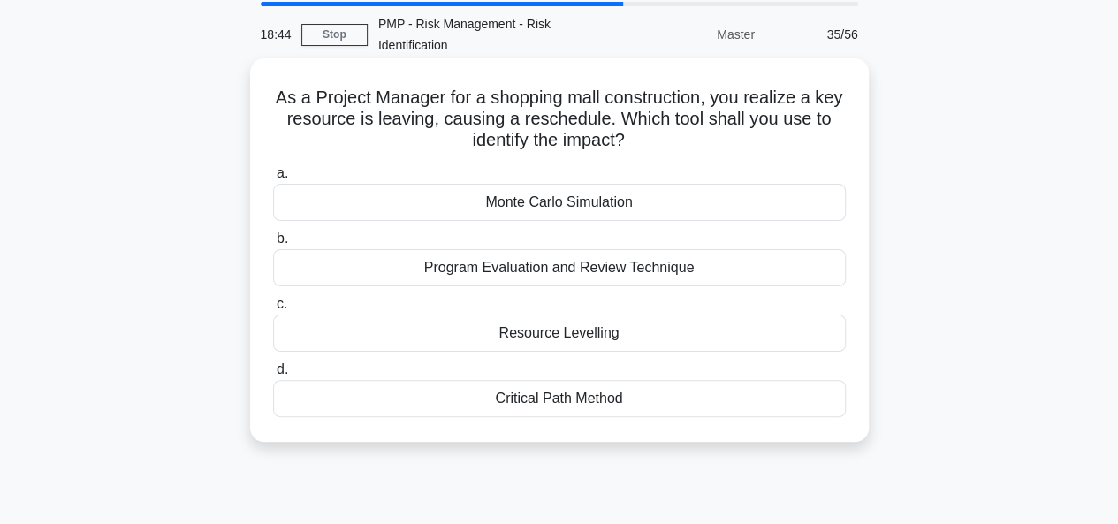
scroll to position [88, 0]
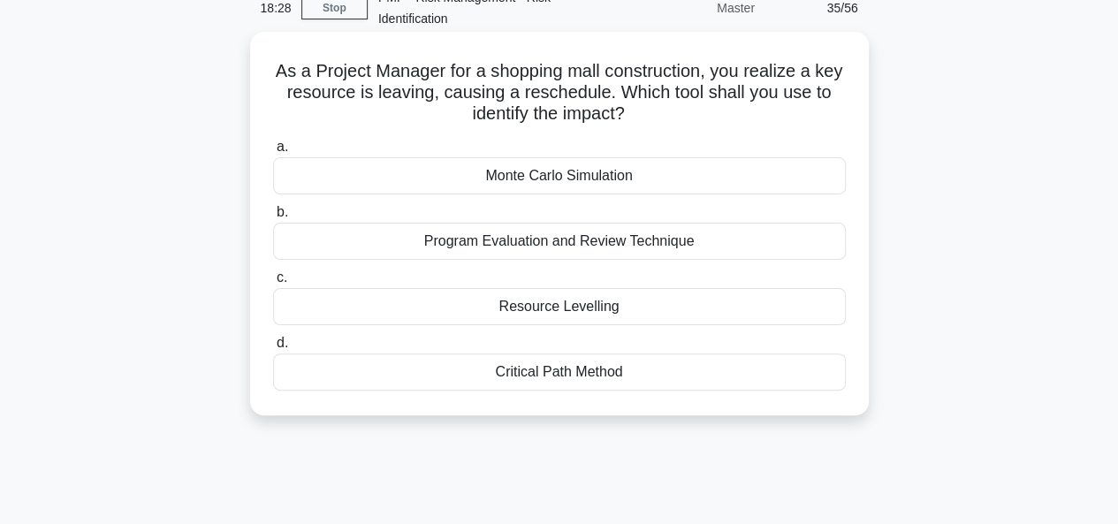
click at [559, 308] on div "Resource Levelling" at bounding box center [559, 306] width 573 height 37
click at [273, 284] on input "c. Resource Levelling" at bounding box center [273, 277] width 0 height 11
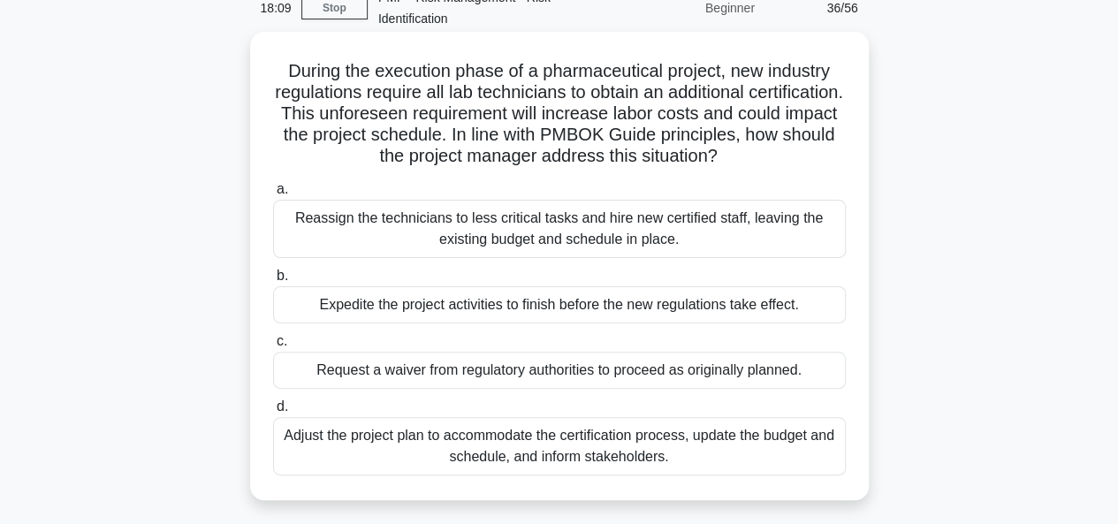
drag, startPoint x: 406, startPoint y: 129, endPoint x: 829, endPoint y: 159, distance: 424.4
click at [827, 158] on h5 "During the execution phase of a pharmaceutical project, new industry regulation…" at bounding box center [559, 114] width 576 height 108
click at [528, 452] on div "Adjust the project plan to accommodate the certification process, update the bu…" at bounding box center [559, 446] width 573 height 58
click at [273, 413] on input "d. Adjust the project plan to accommodate the certification process, update the…" at bounding box center [273, 406] width 0 height 11
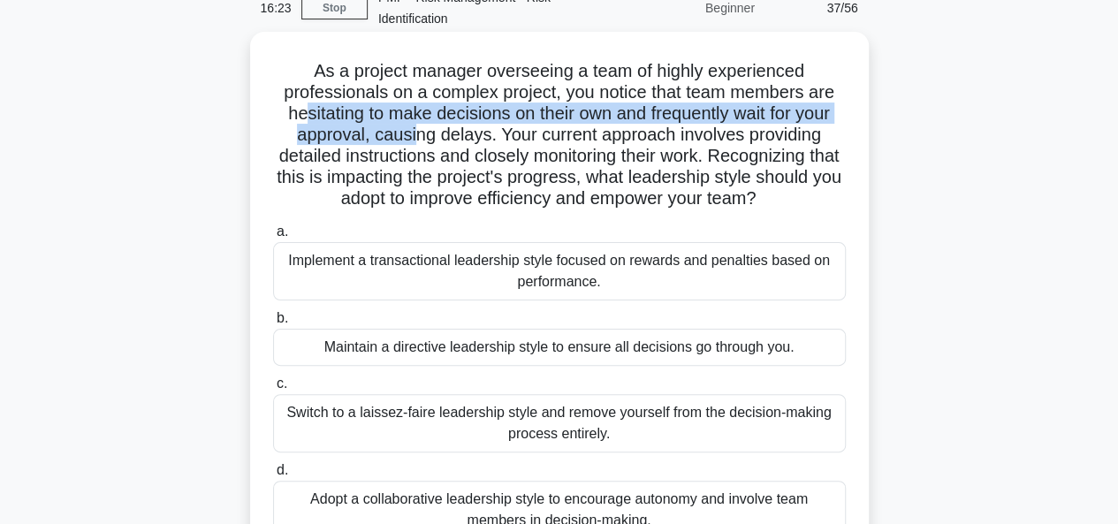
drag, startPoint x: 297, startPoint y: 104, endPoint x: 414, endPoint y: 109, distance: 117.6
click at [414, 125] on h5 "As a project manager overseeing a team of highly experienced professionals on a…" at bounding box center [559, 135] width 576 height 150
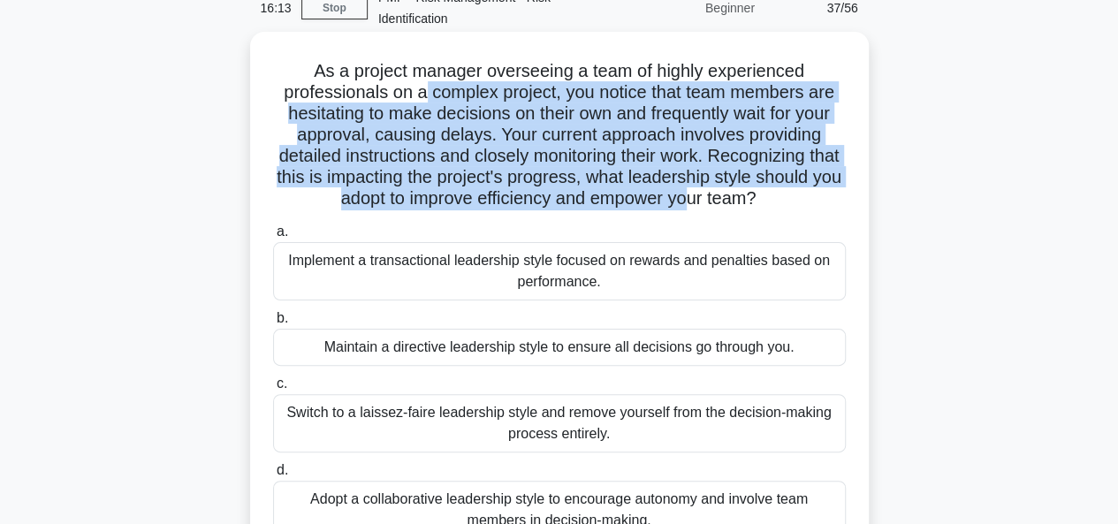
drag, startPoint x: 417, startPoint y: 91, endPoint x: 742, endPoint y: 204, distance: 344.3
click at [742, 204] on h5 "As a project manager overseeing a team of highly experienced professionals on a…" at bounding box center [559, 135] width 576 height 150
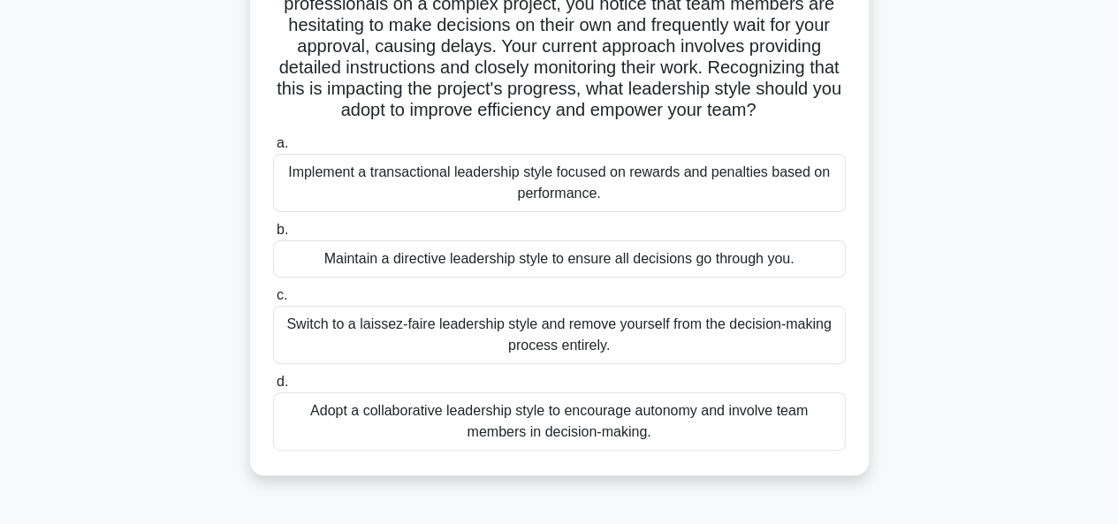
click at [557, 423] on div "Adopt a collaborative leadership style to encourage autonomy and involve team m…" at bounding box center [559, 421] width 573 height 58
click at [273, 388] on input "d. Adopt a collaborative leadership style to encourage autonomy and involve tea…" at bounding box center [273, 381] width 0 height 11
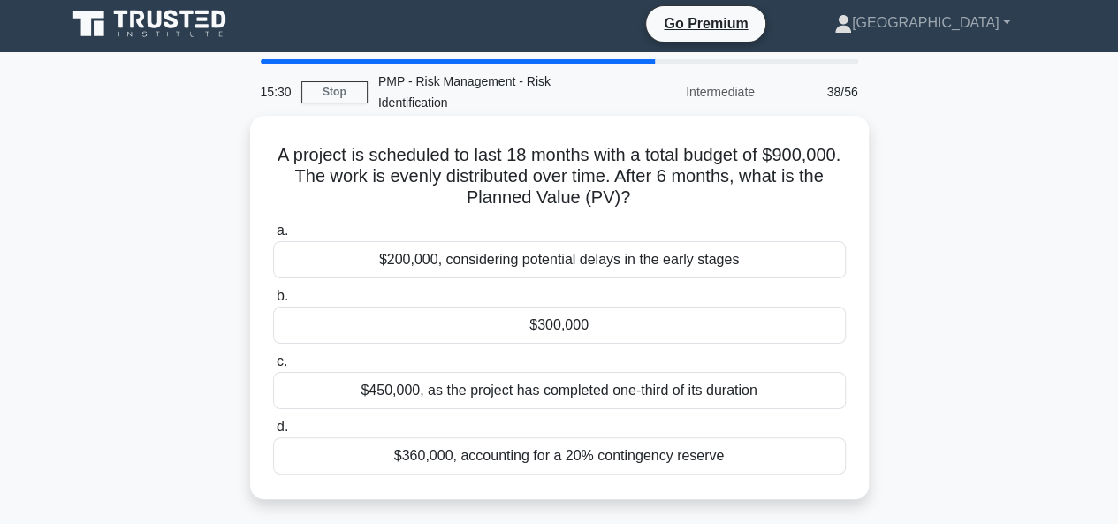
scroll to position [0, 0]
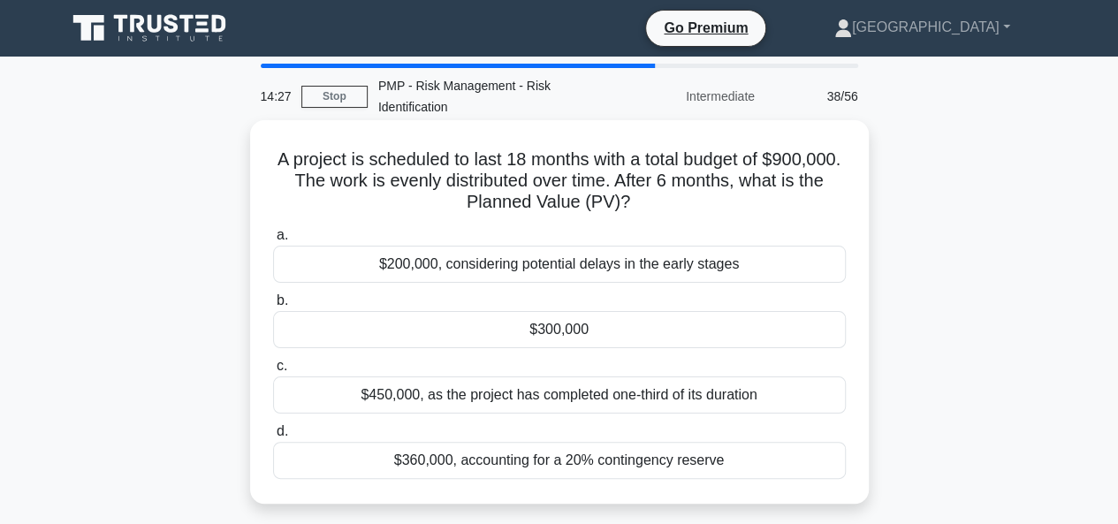
click at [566, 326] on div "$300,000" at bounding box center [559, 329] width 573 height 37
click at [273, 307] on input "b. $300,000" at bounding box center [273, 300] width 0 height 11
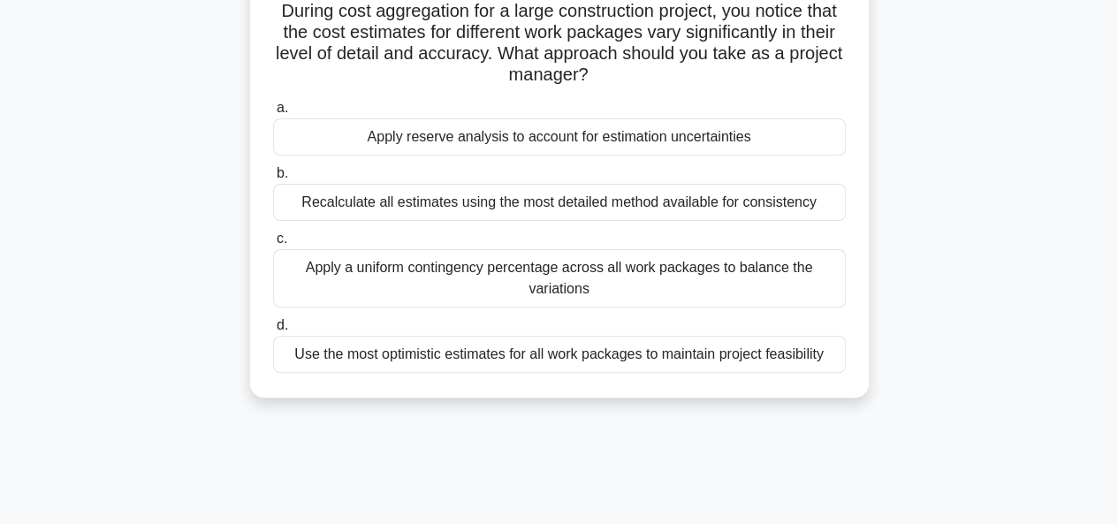
scroll to position [177, 0]
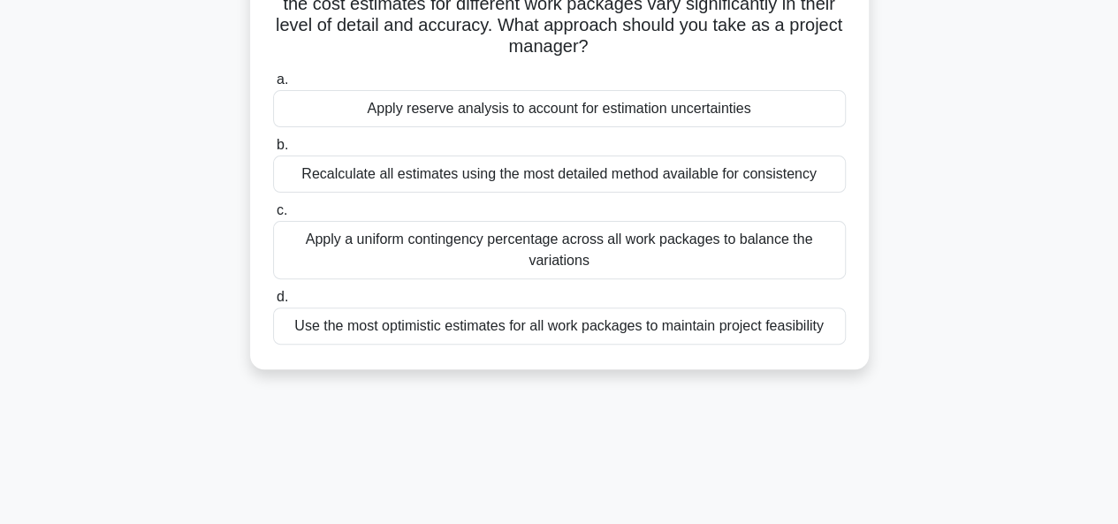
click at [560, 246] on div "Apply a uniform contingency percentage across all work packages to balance the …" at bounding box center [559, 250] width 573 height 58
click at [273, 217] on input "c. Apply a uniform contingency percentage across all work packages to balance t…" at bounding box center [273, 210] width 0 height 11
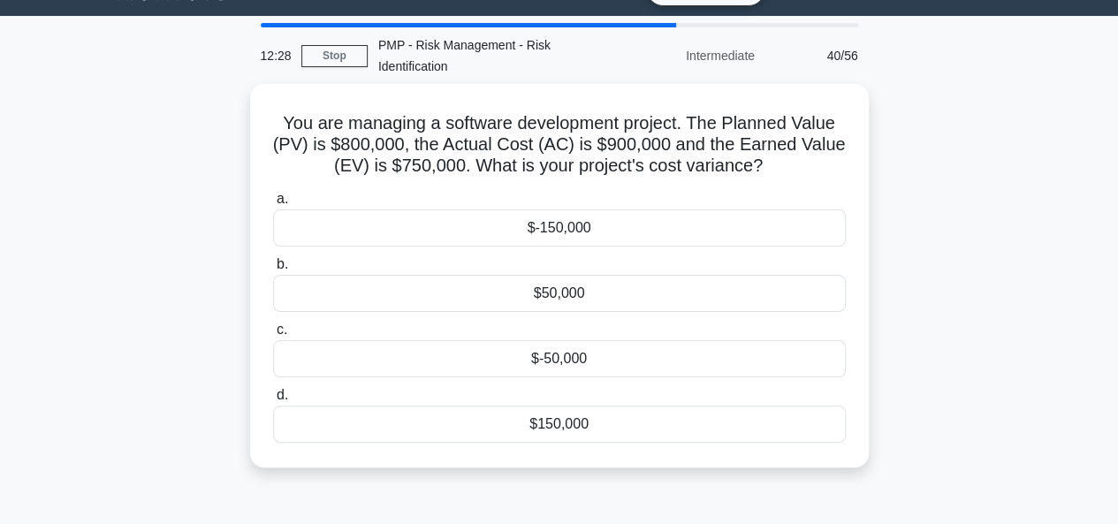
scroll to position [0, 0]
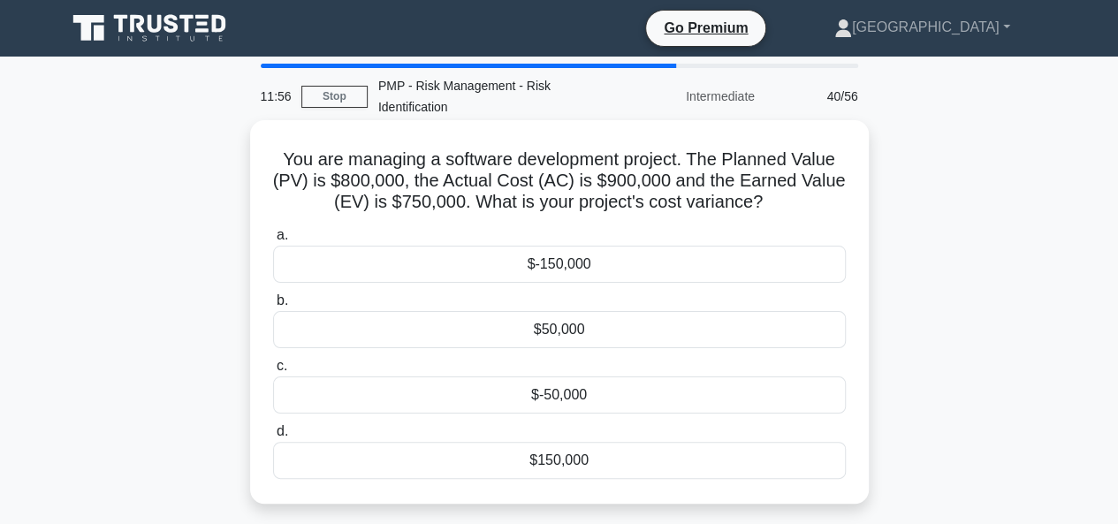
click at [558, 266] on div "$-150,000" at bounding box center [559, 264] width 573 height 37
click at [273, 241] on input "a. $-150,000" at bounding box center [273, 235] width 0 height 11
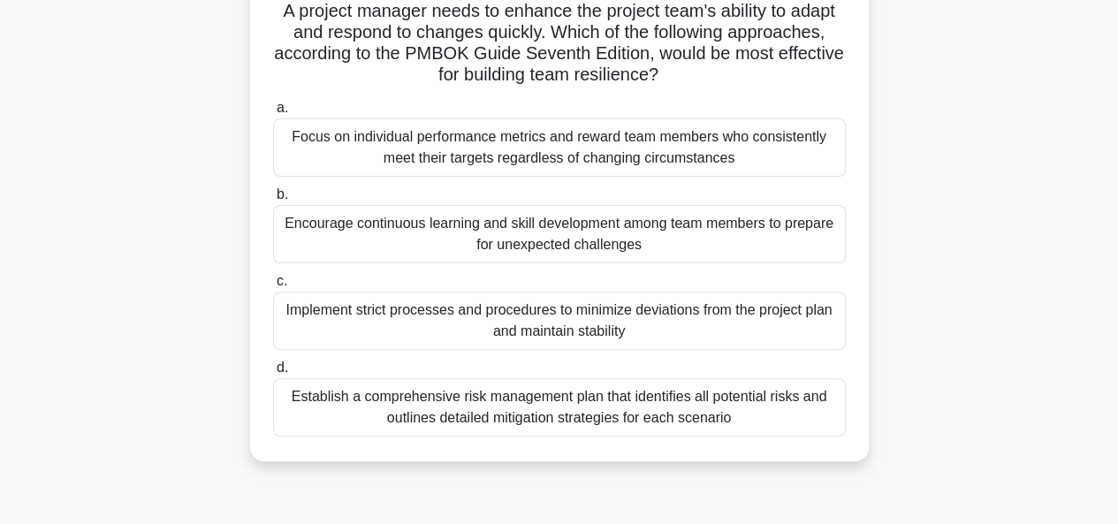
scroll to position [177, 0]
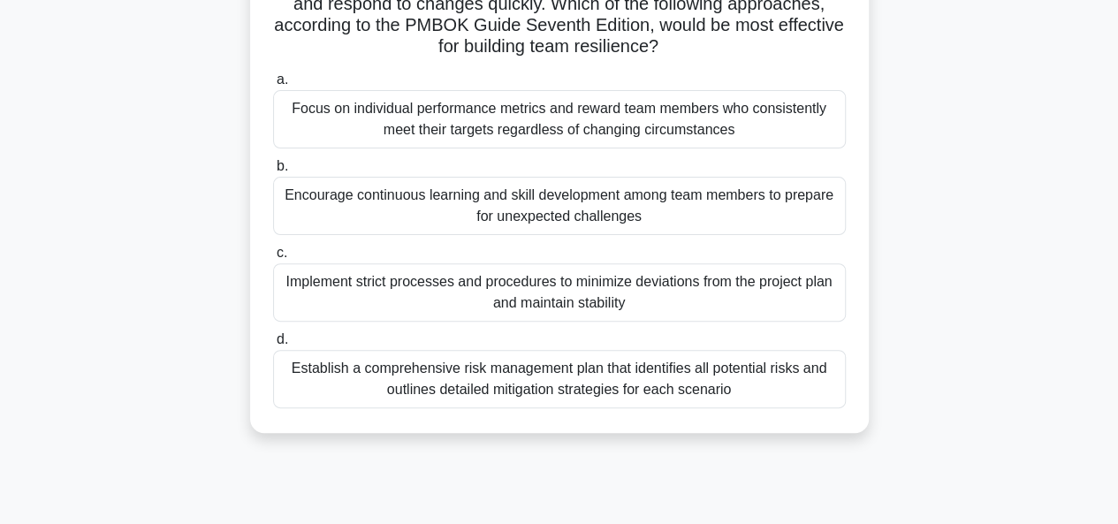
click at [578, 210] on div "Encourage continuous learning and skill development among team members to prepa…" at bounding box center [559, 206] width 573 height 58
click at [273, 172] on input "b. Encourage continuous learning and skill development among team members to pr…" at bounding box center [273, 166] width 0 height 11
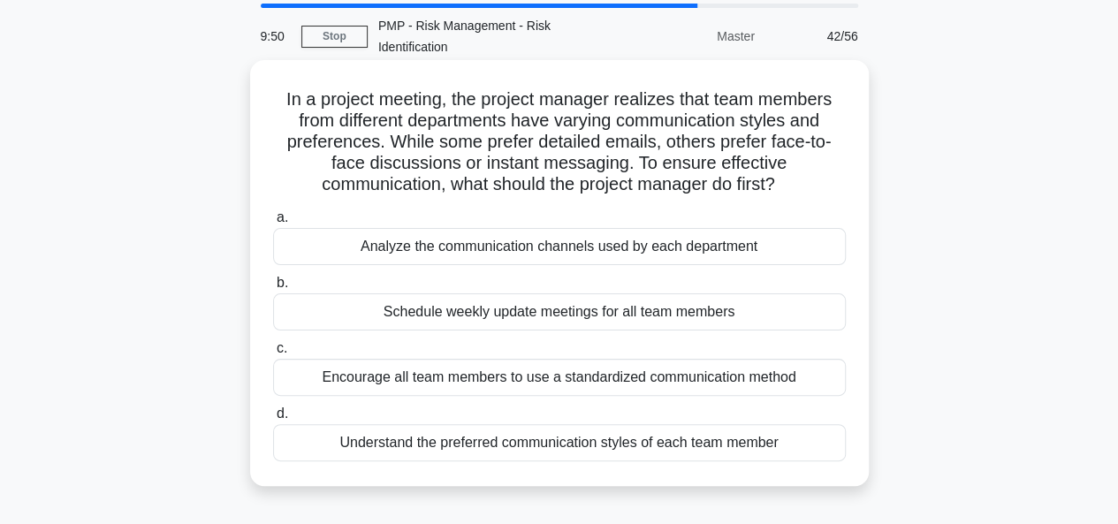
scroll to position [88, 0]
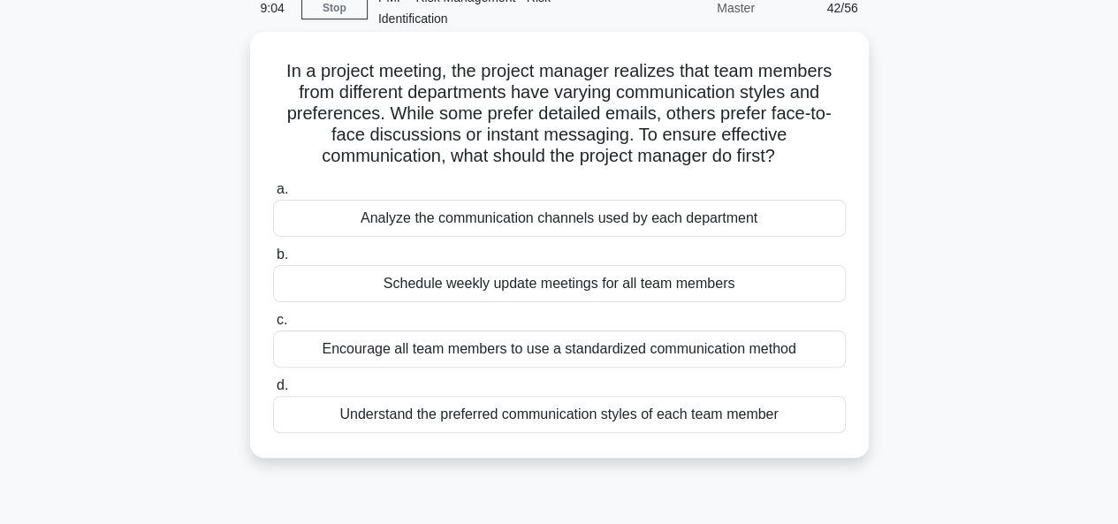
click at [537, 215] on div "Analyze the communication channels used by each department" at bounding box center [559, 218] width 573 height 37
click at [273, 195] on input "a. Analyze the communication channels used by each department" at bounding box center [273, 189] width 0 height 11
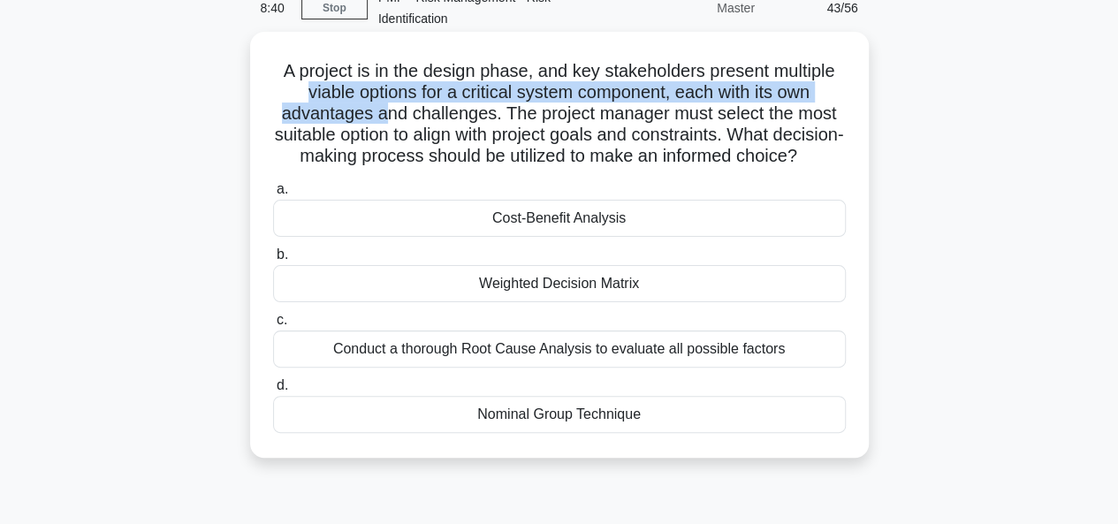
drag, startPoint x: 300, startPoint y: 92, endPoint x: 385, endPoint y: 119, distance: 89.1
click at [385, 119] on h5 "A project is in the design phase, and key stakeholders present multiple viable …" at bounding box center [559, 114] width 576 height 108
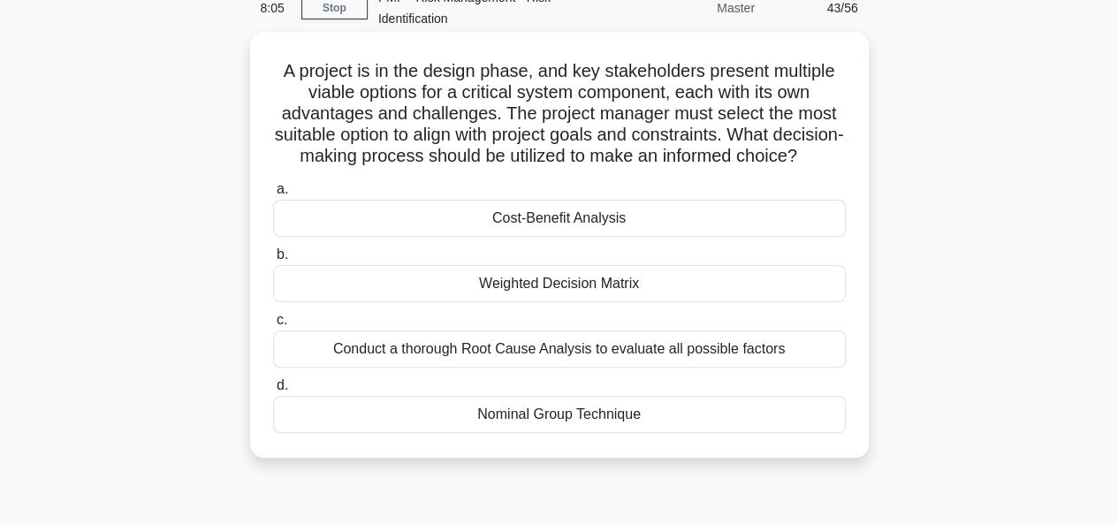
click at [549, 302] on div "Weighted Decision Matrix" at bounding box center [559, 283] width 573 height 37
click at [273, 261] on input "b. Weighted Decision Matrix" at bounding box center [273, 254] width 0 height 11
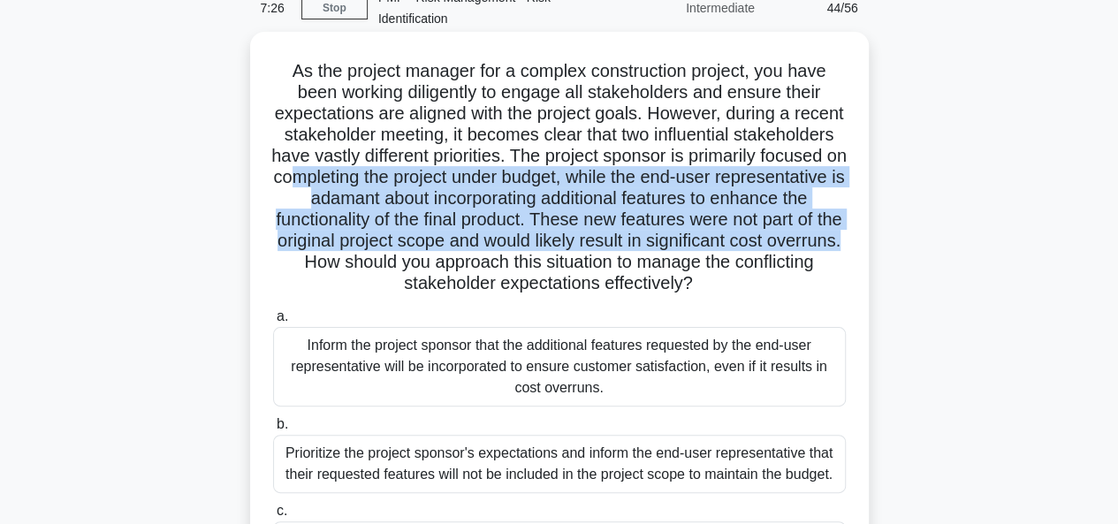
drag, startPoint x: 467, startPoint y: 176, endPoint x: 569, endPoint y: 253, distance: 127.4
click at [569, 253] on h5 "As the project manager for a complex construction project, you have been workin…" at bounding box center [559, 177] width 576 height 235
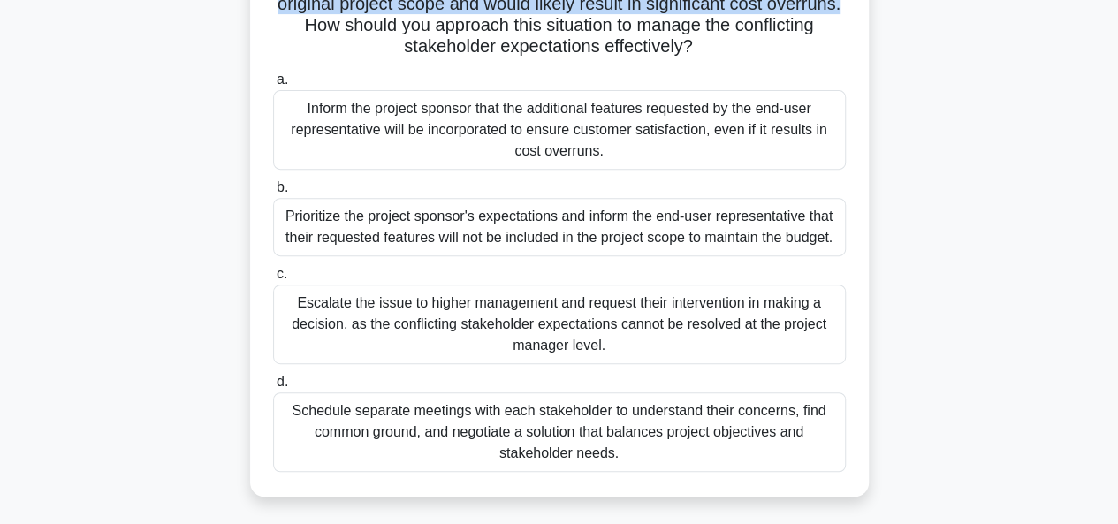
scroll to position [353, 0]
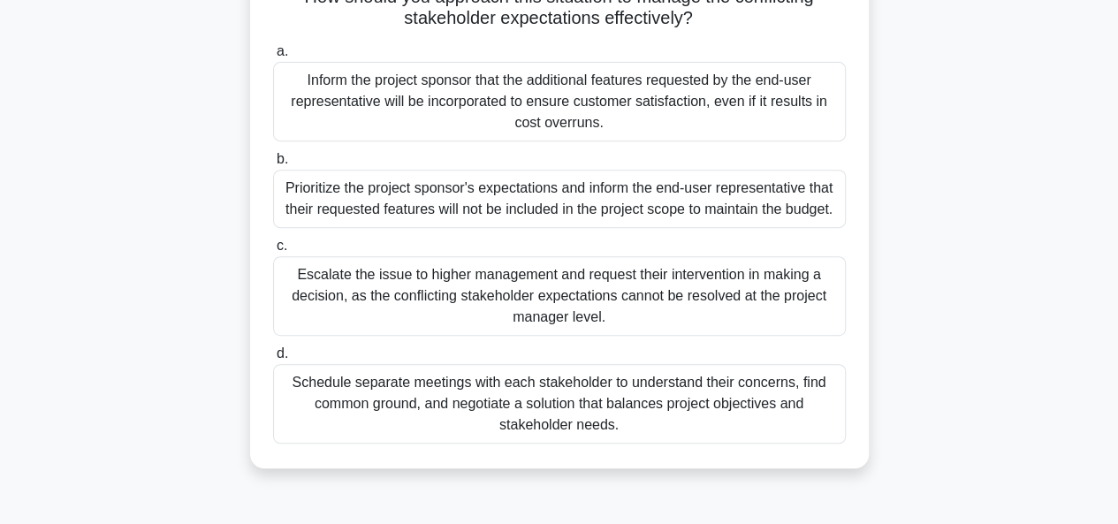
click at [548, 428] on div "Schedule separate meetings with each stakeholder to understand their concerns, …" at bounding box center [559, 404] width 573 height 80
click at [273, 360] on input "d. Schedule separate meetings with each stakeholder to understand their concern…" at bounding box center [273, 353] width 0 height 11
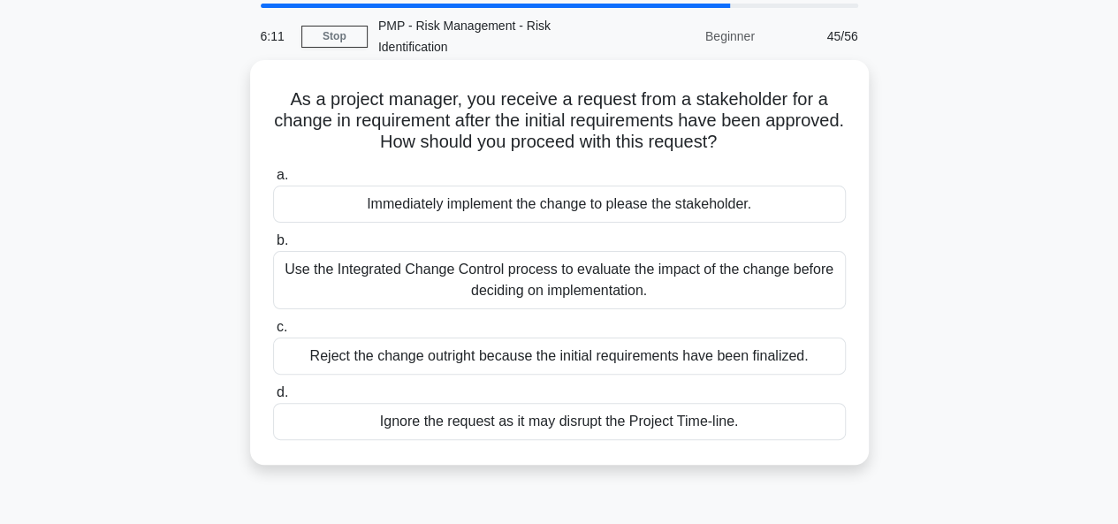
scroll to position [88, 0]
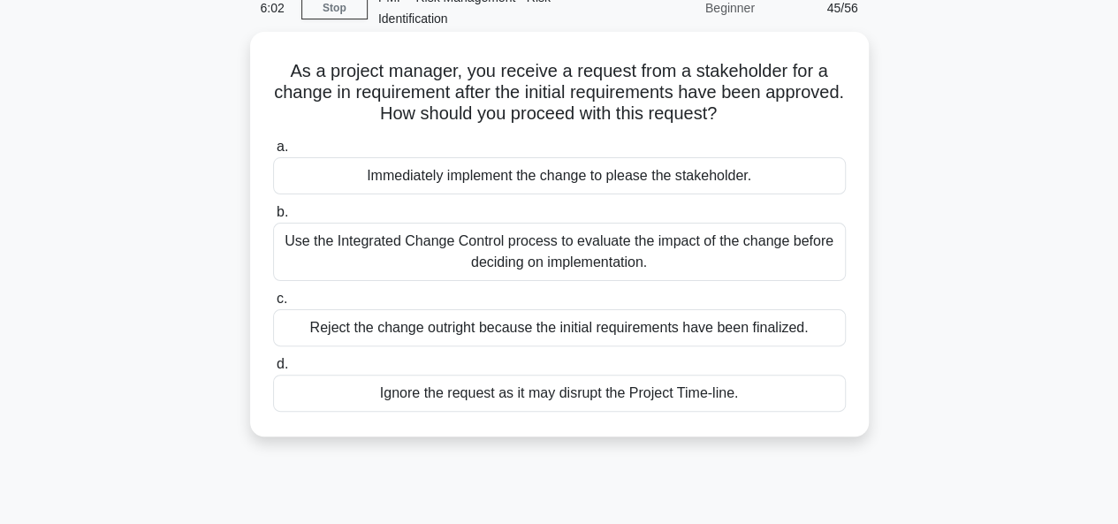
click at [528, 262] on div "Use the Integrated Change Control process to evaluate the impact of the change …" at bounding box center [559, 252] width 573 height 58
click at [273, 218] on input "b. Use the Integrated Change Control process to evaluate the impact of the chan…" at bounding box center [273, 212] width 0 height 11
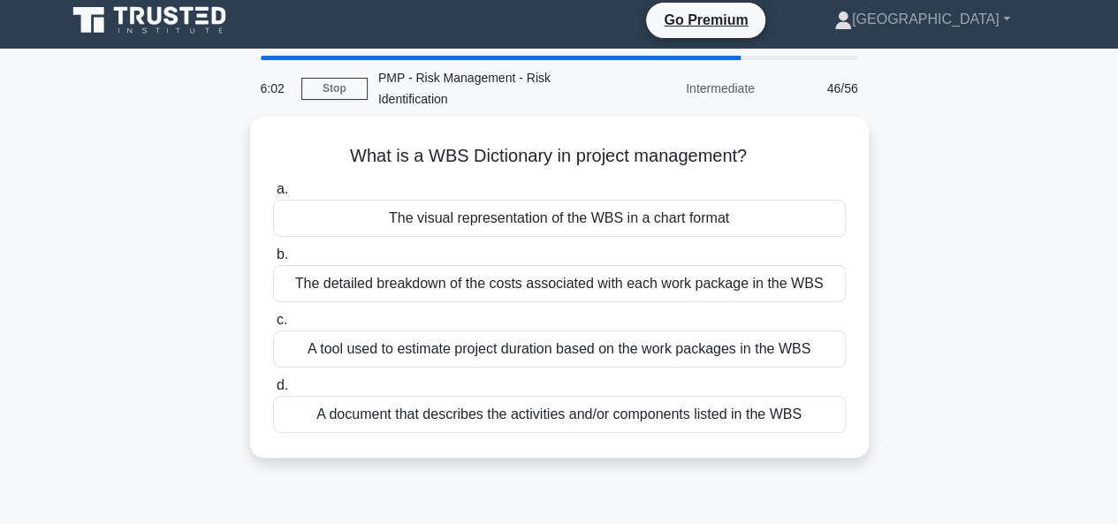
scroll to position [0, 0]
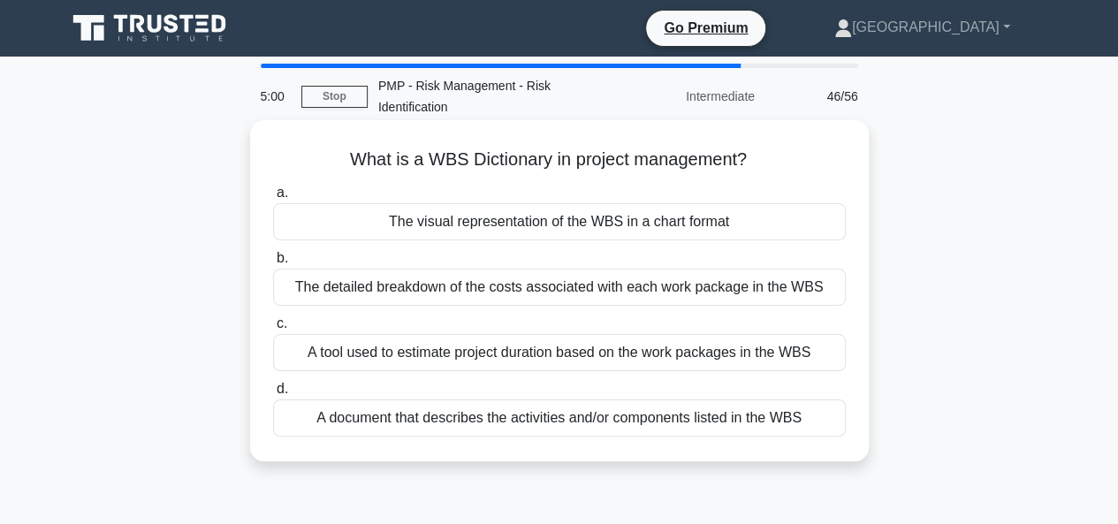
click at [543, 417] on div "A document that describes the activities and/or components listed in the WBS" at bounding box center [559, 417] width 573 height 37
click at [273, 395] on input "d. A document that describes the activities and/or components listed in the WBS" at bounding box center [273, 389] width 0 height 11
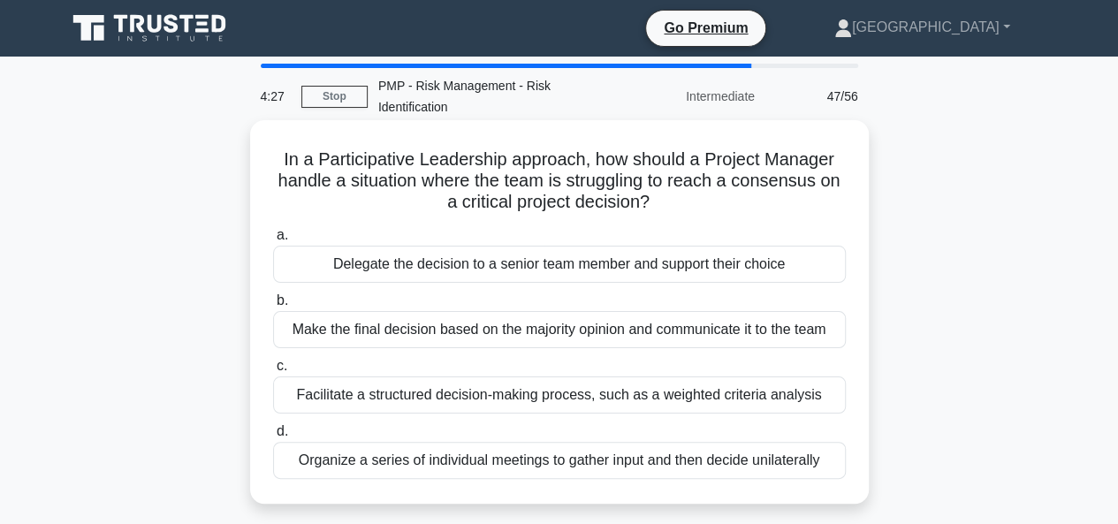
click at [526, 392] on div "Facilitate a structured decision-making process, such as a weighted criteria an…" at bounding box center [559, 394] width 573 height 37
click at [273, 372] on input "c. Facilitate a structured decision-making process, such as a weighted criteria…" at bounding box center [273, 366] width 0 height 11
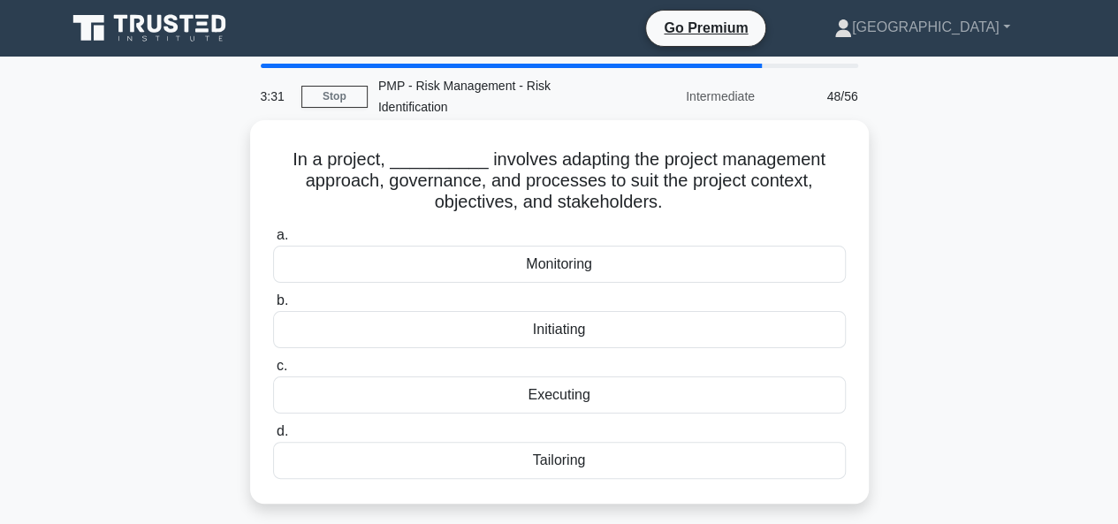
click at [559, 464] on div "Tailoring" at bounding box center [559, 460] width 573 height 37
click at [273, 437] on input "d. Tailoring" at bounding box center [273, 431] width 0 height 11
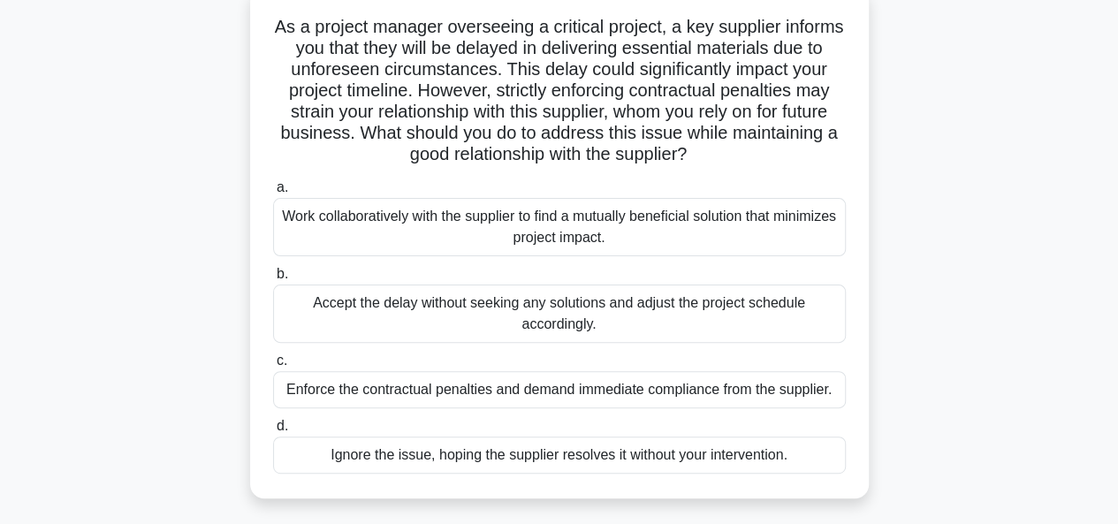
scroll to position [177, 0]
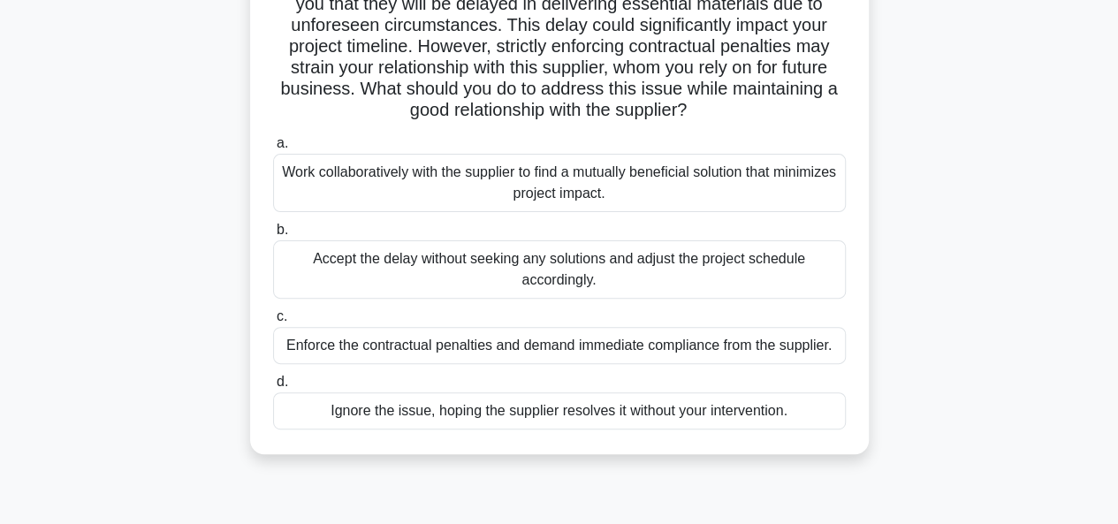
click at [539, 194] on div "Work collaboratively with the supplier to find a mutually beneficial solution t…" at bounding box center [559, 183] width 573 height 58
click at [273, 149] on input "a. Work collaboratively with the supplier to find a mutually beneficial solutio…" at bounding box center [273, 143] width 0 height 11
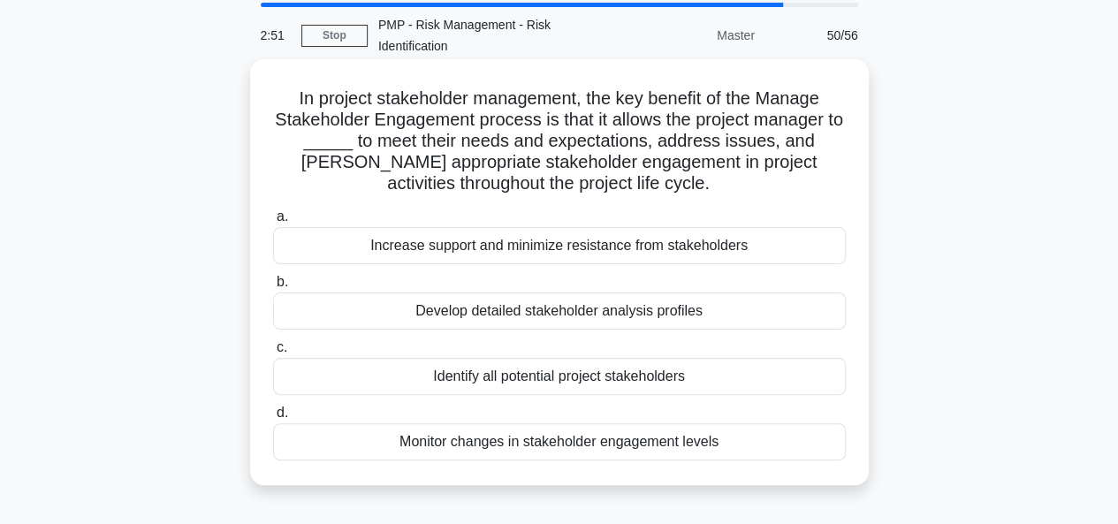
scroll to position [88, 0]
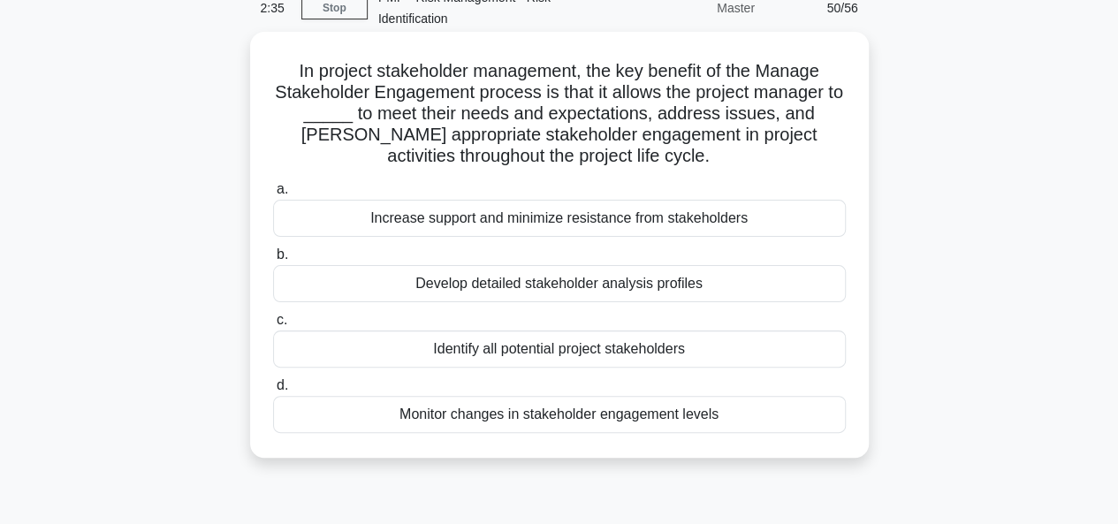
click at [536, 416] on div "Monitor changes in stakeholder engagement levels" at bounding box center [559, 414] width 573 height 37
click at [273, 391] on input "d. Monitor changes in stakeholder engagement levels" at bounding box center [273, 385] width 0 height 11
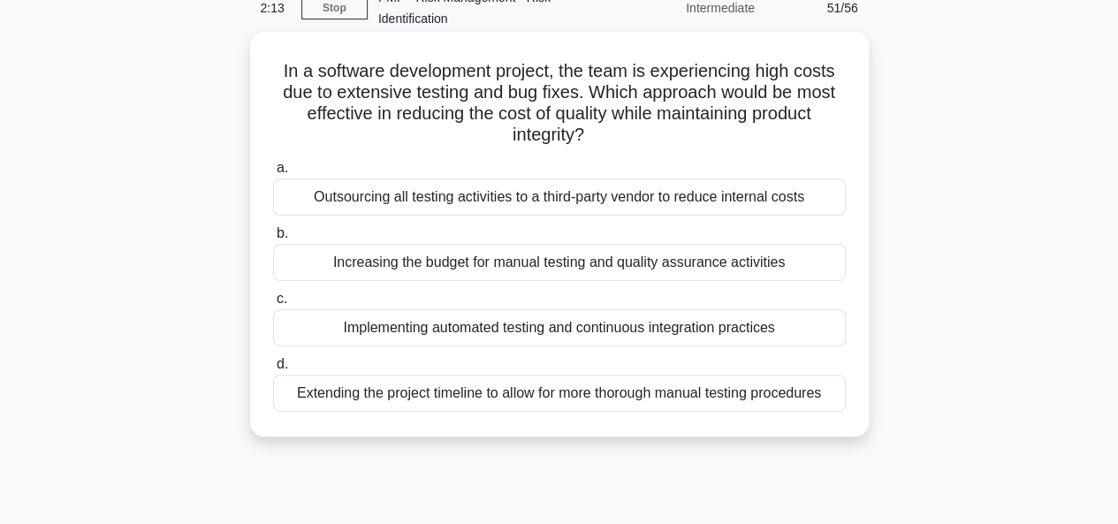
click at [518, 202] on div "Outsourcing all testing activities to a third-party vendor to reduce internal c…" at bounding box center [559, 197] width 573 height 37
click at [273, 174] on input "a. Outsourcing all testing activities to a third-party vendor to reduce interna…" at bounding box center [273, 168] width 0 height 11
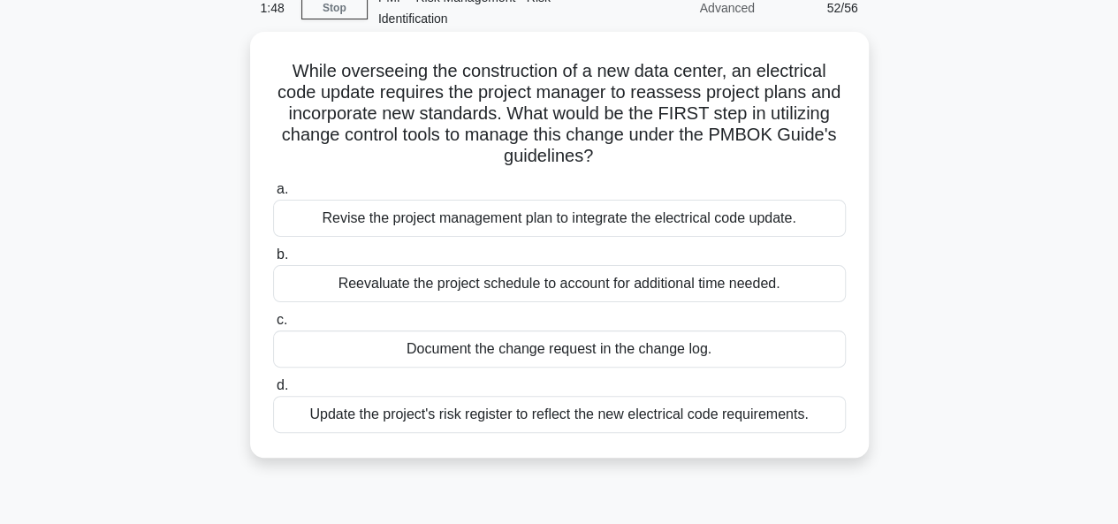
click at [537, 215] on div "Revise the project management plan to integrate the electrical code update." at bounding box center [559, 218] width 573 height 37
click at [273, 195] on input "a. Revise the project management plan to integrate the electrical code update." at bounding box center [273, 189] width 0 height 11
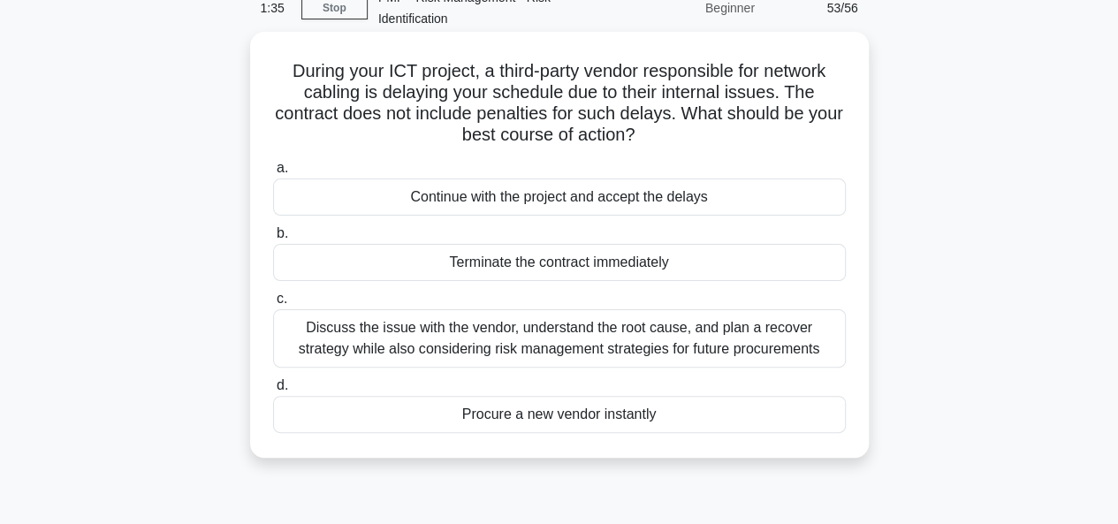
click at [534, 338] on div "Discuss the issue with the vendor, understand the root cause, and plan a recove…" at bounding box center [559, 338] width 573 height 58
click at [273, 305] on input "c. Discuss the issue with the vendor, understand the root cause, and plan a rec…" at bounding box center [273, 298] width 0 height 11
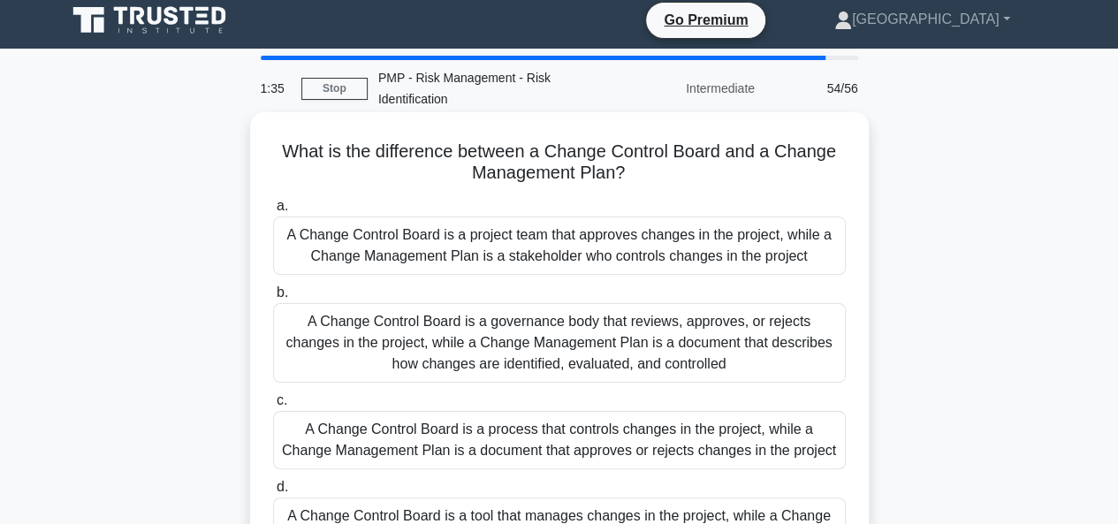
scroll to position [0, 0]
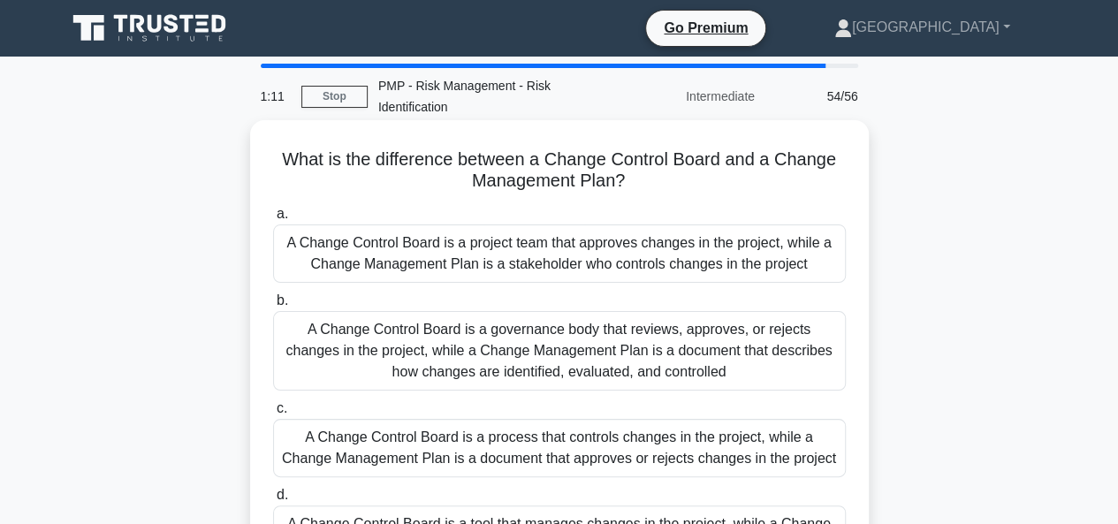
click at [482, 247] on div "A Change Control Board is a project team that approves changes in the project, …" at bounding box center [559, 253] width 573 height 58
click at [273, 220] on input "a. A Change Control Board is a project team that approves changes in the projec…" at bounding box center [273, 214] width 0 height 11
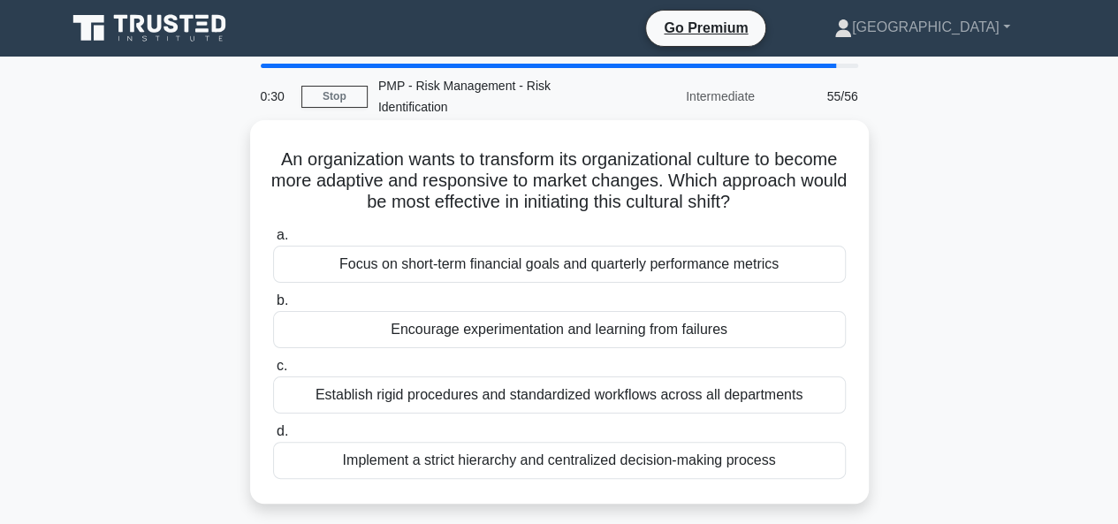
click at [509, 396] on div "Establish rigid procedures and standardized workflows across all departments" at bounding box center [559, 394] width 573 height 37
click at [273, 372] on input "c. Establish rigid procedures and standardized workflows across all departments" at bounding box center [273, 366] width 0 height 11
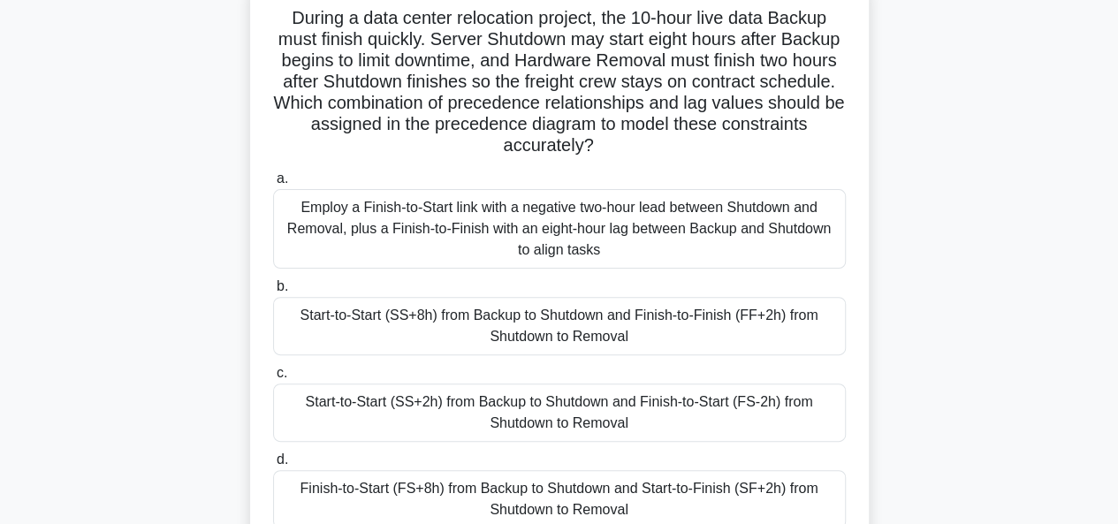
scroll to position [177, 0]
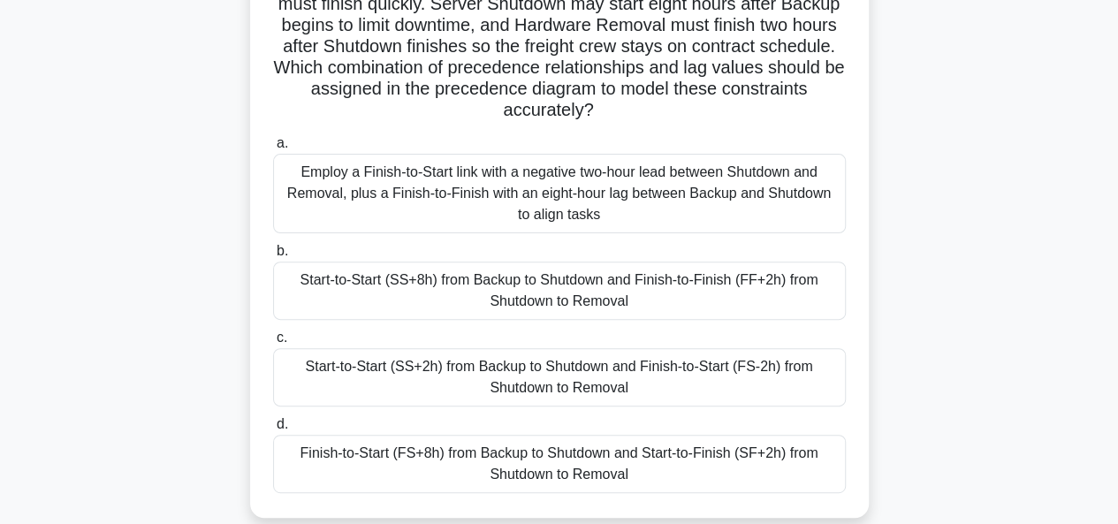
click at [533, 470] on div "Finish-to-Start (FS+8h) from Backup to Shutdown and Start-to-Finish (SF+2h) fro…" at bounding box center [559, 464] width 573 height 58
click at [273, 430] on input "d. Finish-to-Start (FS+8h) from Backup to Shutdown and Start-to-Finish (SF+2h) …" at bounding box center [273, 424] width 0 height 11
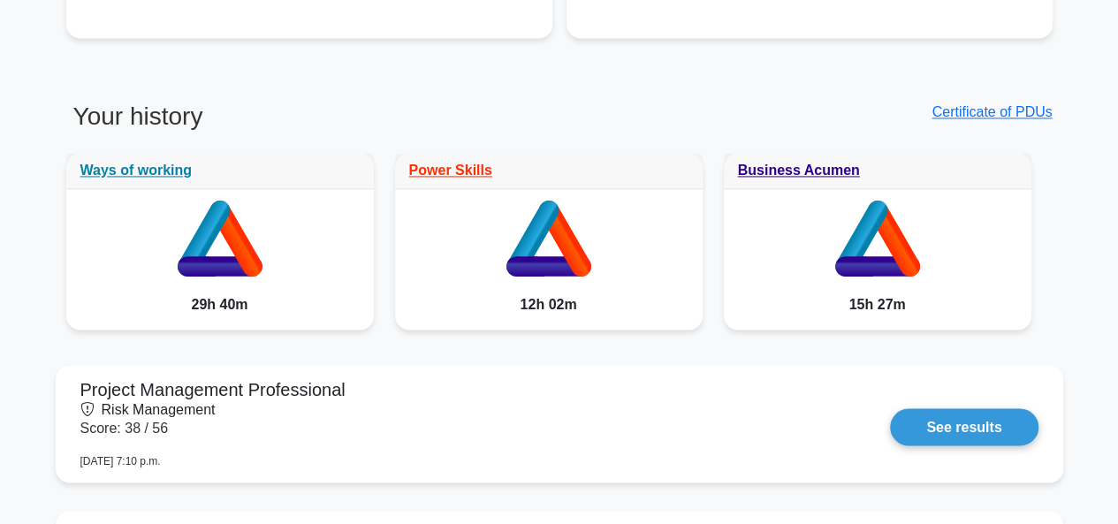
scroll to position [1237, 0]
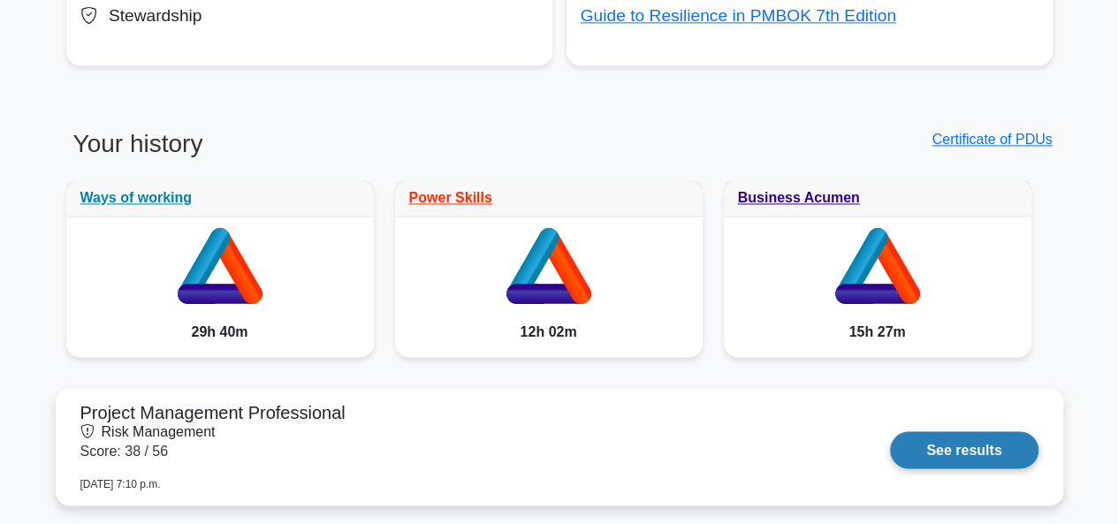
click at [1000, 450] on link "See results" at bounding box center [964, 449] width 148 height 37
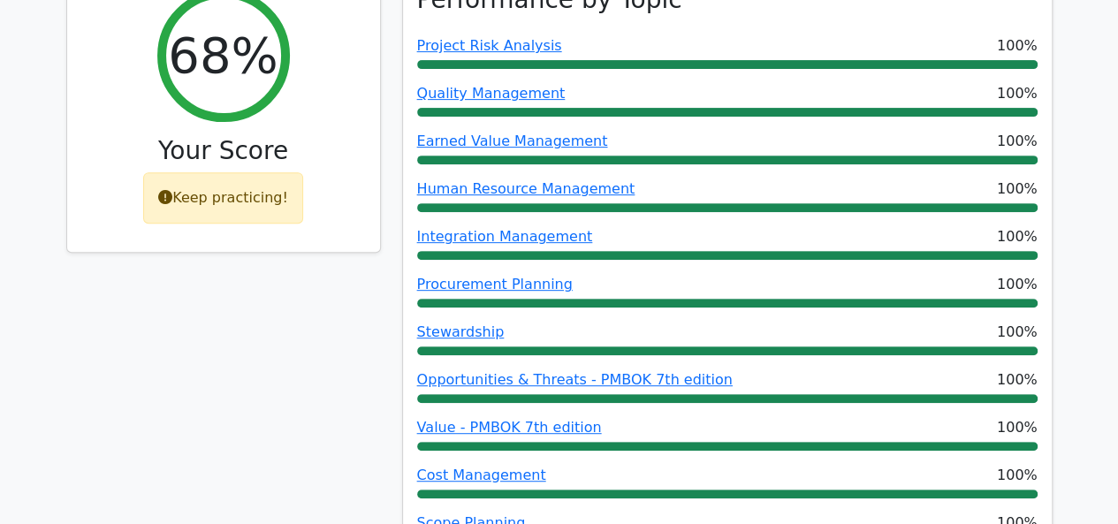
scroll to position [353, 0]
